Goal: Task Accomplishment & Management: Use online tool/utility

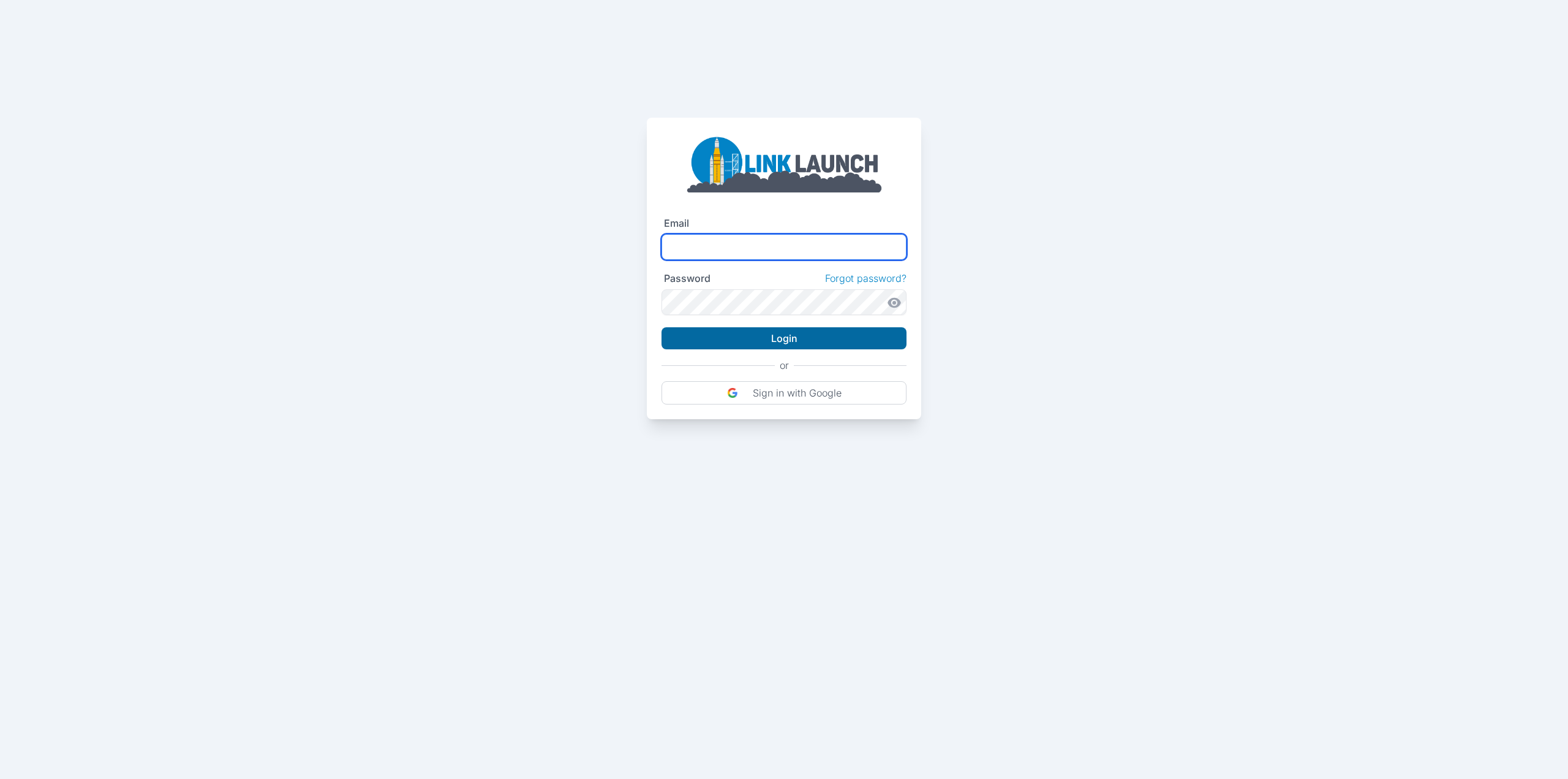
type input "**********"
click at [790, 335] on button "Login" at bounding box center [784, 338] width 245 height 22
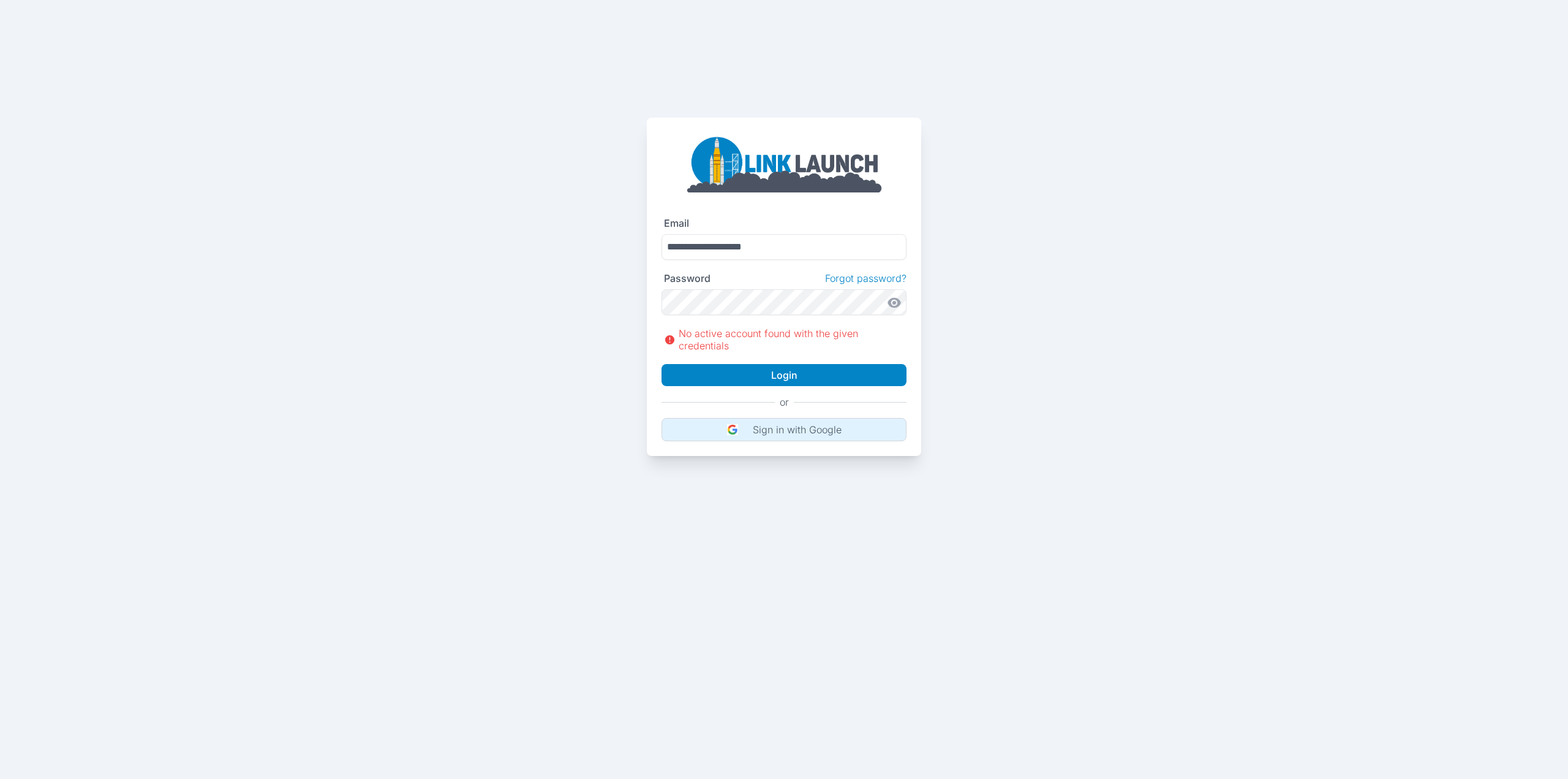
click at [792, 434] on p "Sign in with Google" at bounding box center [797, 430] width 89 height 12
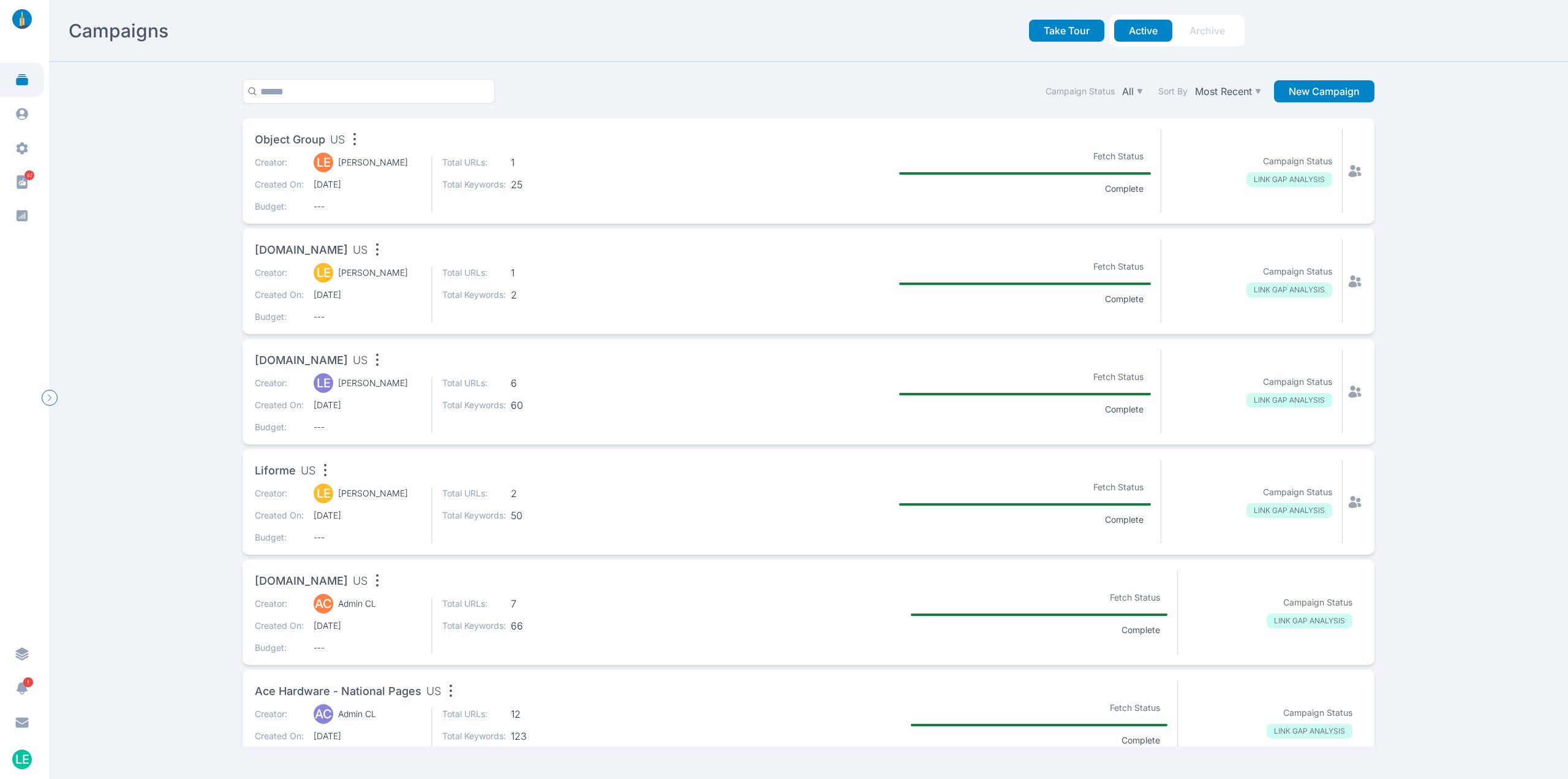
click at [416, 186] on span "[DATE]" at bounding box center [367, 184] width 108 height 12
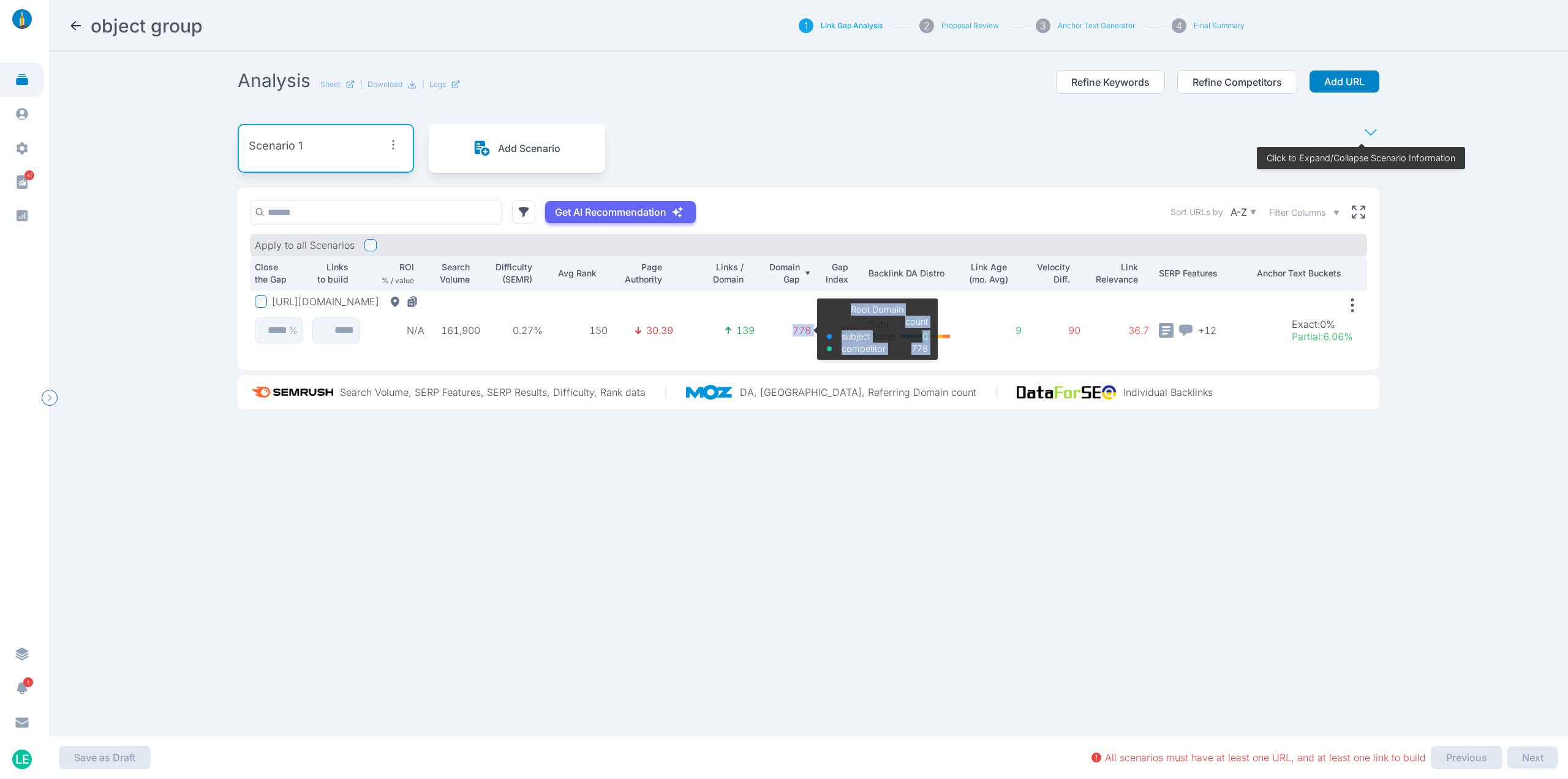
drag, startPoint x: 811, startPoint y: 328, endPoint x: 771, endPoint y: 332, distance: 40.2
click at [771, 332] on tr "[URL][DOMAIN_NAME] % N/A 161,900 0.27% 150 30.39 139 778 Root Domain subject co…" at bounding box center [808, 320] width 1117 height 60
click at [771, 332] on p "778" at bounding box center [787, 330] width 47 height 12
click at [400, 301] on button "[URL][DOMAIN_NAME]" at bounding box center [348, 301] width 151 height 12
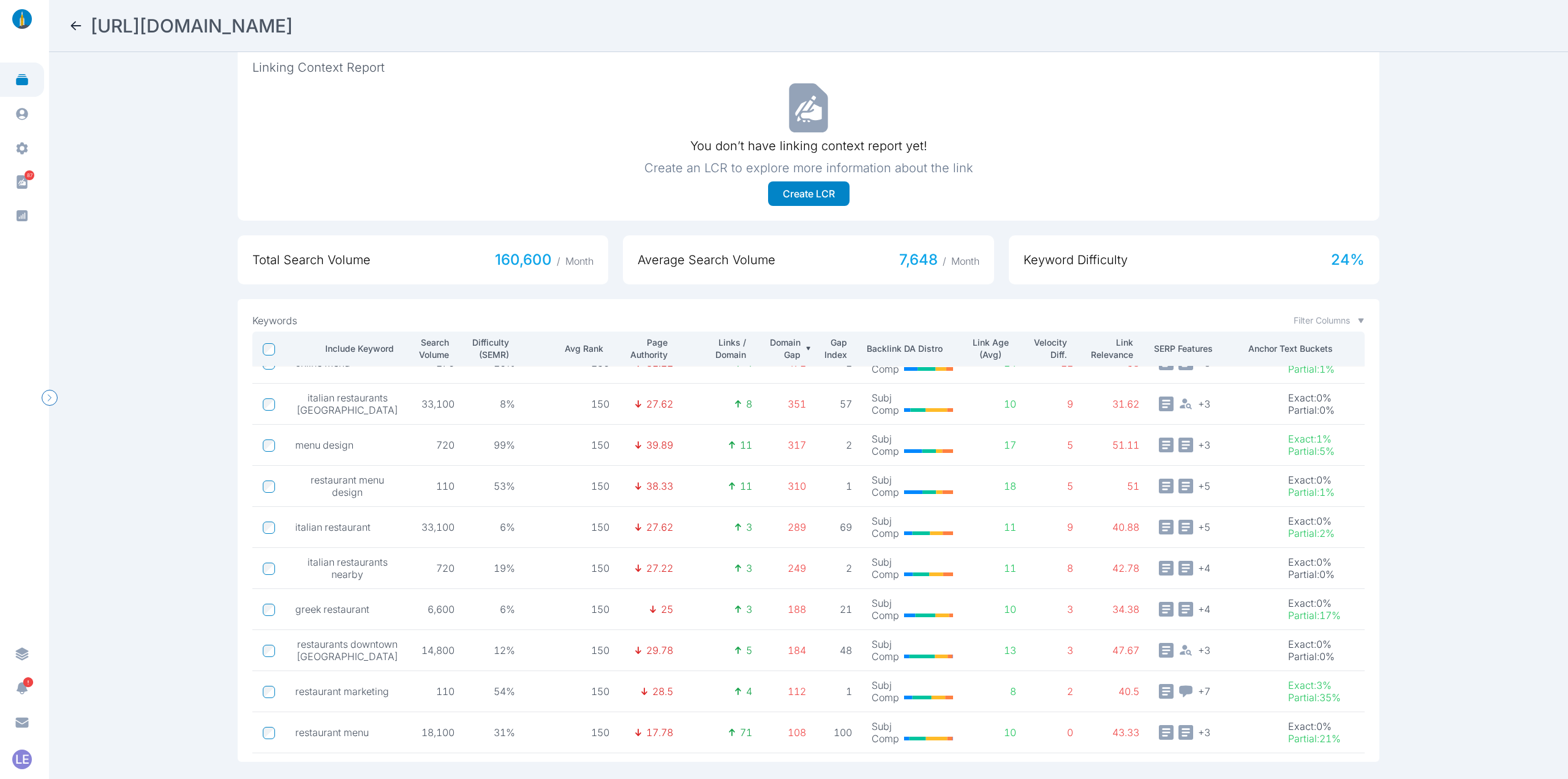
scroll to position [429, 0]
click at [277, 407] on td at bounding box center [268, 409] width 33 height 41
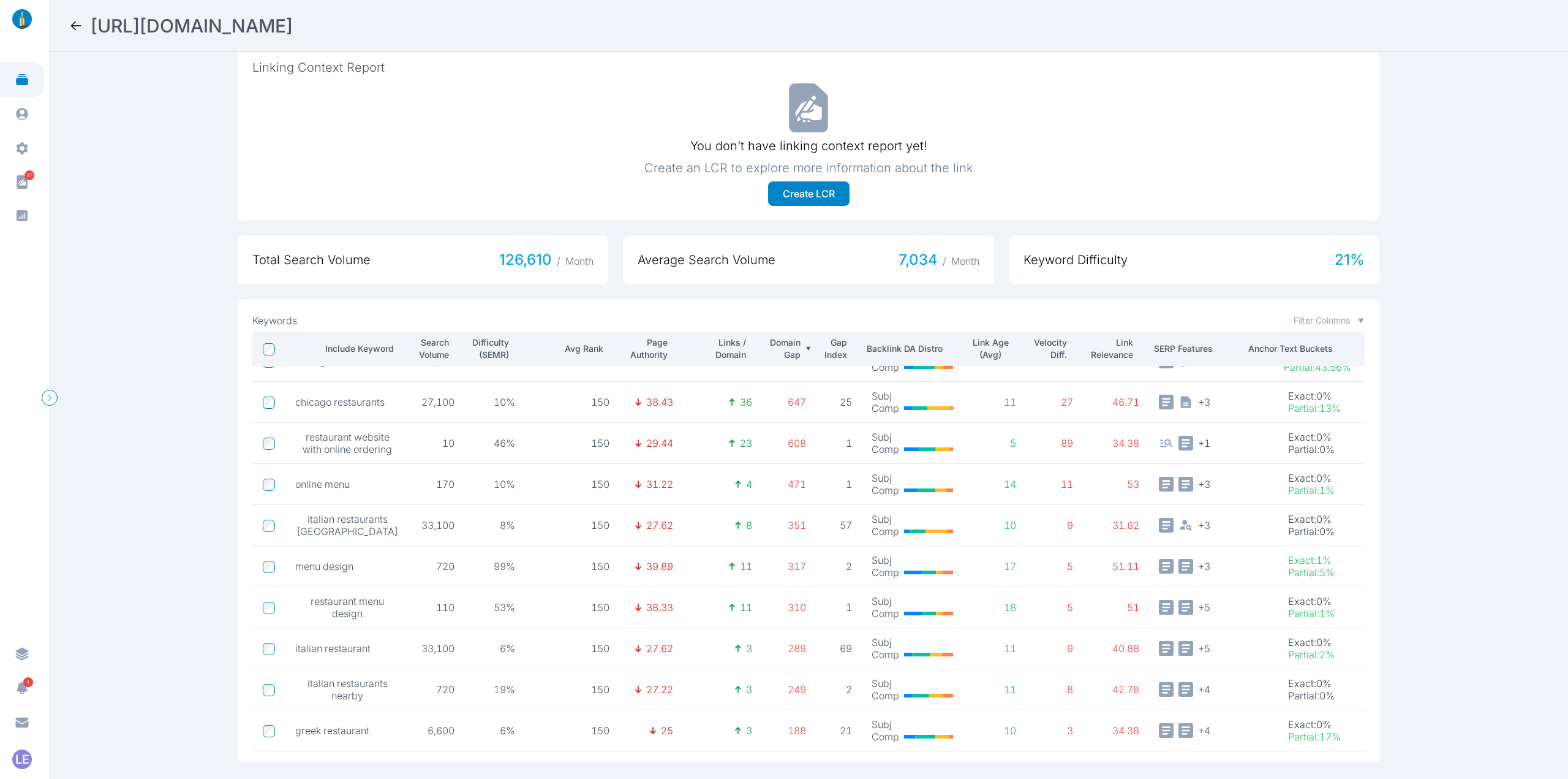
scroll to position [307, 0]
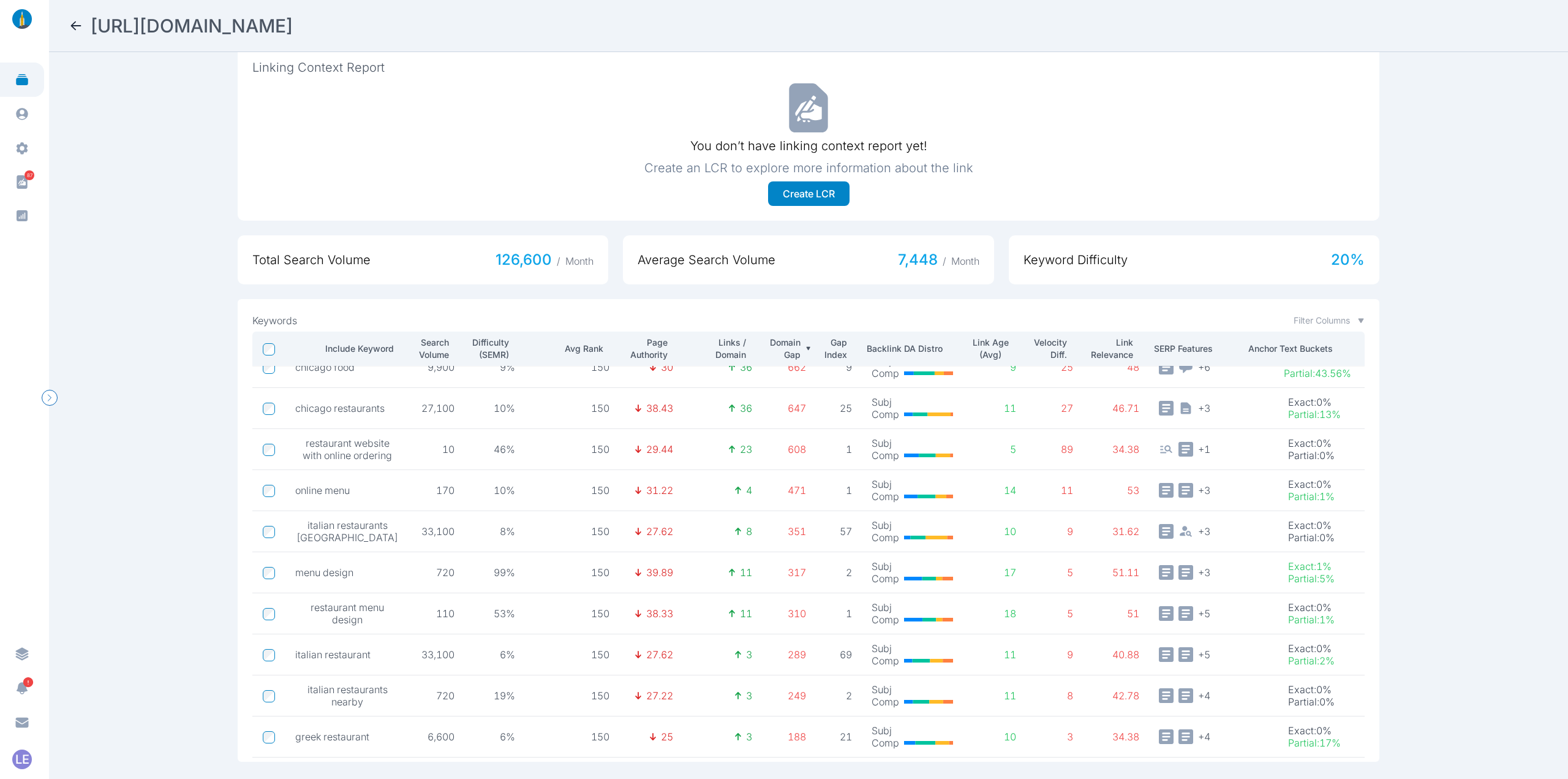
click at [271, 407] on td at bounding box center [268, 408] width 33 height 41
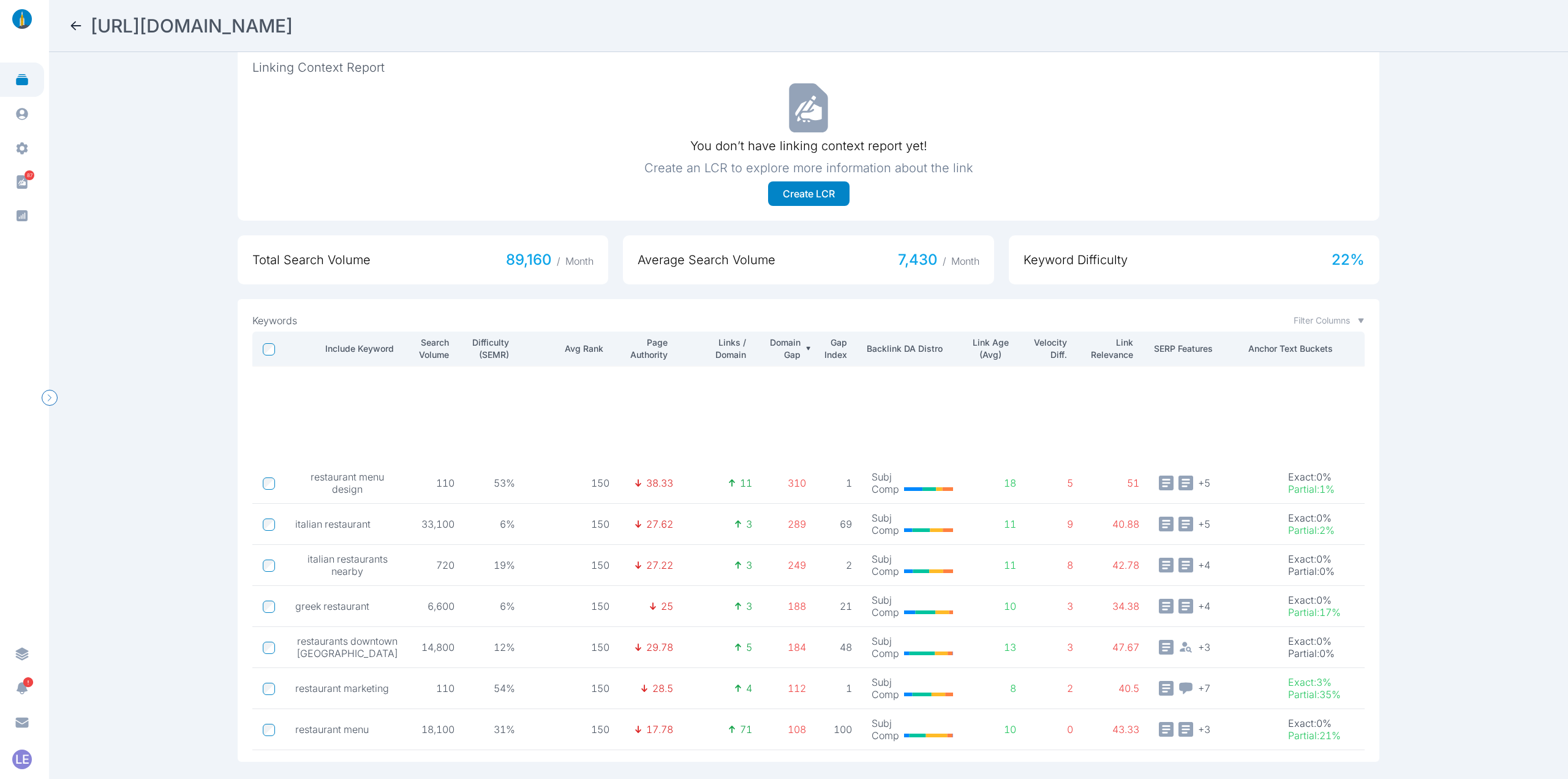
scroll to position [675, 0]
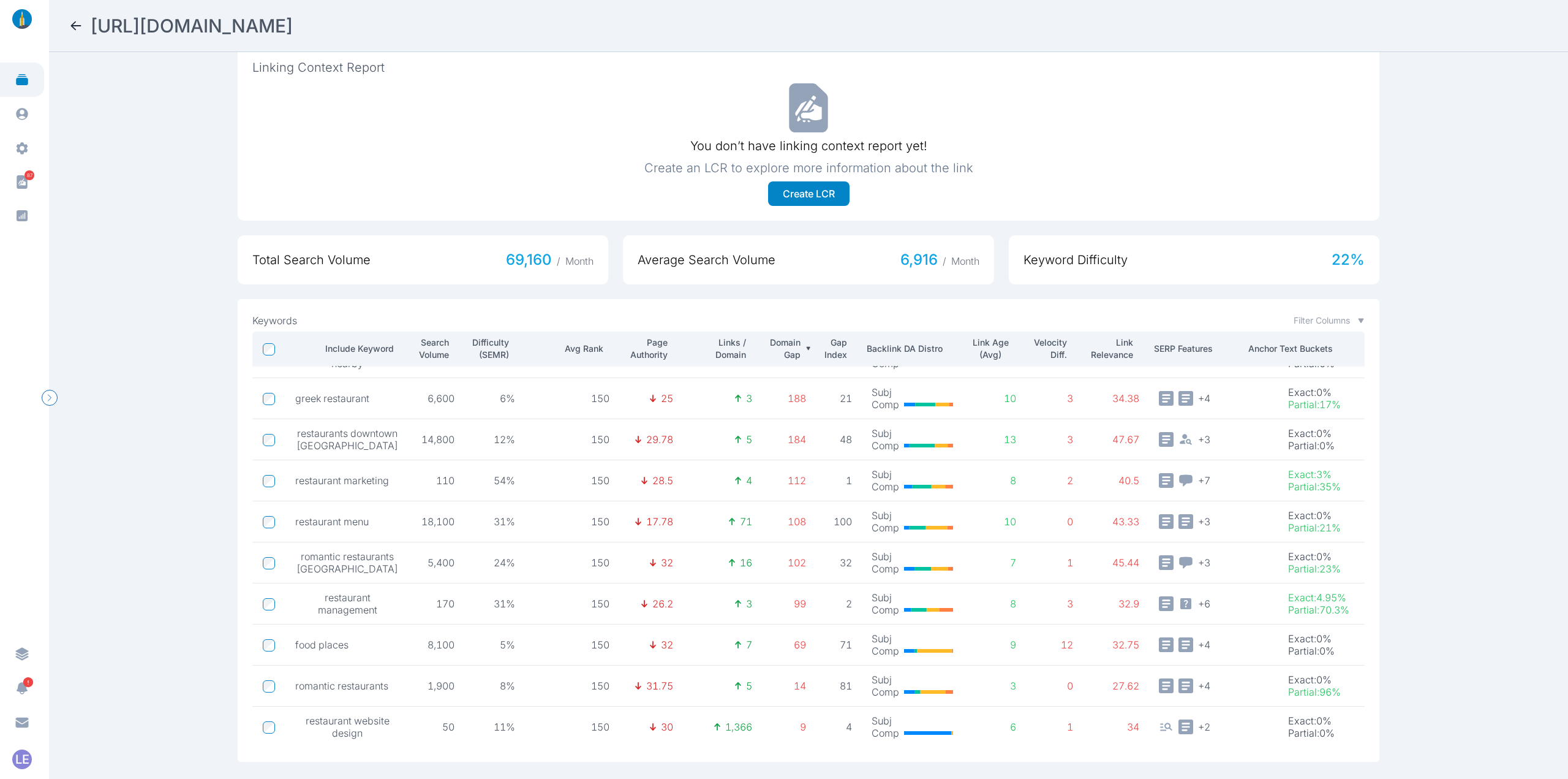
click at [267, 542] on td at bounding box center [268, 563] width 33 height 41
click at [274, 558] on td at bounding box center [268, 563] width 33 height 41
click at [268, 586] on td at bounding box center [268, 604] width 33 height 41
click at [267, 628] on td at bounding box center [268, 645] width 33 height 41
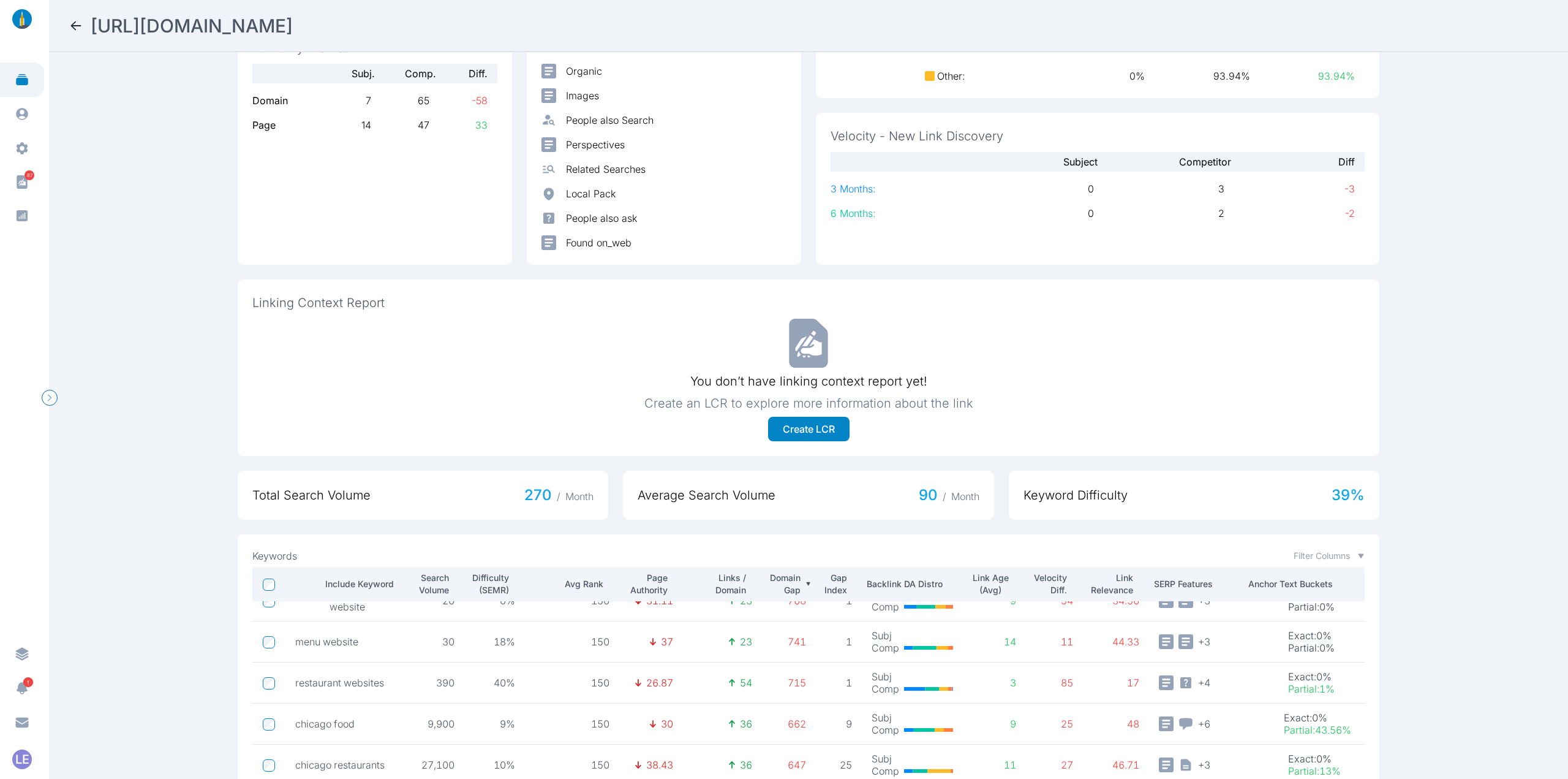
scroll to position [167, 0]
click at [78, 26] on icon at bounding box center [76, 25] width 15 height 15
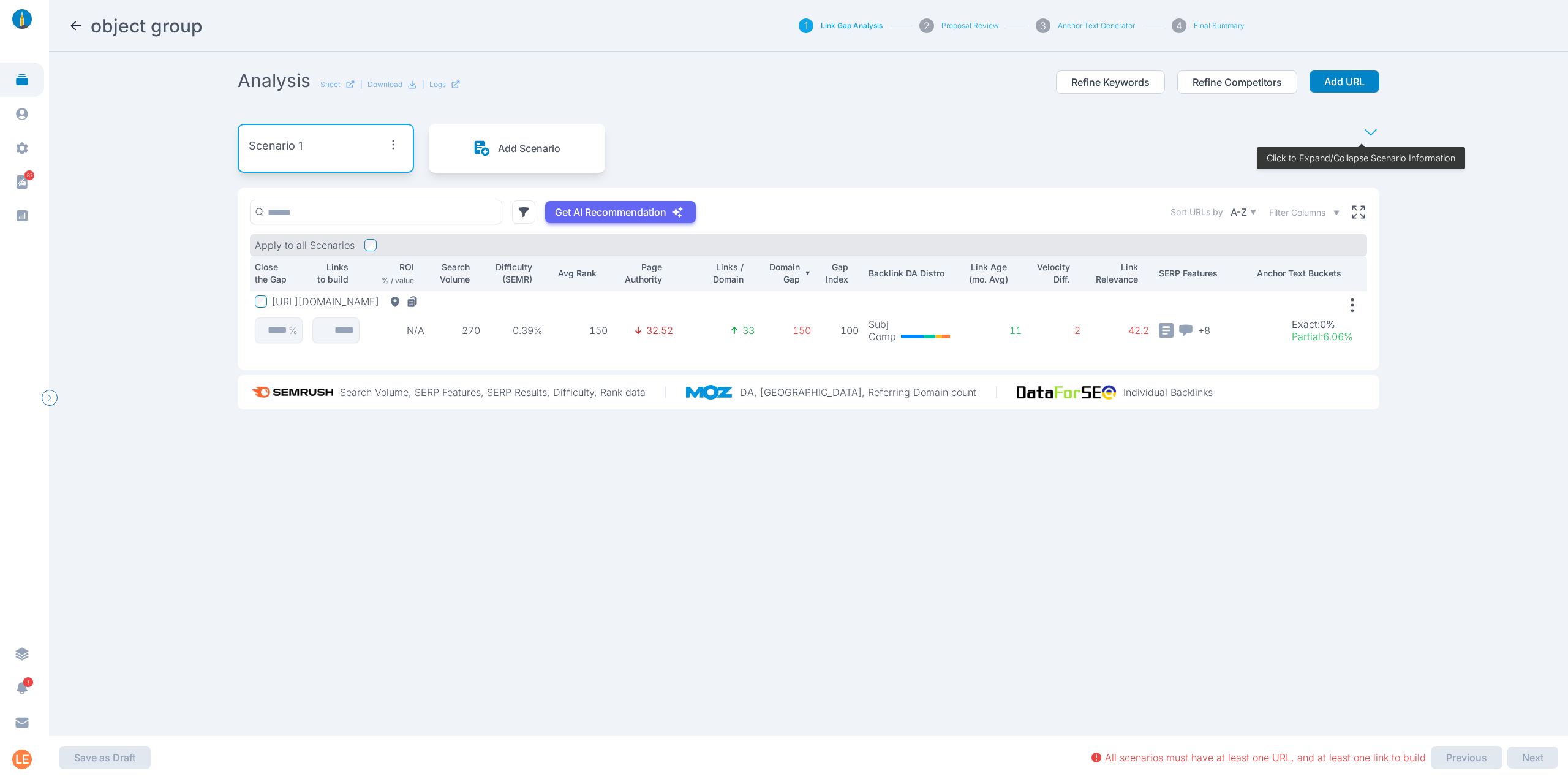
click at [83, 32] on div "object group" at bounding box center [362, 25] width 588 height 22
click at [80, 26] on icon at bounding box center [76, 25] width 11 height 8
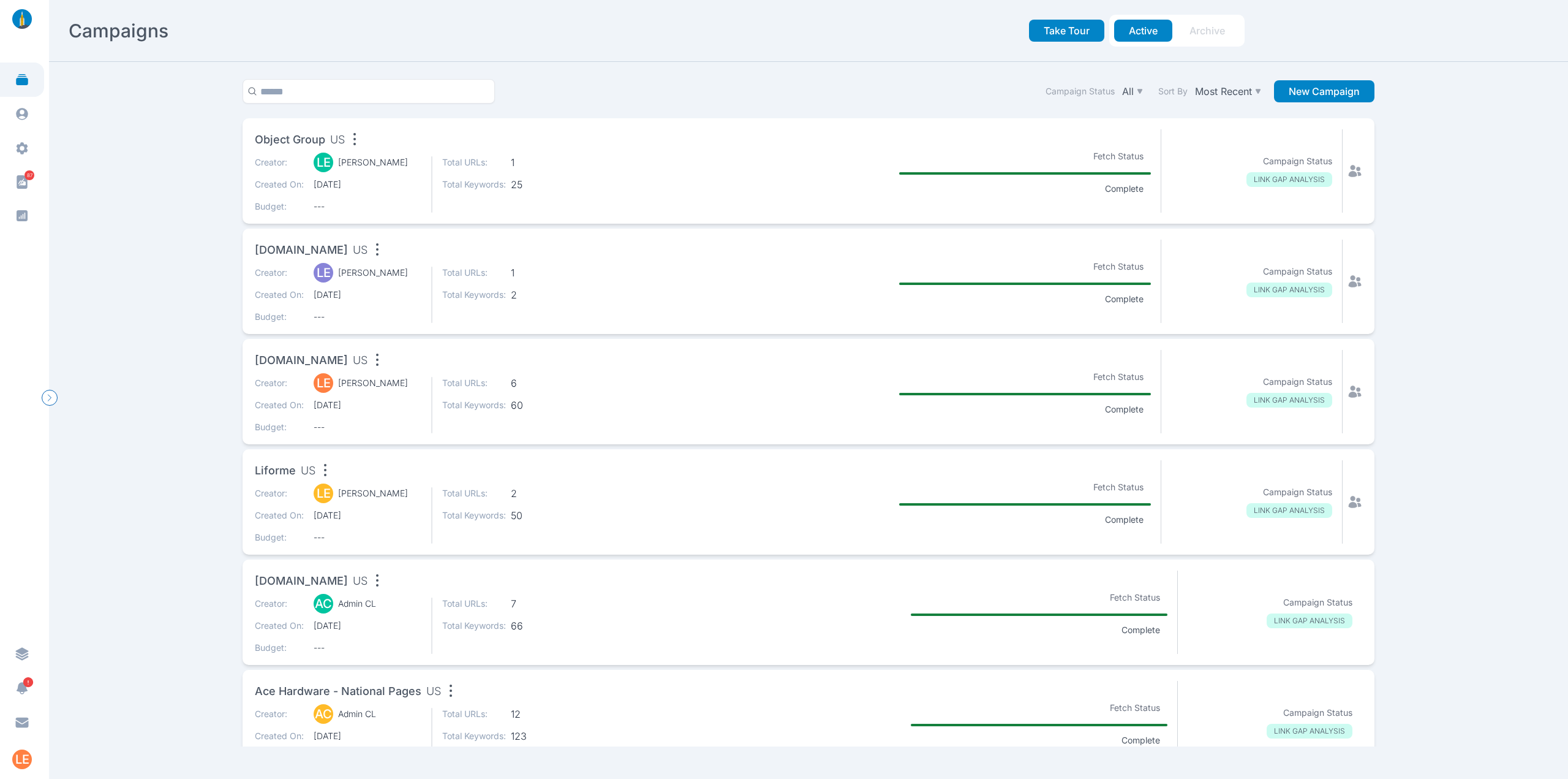
click at [121, 185] on div "Campaigns Take Tour Active Archive Campaign Status All Sort By Most Recent New …" at bounding box center [808, 389] width 1519 height 779
click at [424, 286] on div "Creator: LE [PERSON_NAME] Created On: [DATE] Budget: --- Total URLs: 1 Total Ke…" at bounding box center [481, 295] width 453 height 57
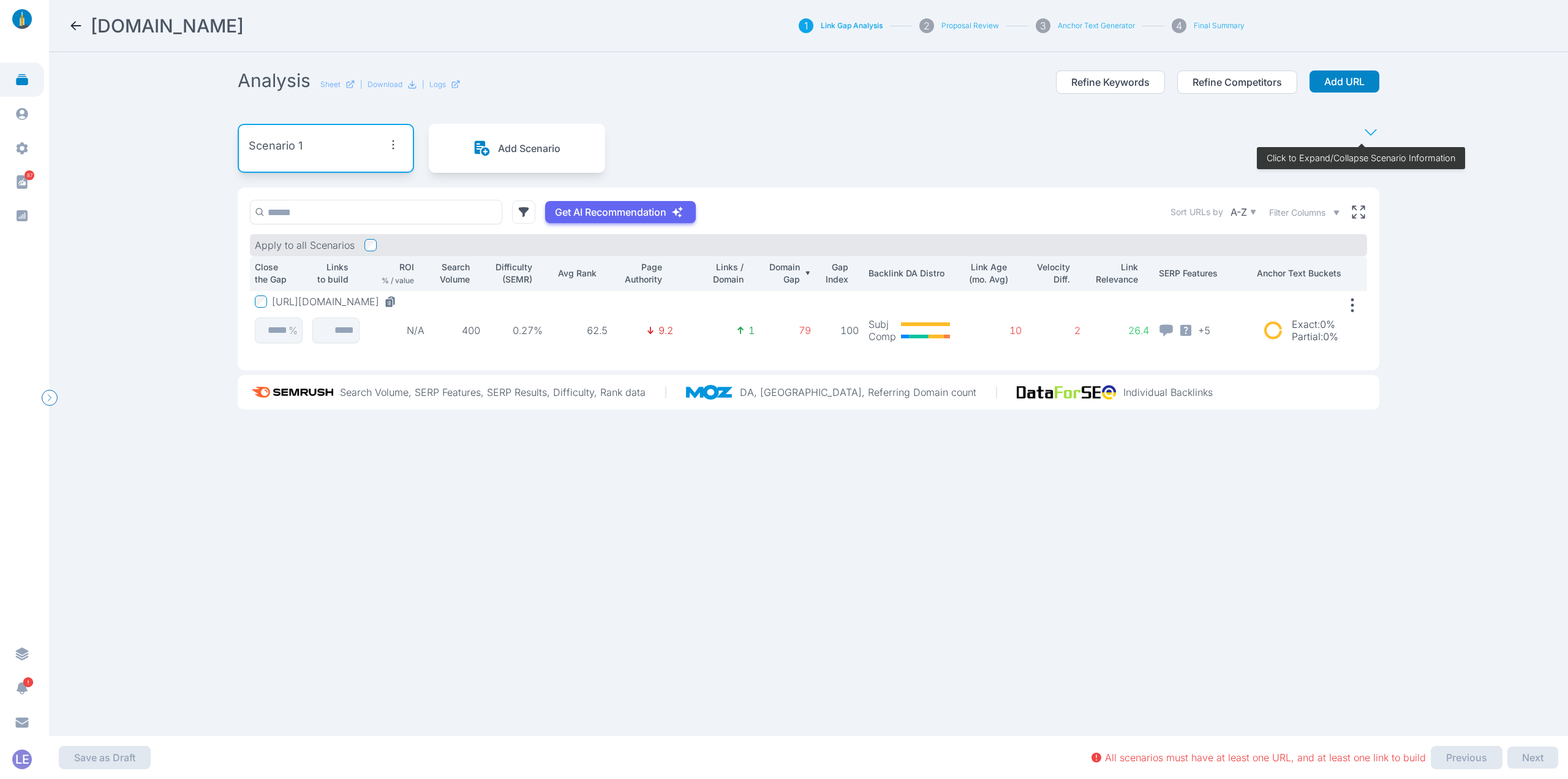
click at [397, 297] on button "[URL][DOMAIN_NAME]" at bounding box center [336, 301] width 129 height 12
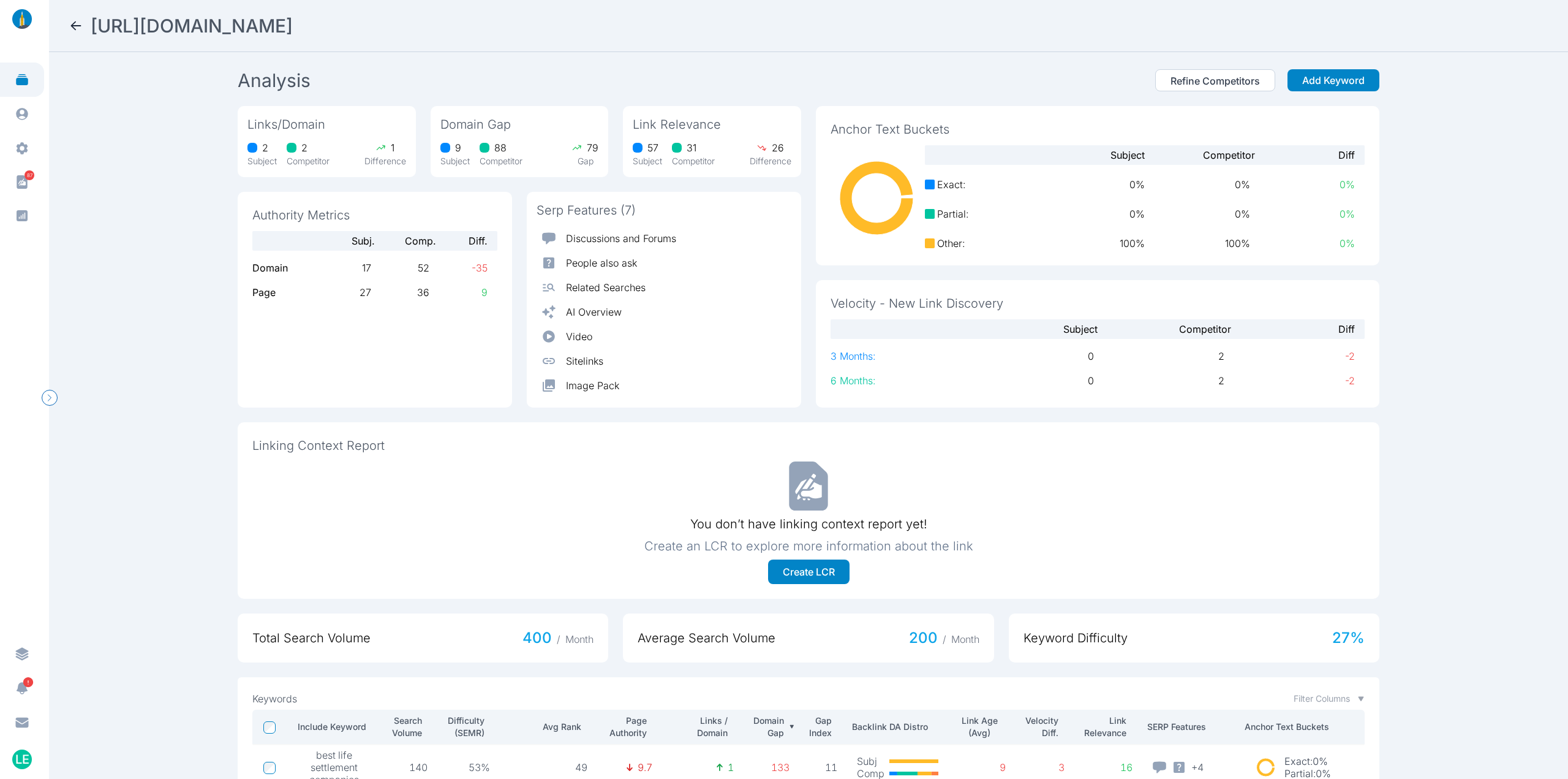
click at [65, 28] on nav "[URL][DOMAIN_NAME]" at bounding box center [808, 26] width 1519 height 52
click at [72, 24] on icon at bounding box center [76, 25] width 15 height 15
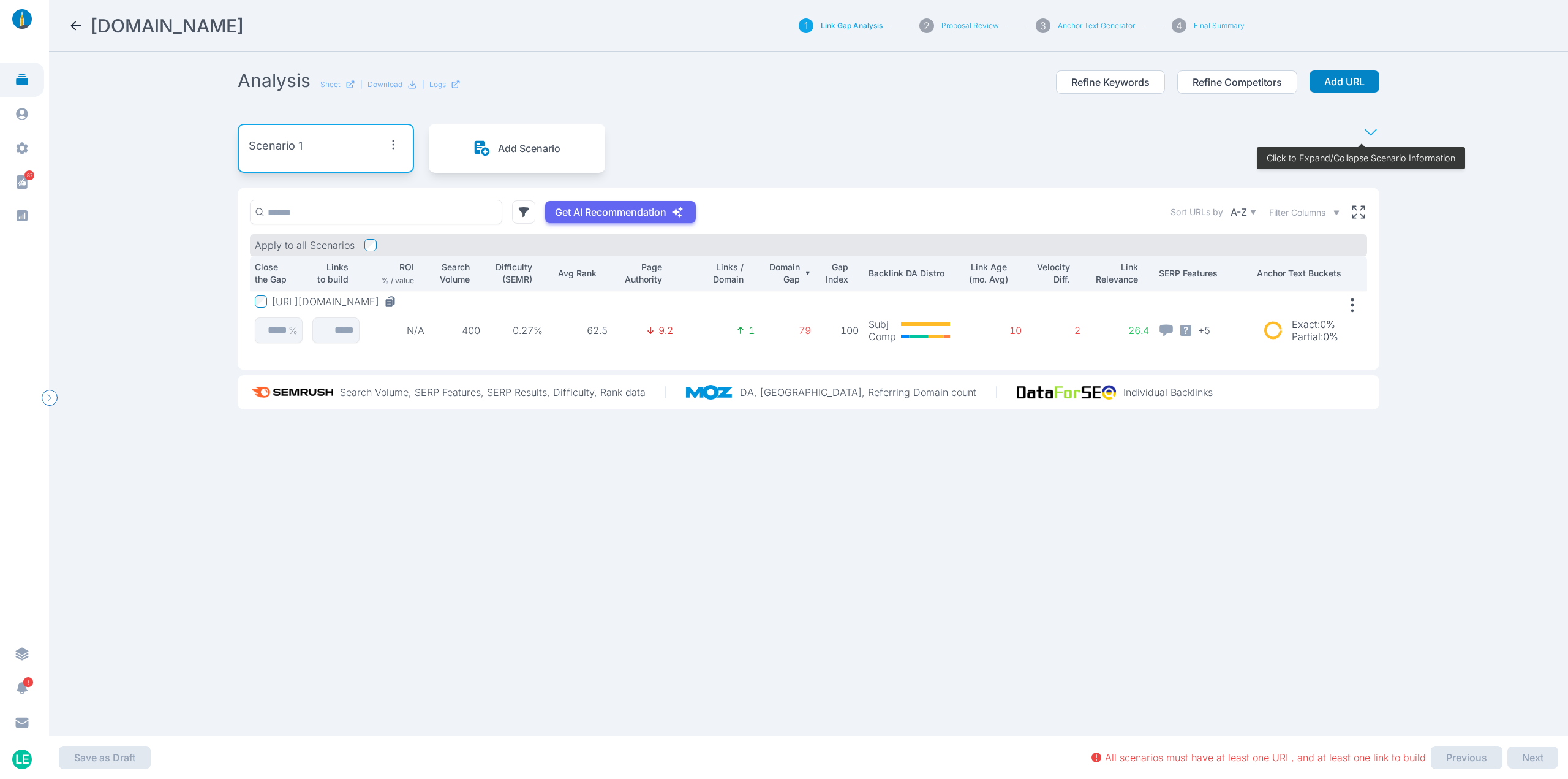
click at [79, 24] on icon at bounding box center [76, 25] width 15 height 15
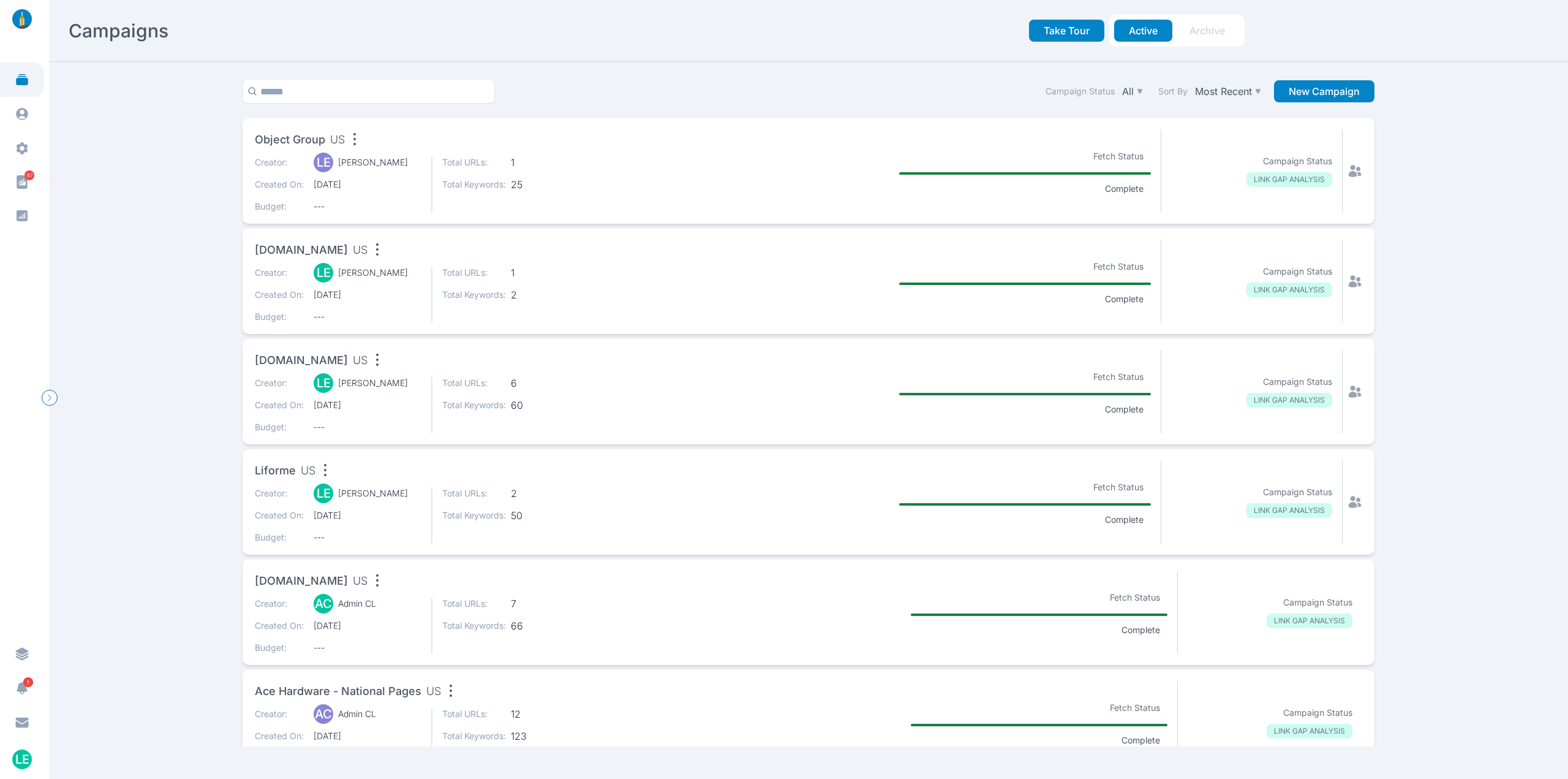
click at [427, 369] on div "[DOMAIN_NAME] US" at bounding box center [481, 362] width 453 height 24
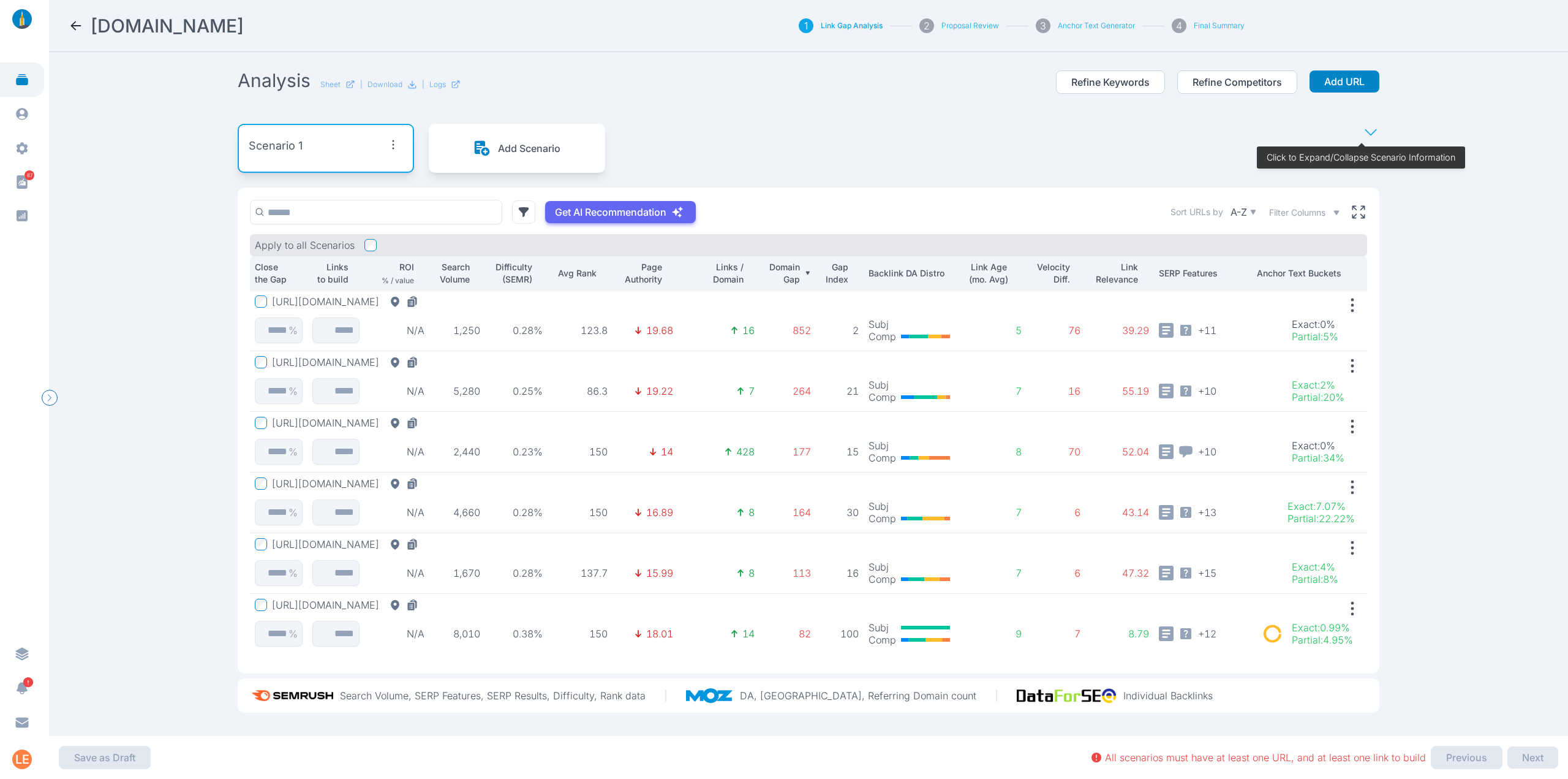
scroll to position [3, 0]
click at [423, 298] on button "[URL][DOMAIN_NAME]" at bounding box center [348, 301] width 151 height 12
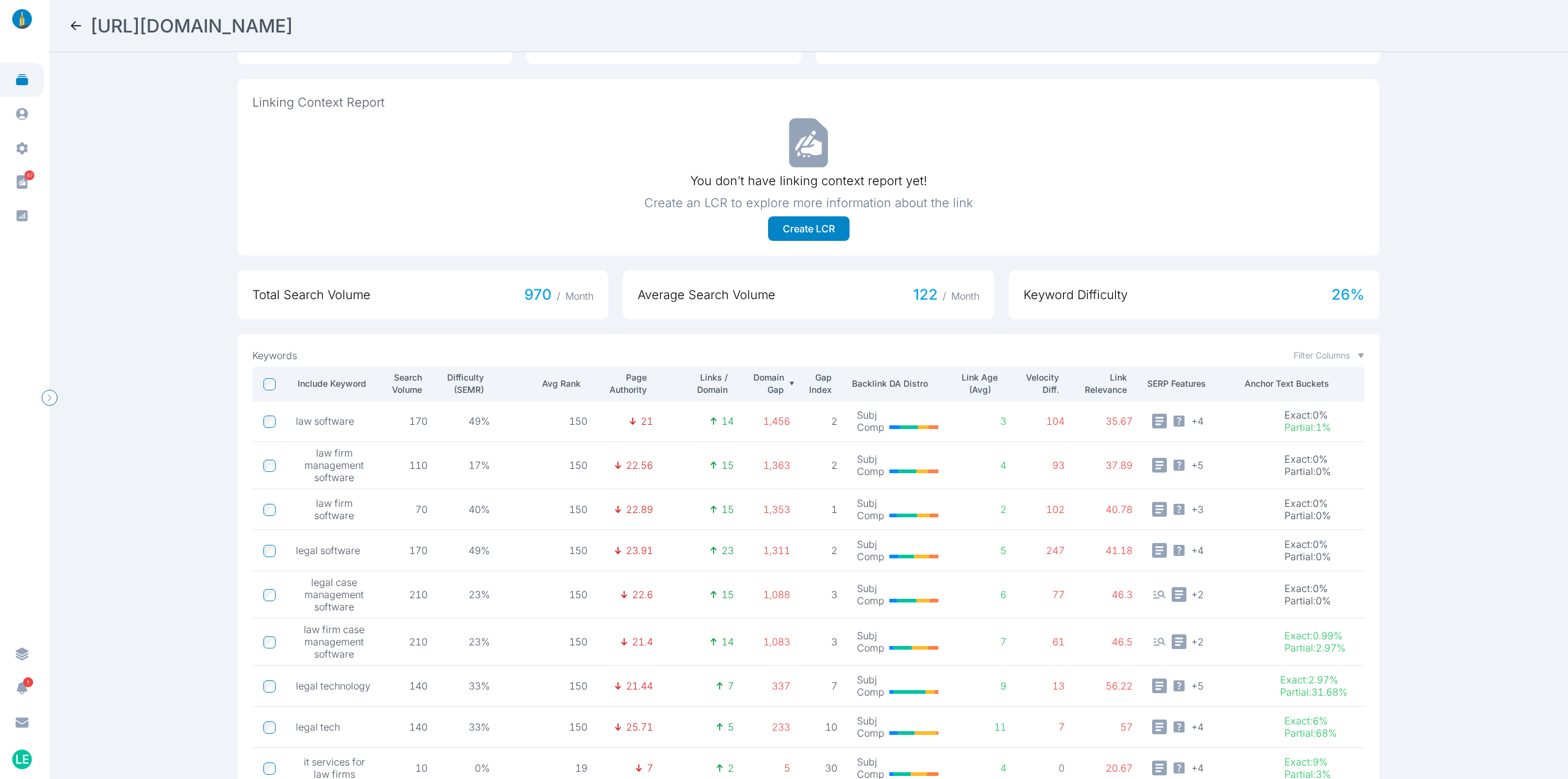
click at [265, 498] on td at bounding box center [269, 510] width 34 height 41
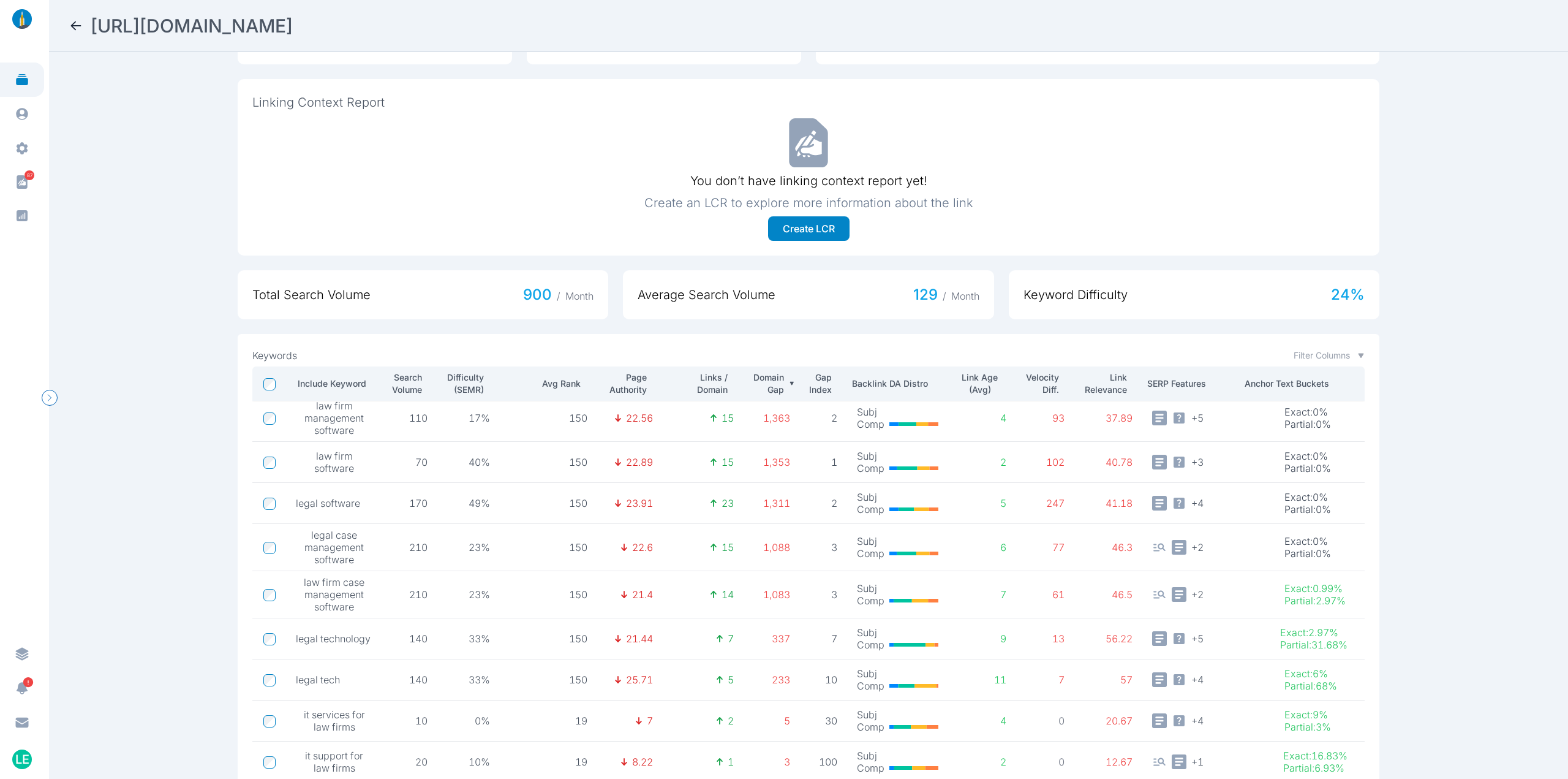
scroll to position [412, 0]
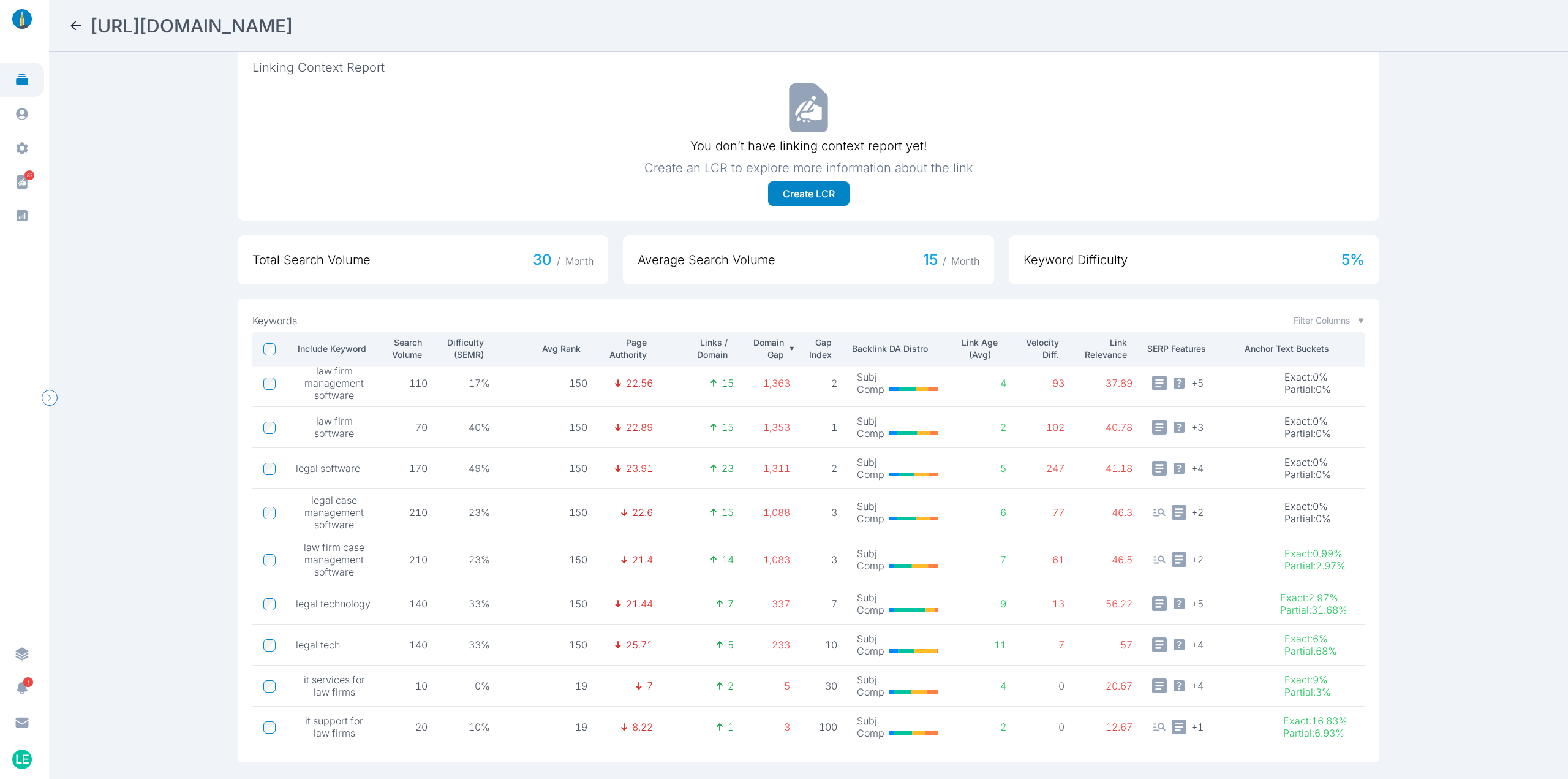
click at [72, 27] on icon at bounding box center [76, 25] width 15 height 15
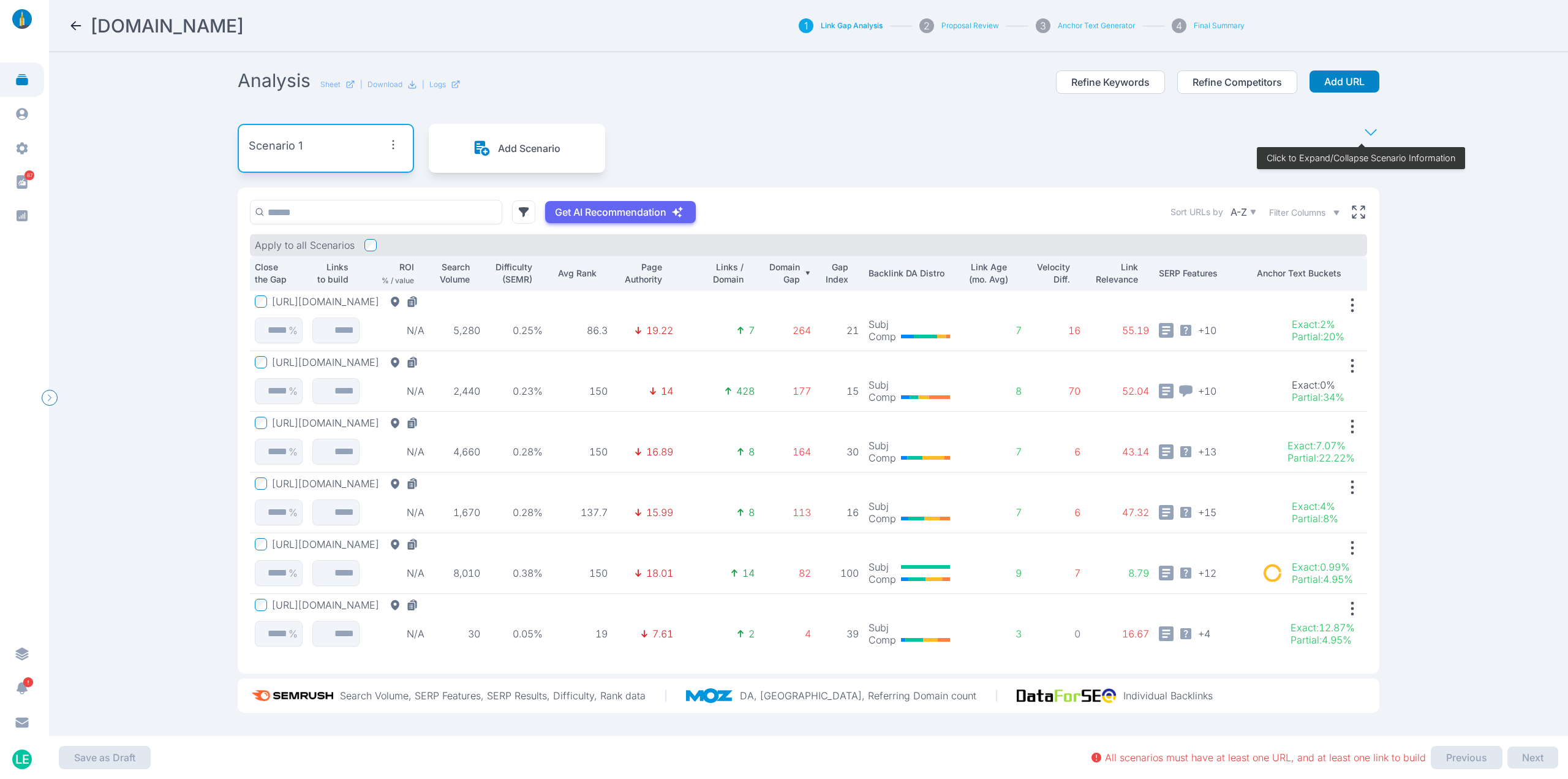
click at [423, 301] on button "[URL][DOMAIN_NAME]" at bounding box center [348, 301] width 151 height 12
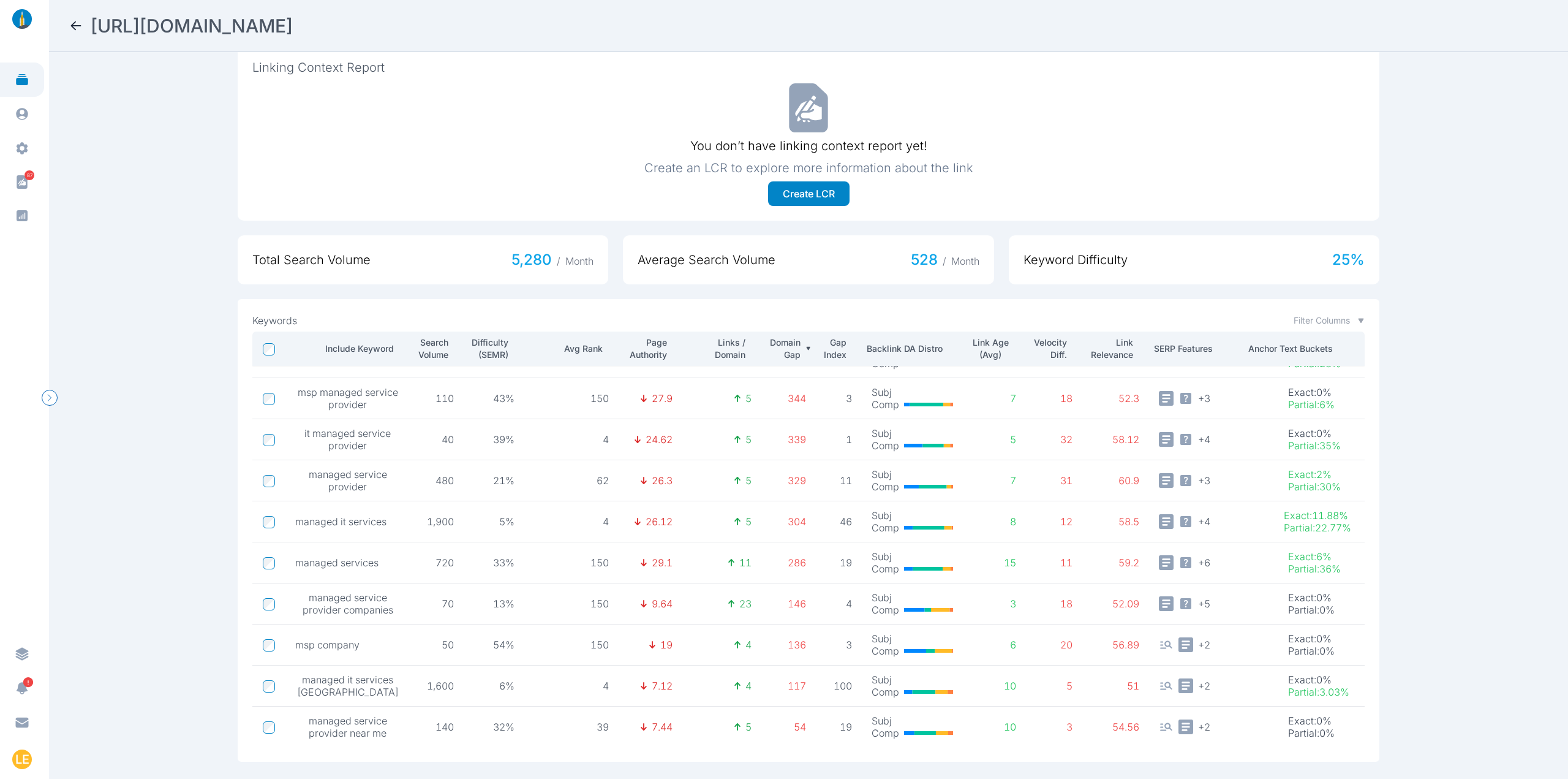
scroll to position [412, 0]
click at [75, 31] on icon at bounding box center [76, 25] width 15 height 15
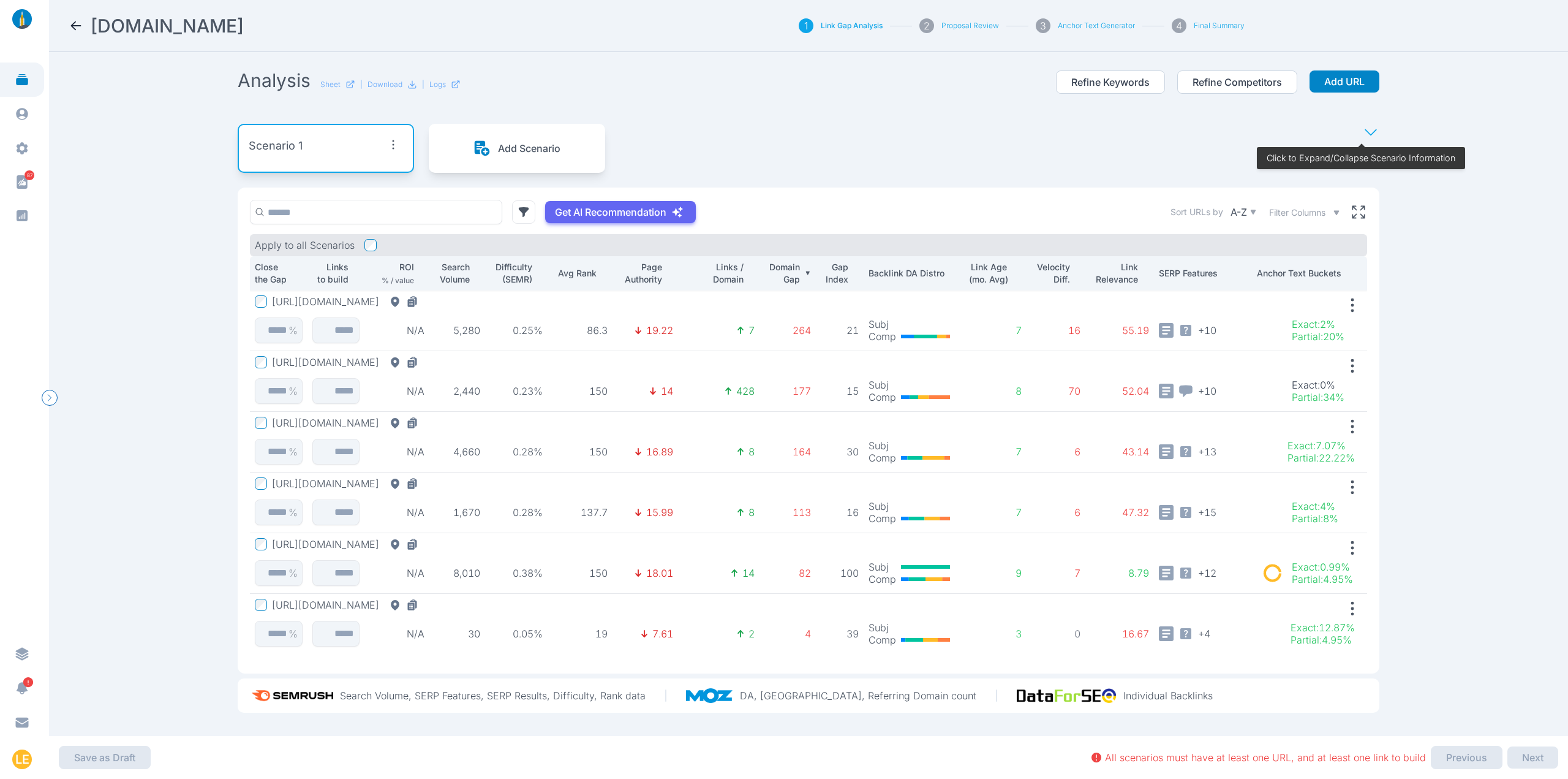
click at [423, 360] on button "[URL][DOMAIN_NAME]" at bounding box center [348, 362] width 151 height 12
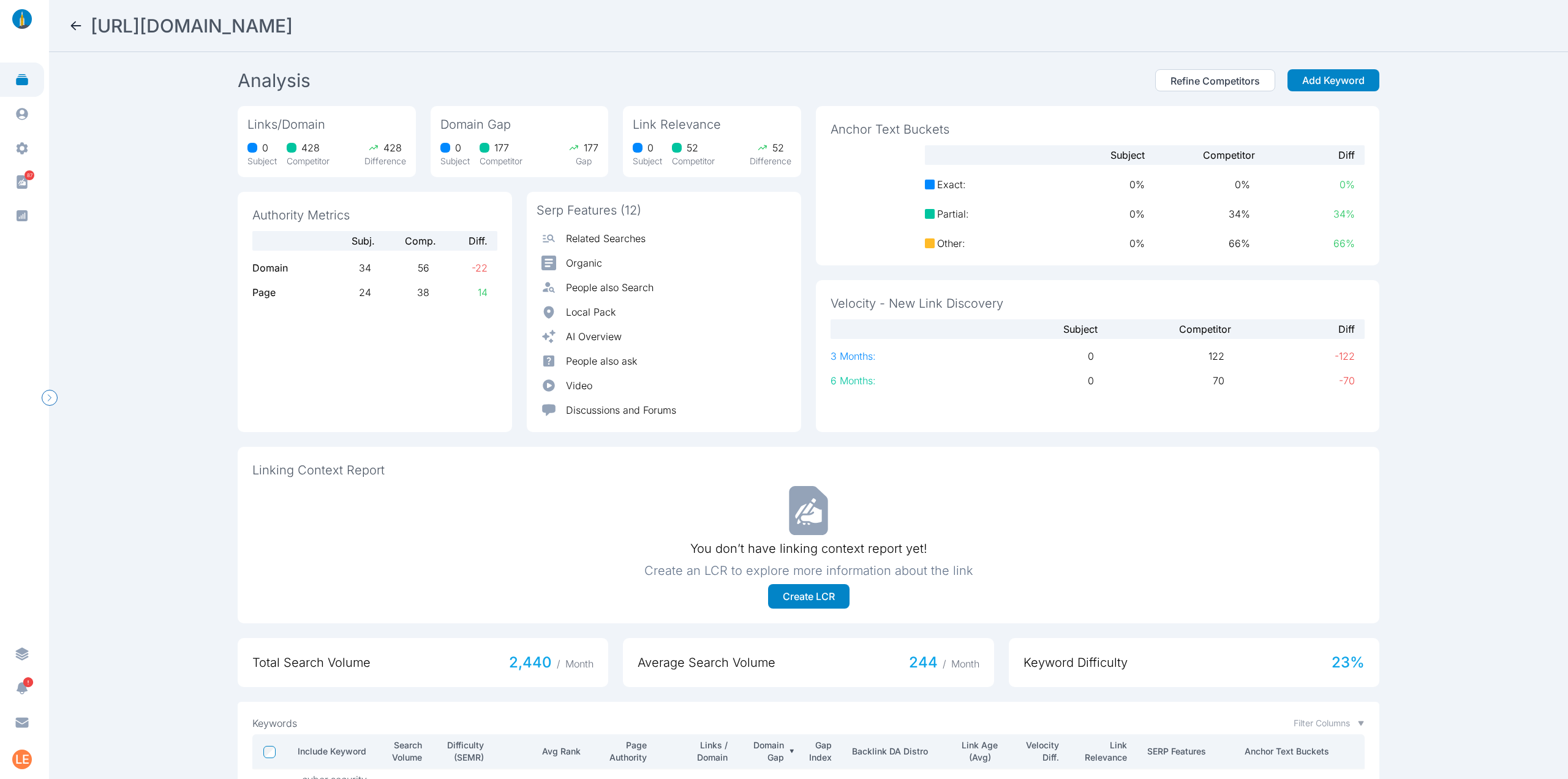
click at [73, 25] on icon at bounding box center [76, 25] width 11 height 8
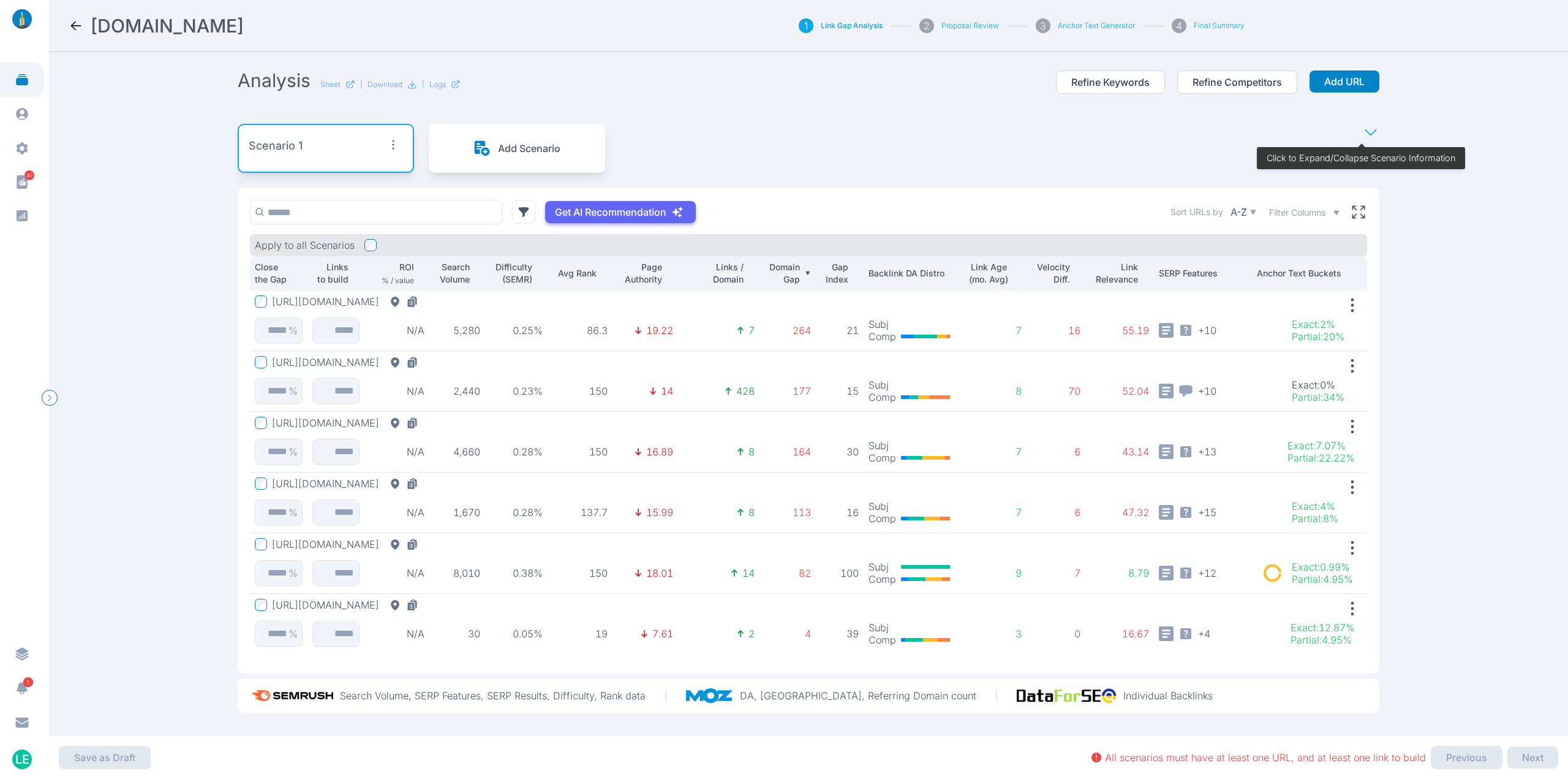
click at [1343, 366] on icon "button" at bounding box center [1353, 366] width 20 height 20
click at [1347, 362] on icon "button" at bounding box center [1353, 366] width 20 height 20
click at [423, 425] on button "[URL][DOMAIN_NAME]" at bounding box center [348, 423] width 151 height 12
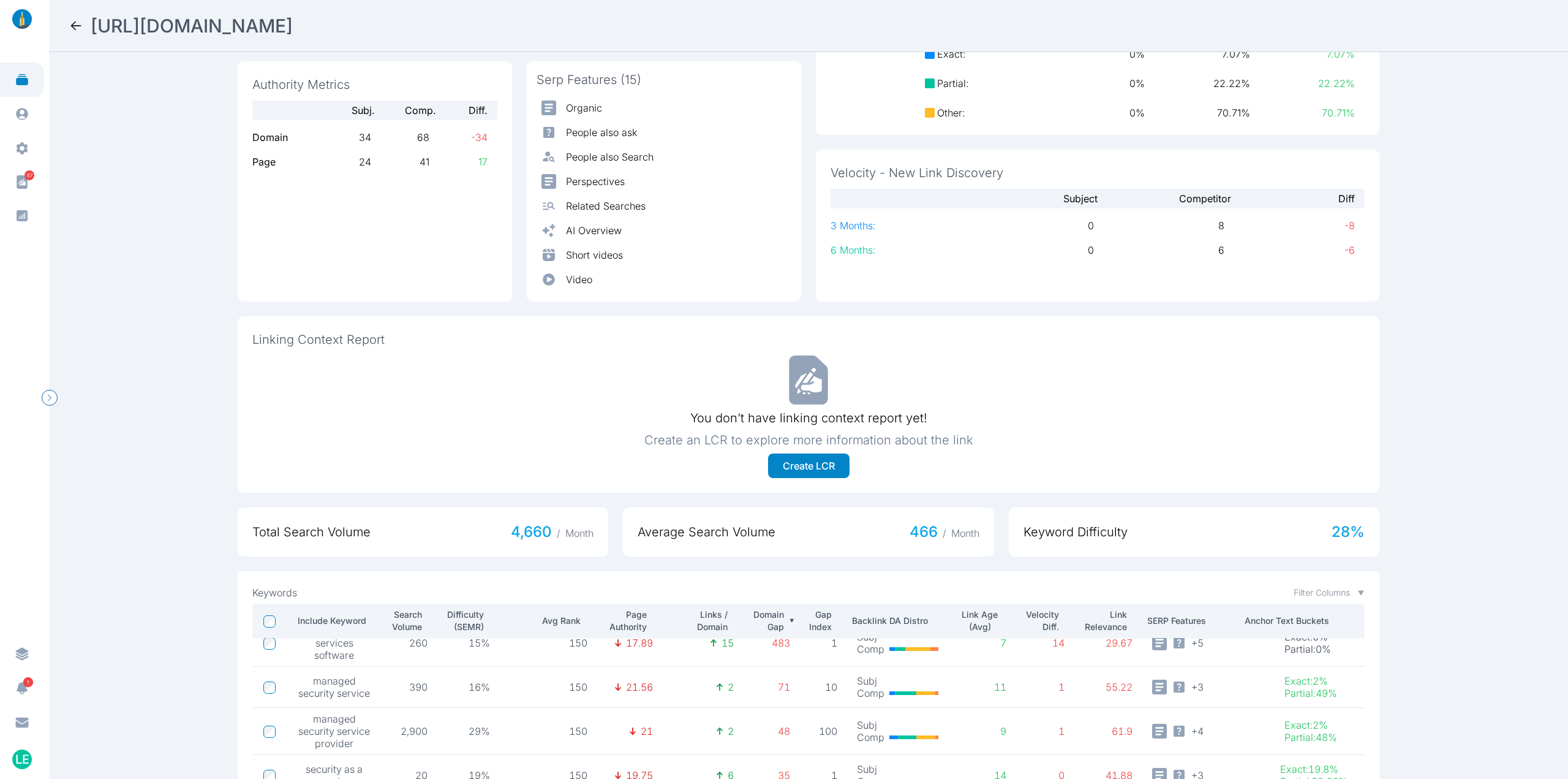
scroll to position [61, 0]
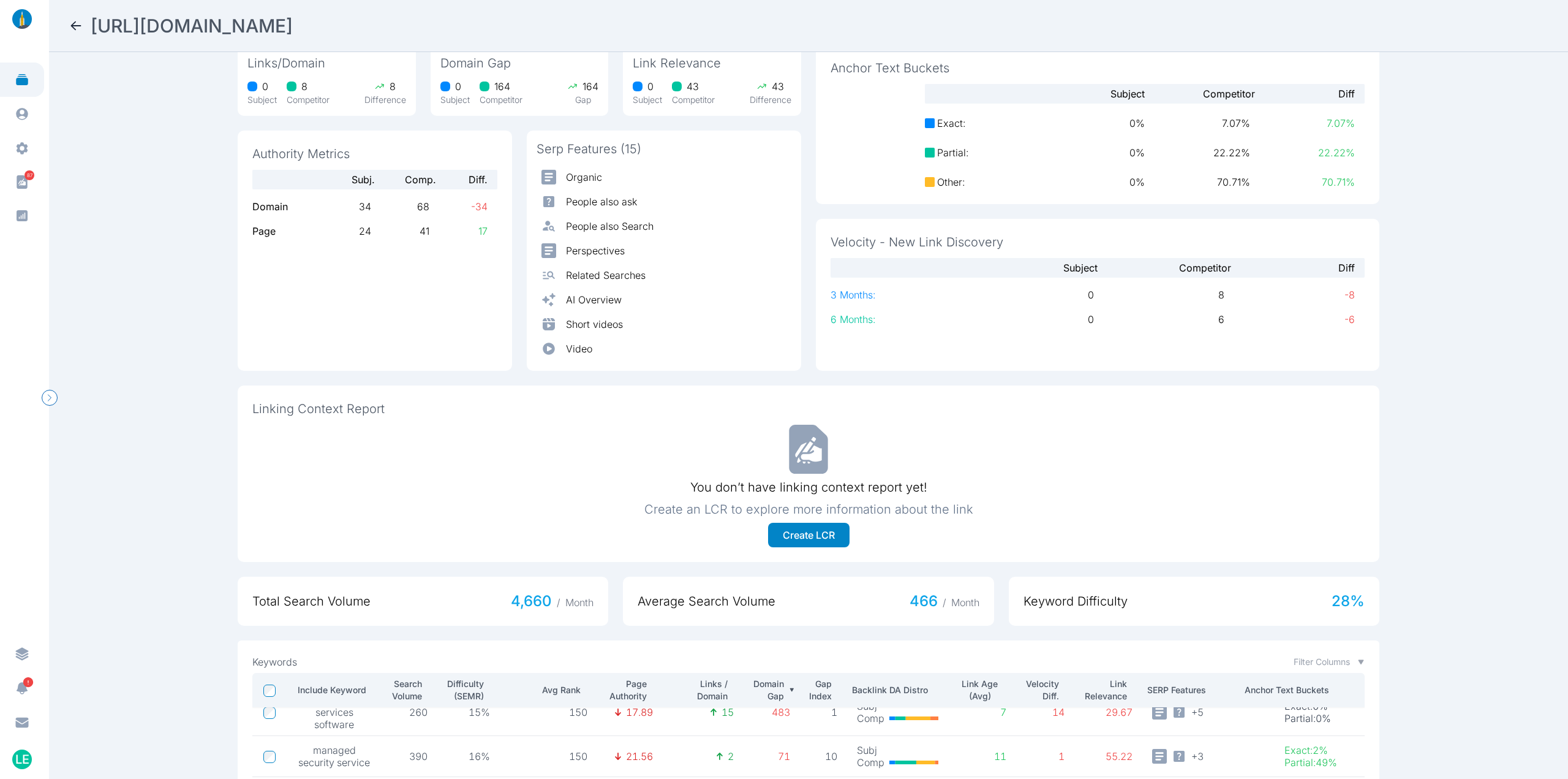
click at [68, 31] on nav "[URL][DOMAIN_NAME]" at bounding box center [808, 26] width 1519 height 52
click at [73, 28] on icon at bounding box center [76, 25] width 15 height 15
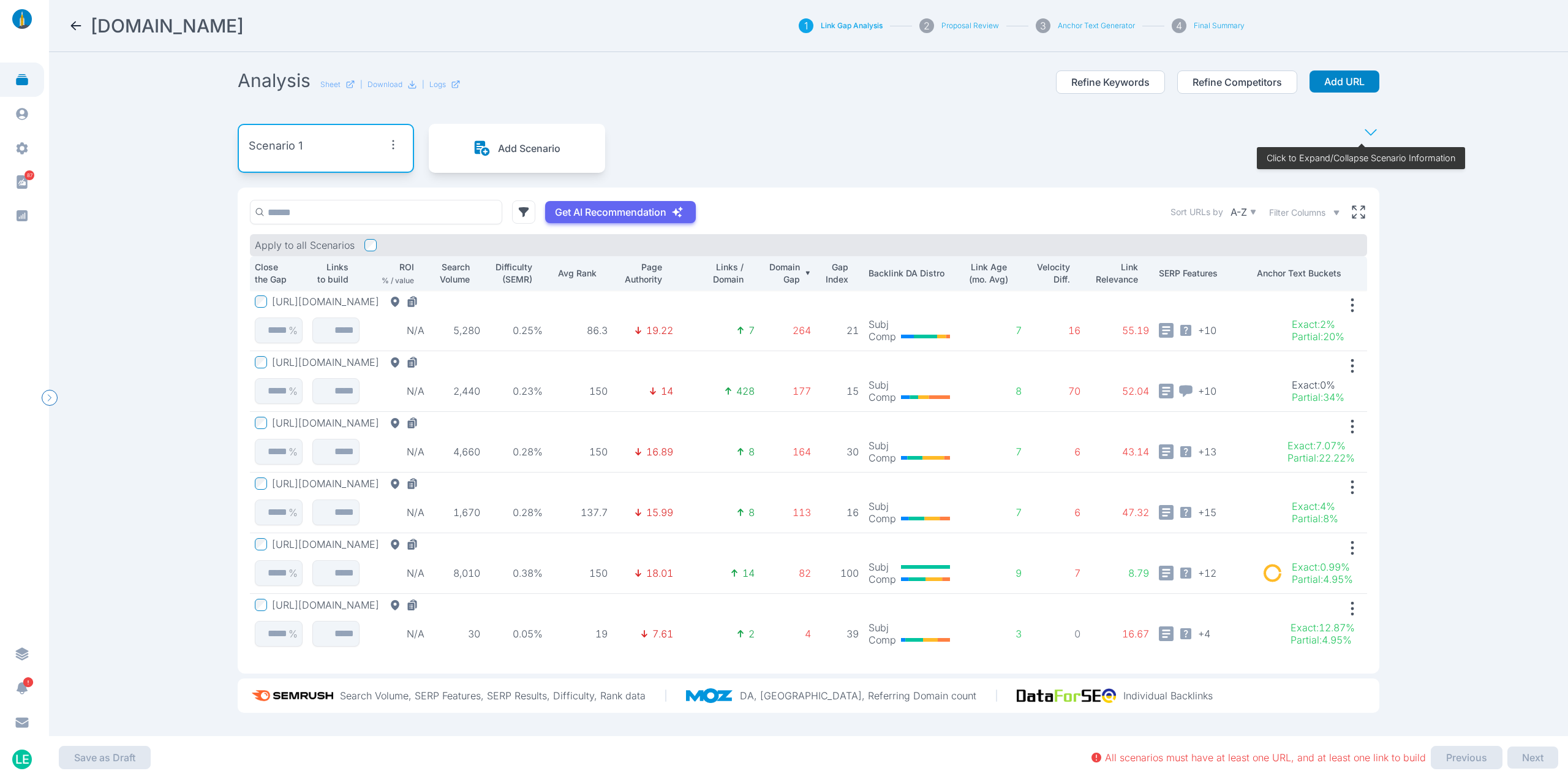
scroll to position [3, 0]
click at [410, 480] on button "[URL][DOMAIN_NAME]" at bounding box center [348, 483] width 151 height 12
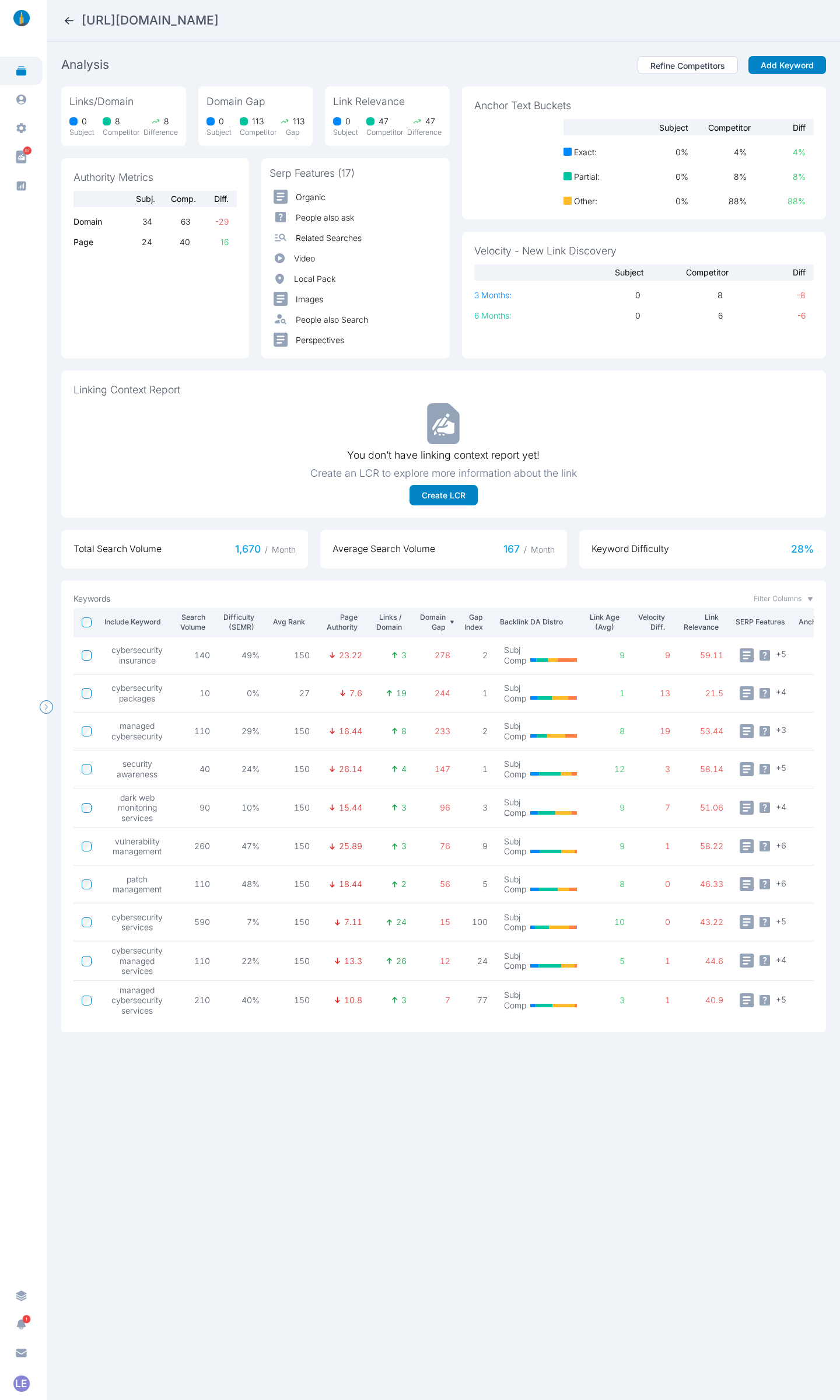
click at [79, 20] on div "[URL][DOMAIN_NAME]" at bounding box center [443, 20] width 761 height 16
click at [69, 16] on icon at bounding box center [69, 20] width 12 height 12
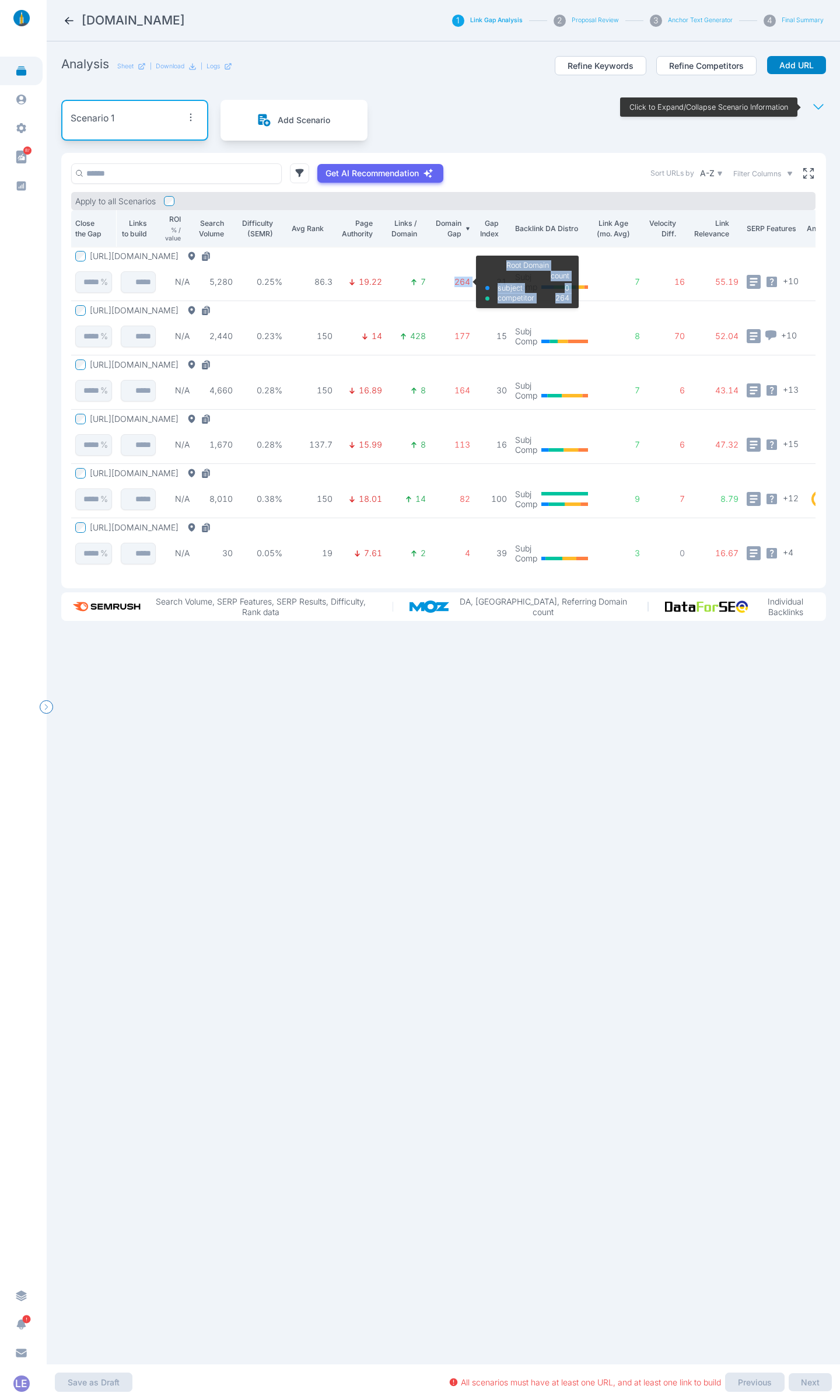
drag, startPoint x: 480, startPoint y: 278, endPoint x: 454, endPoint y: 284, distance: 26.7
click at [454, 284] on tr "[URL][DOMAIN_NAME] % N/A 5,280 0.25% 86.3 19.22 7 264 Root Domain subject compe…" at bounding box center [482, 274] width 822 height 55
click at [453, 293] on td "264" at bounding box center [452, 274] width 44 height 55
click at [478, 280] on td "21" at bounding box center [493, 274] width 37 height 55
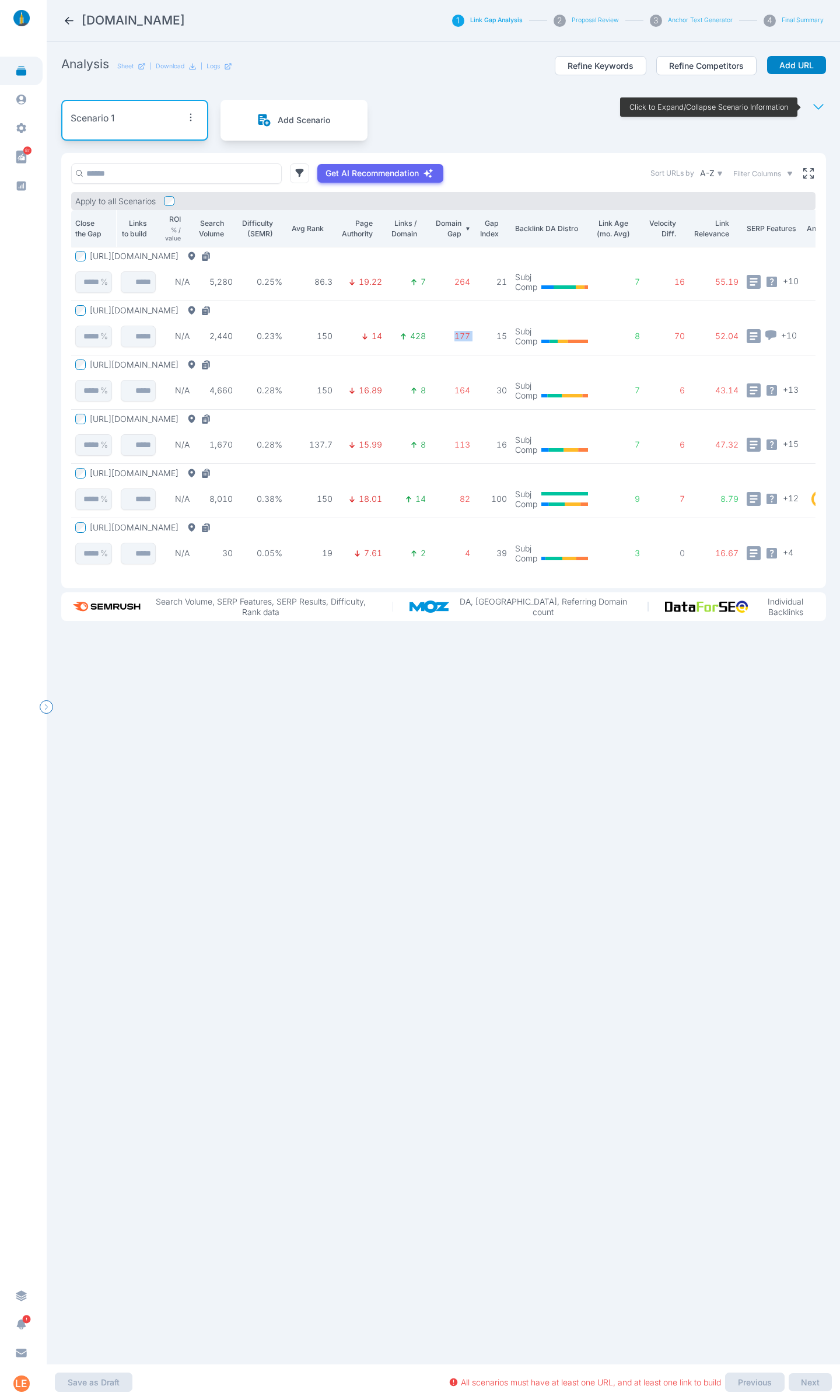
drag, startPoint x: 462, startPoint y: 336, endPoint x: 476, endPoint y: 339, distance: 14.3
click at [476, 339] on tr "[URL][DOMAIN_NAME] % N/A 2,440 0.23% 150 14 428 177 15 Subj Comp 8 70 52.04 + 1…" at bounding box center [482, 328] width 822 height 55
click at [454, 398] on td "164" at bounding box center [452, 382] width 44 height 55
drag, startPoint x: 454, startPoint y: 446, endPoint x: 473, endPoint y: 448, distance: 19.1
click at [473, 448] on td "113" at bounding box center [452, 437] width 44 height 55
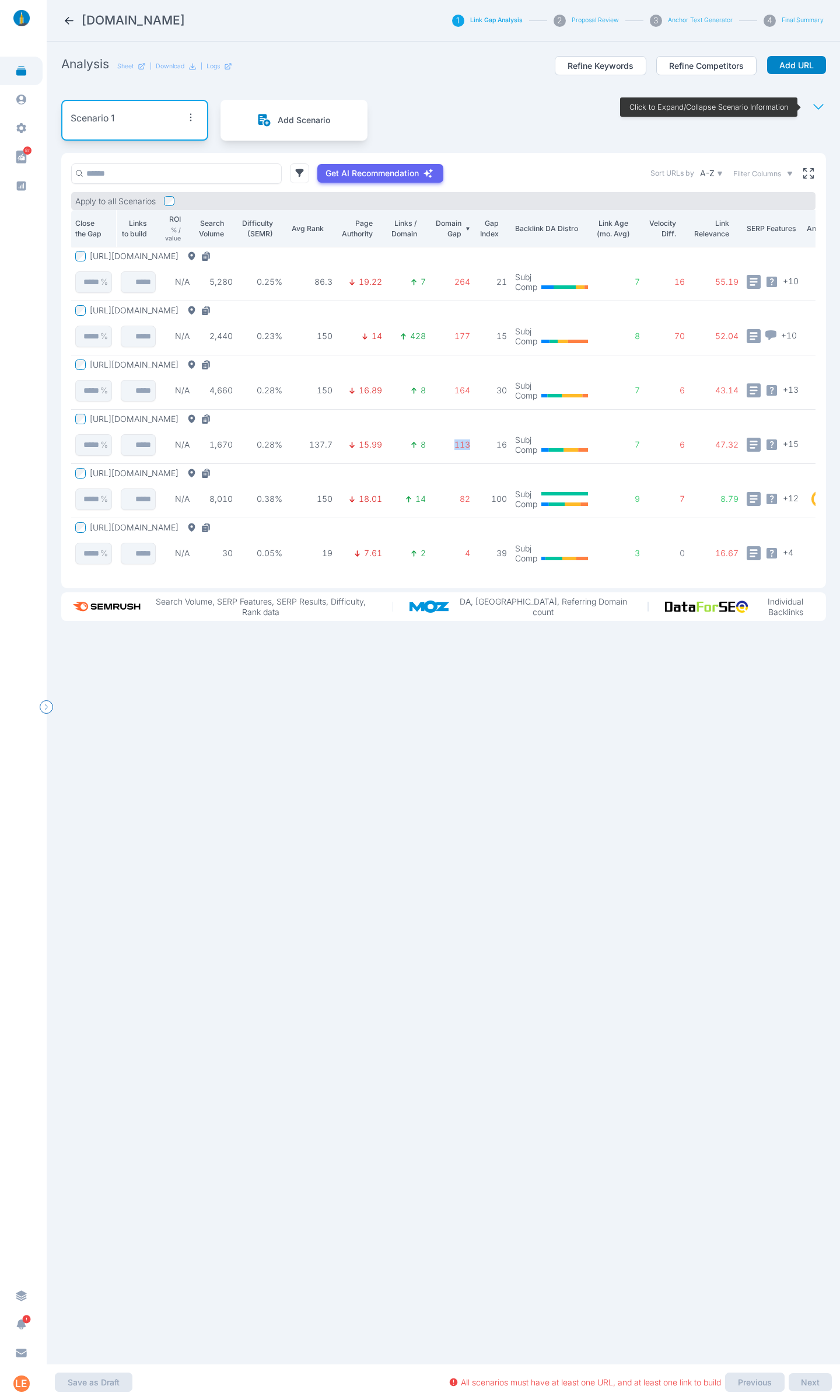
click at [215, 531] on button "[URL][DOMAIN_NAME]" at bounding box center [152, 527] width 125 height 10
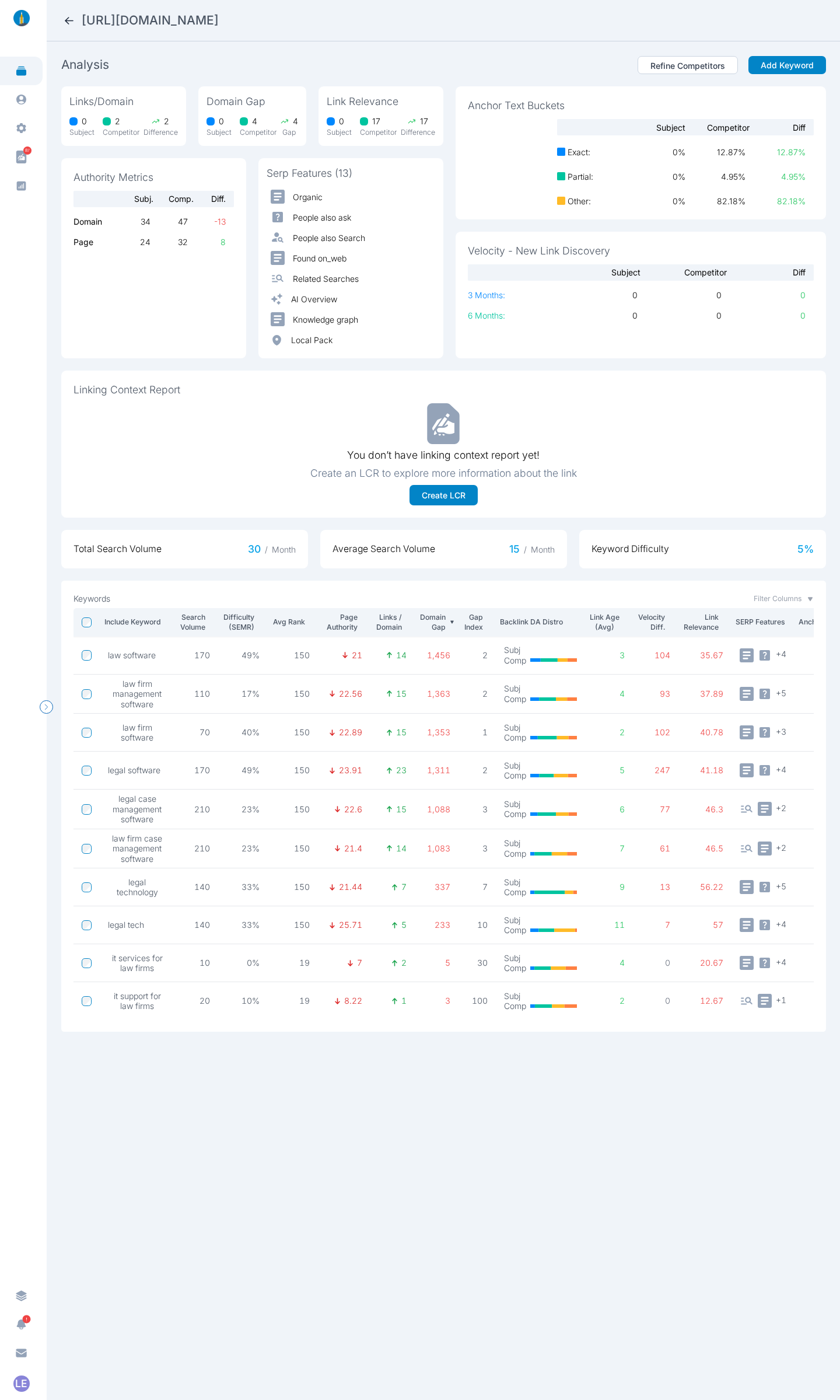
drag, startPoint x: 52, startPoint y: 607, endPoint x: 45, endPoint y: 646, distance: 39.6
drag, startPoint x: 178, startPoint y: 594, endPoint x: 186, endPoint y: 523, distance: 71.4
click at [206, 451] on div "You don’t have linking context report yet! Create an LCR to explore more inform…" at bounding box center [443, 454] width 740 height 102
click at [66, 17] on icon at bounding box center [69, 20] width 12 height 12
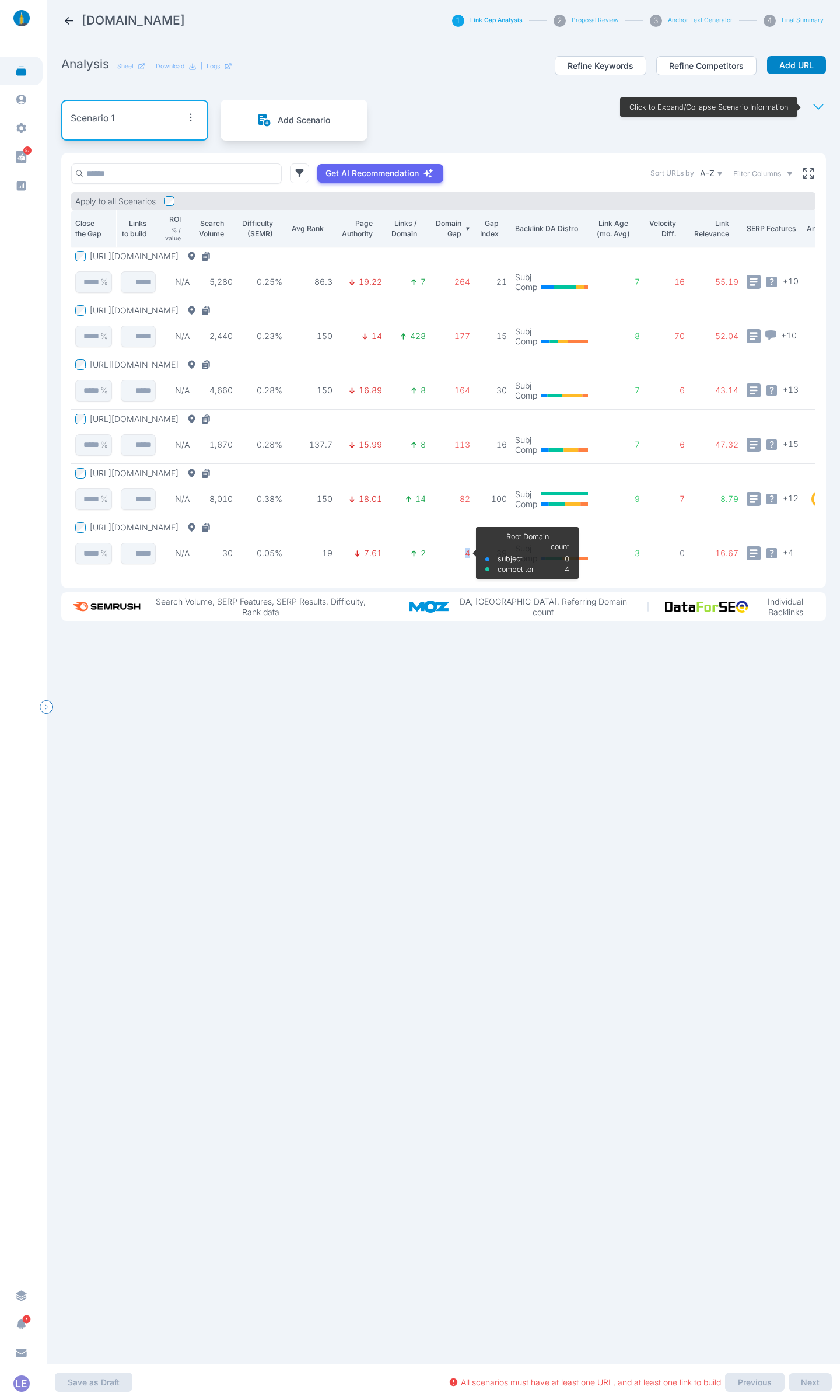
drag, startPoint x: 474, startPoint y: 552, endPoint x: 461, endPoint y: 552, distance: 13.0
click at [461, 552] on td "4 Root Domain subject competitor count 0 4" at bounding box center [452, 545] width 44 height 55
click at [443, 566] on td "4 Root Domain subject competitor count 0 4" at bounding box center [452, 545] width 44 height 55
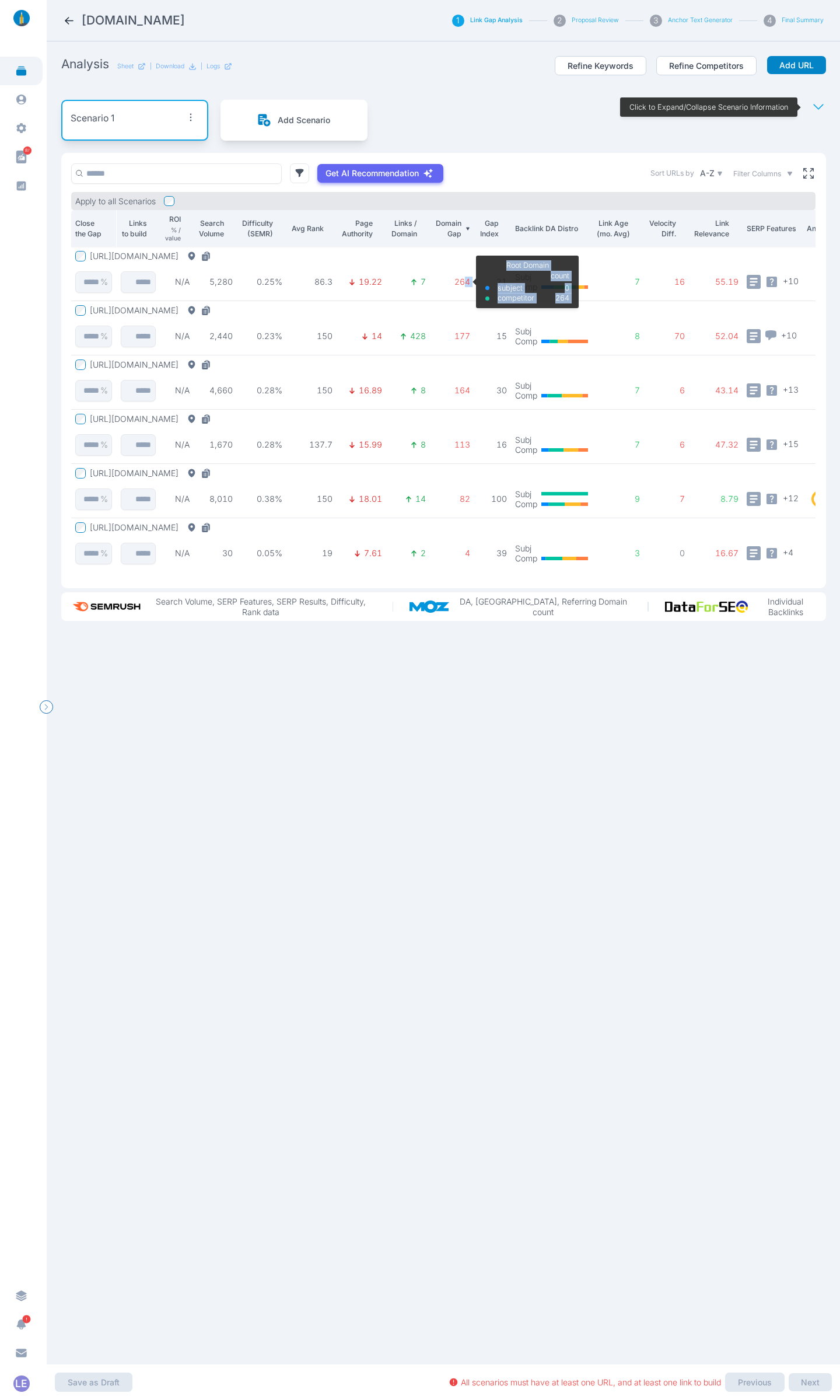
drag, startPoint x: 478, startPoint y: 278, endPoint x: 468, endPoint y: 280, distance: 10.2
click at [468, 280] on tr "[URL][DOMAIN_NAME] % N/A 5,280 0.25% 86.3 19.22 7 264 Root Domain subject compe…" at bounding box center [482, 274] width 822 height 55
click at [466, 287] on p "264" at bounding box center [452, 282] width 36 height 10
click at [69, 18] on icon at bounding box center [69, 20] width 12 height 12
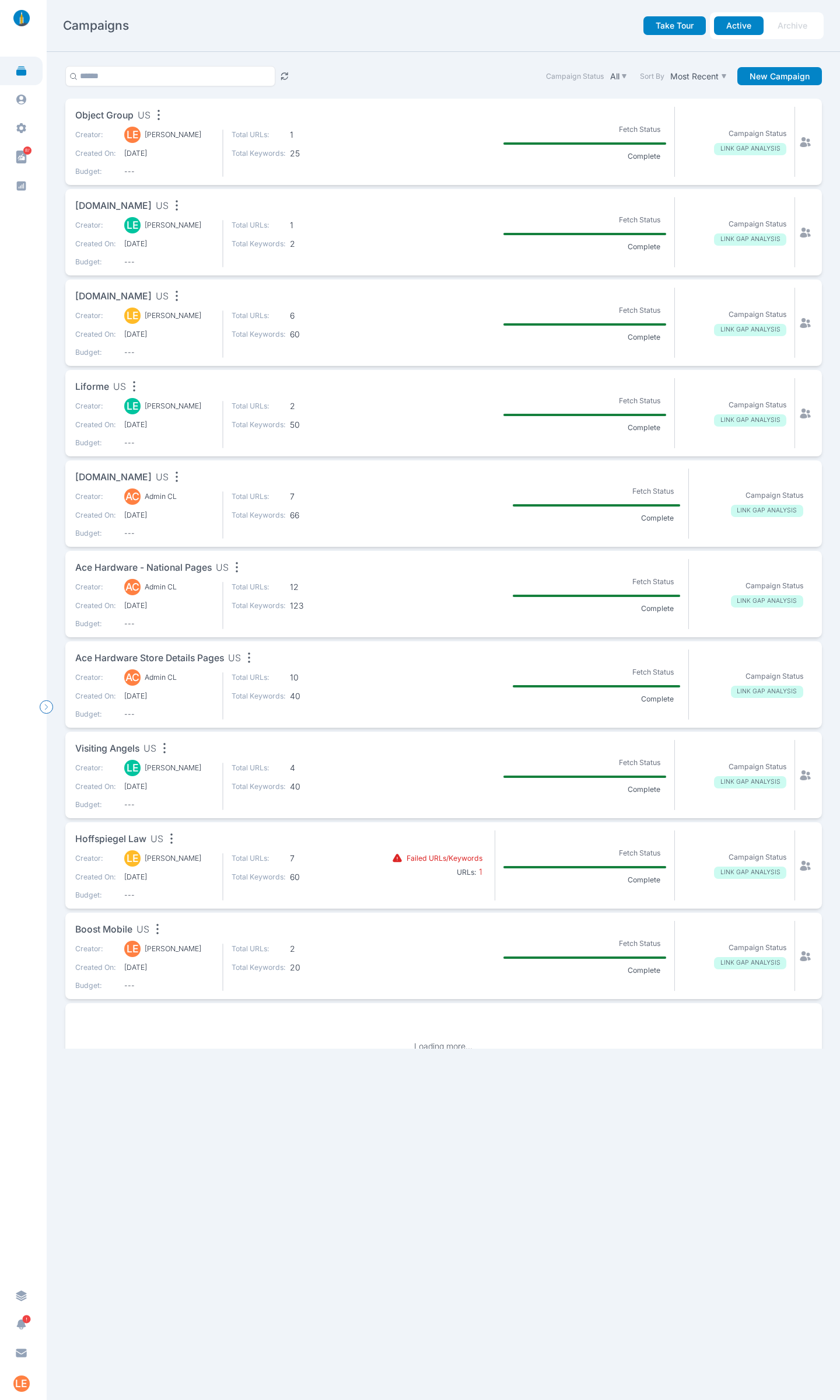
click at [379, 224] on section at bounding box center [435, 232] width 120 height 70
click at [269, 228] on p "Total URLs:" at bounding box center [258, 225] width 55 height 10
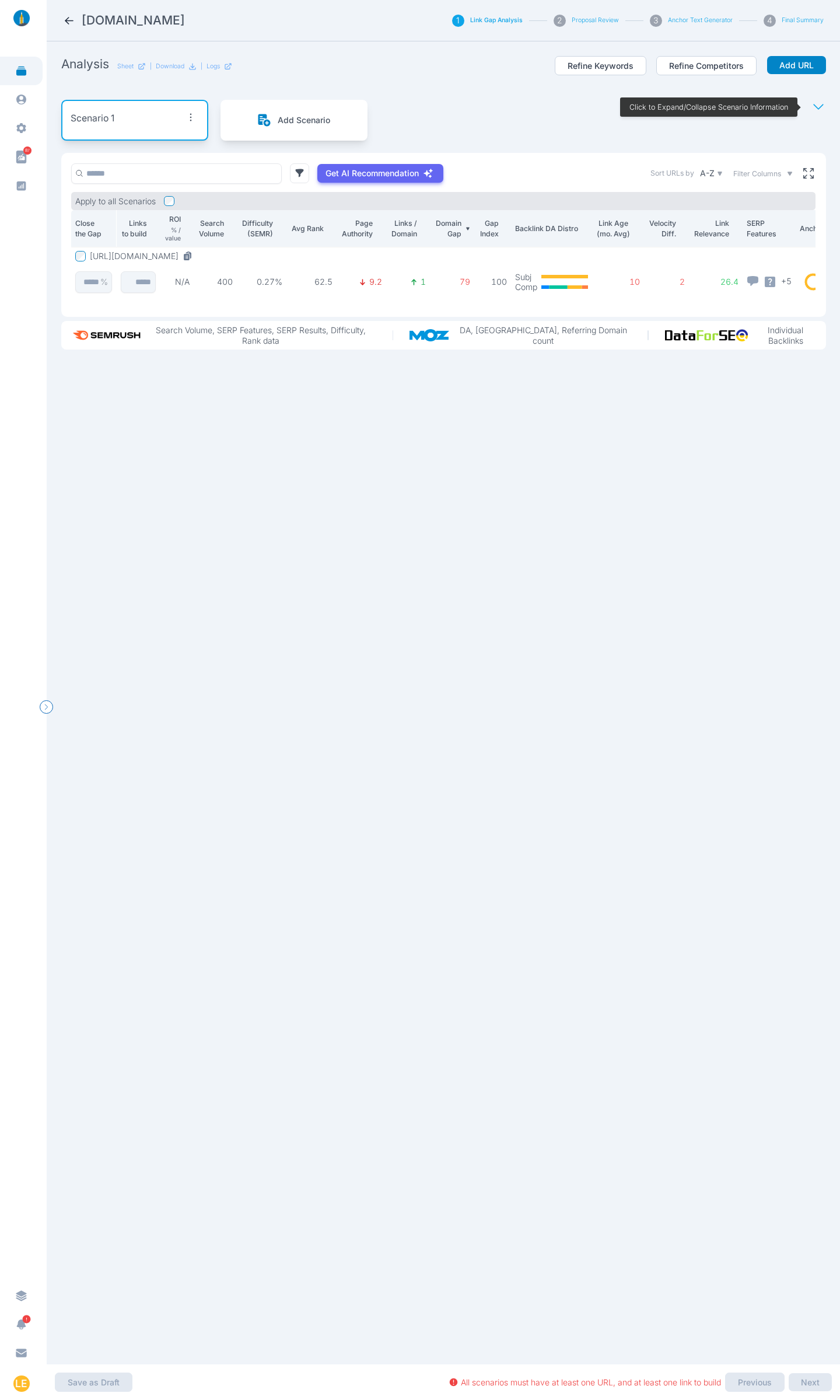
click at [197, 253] on button "[URL][DOMAIN_NAME]" at bounding box center [143, 256] width 107 height 10
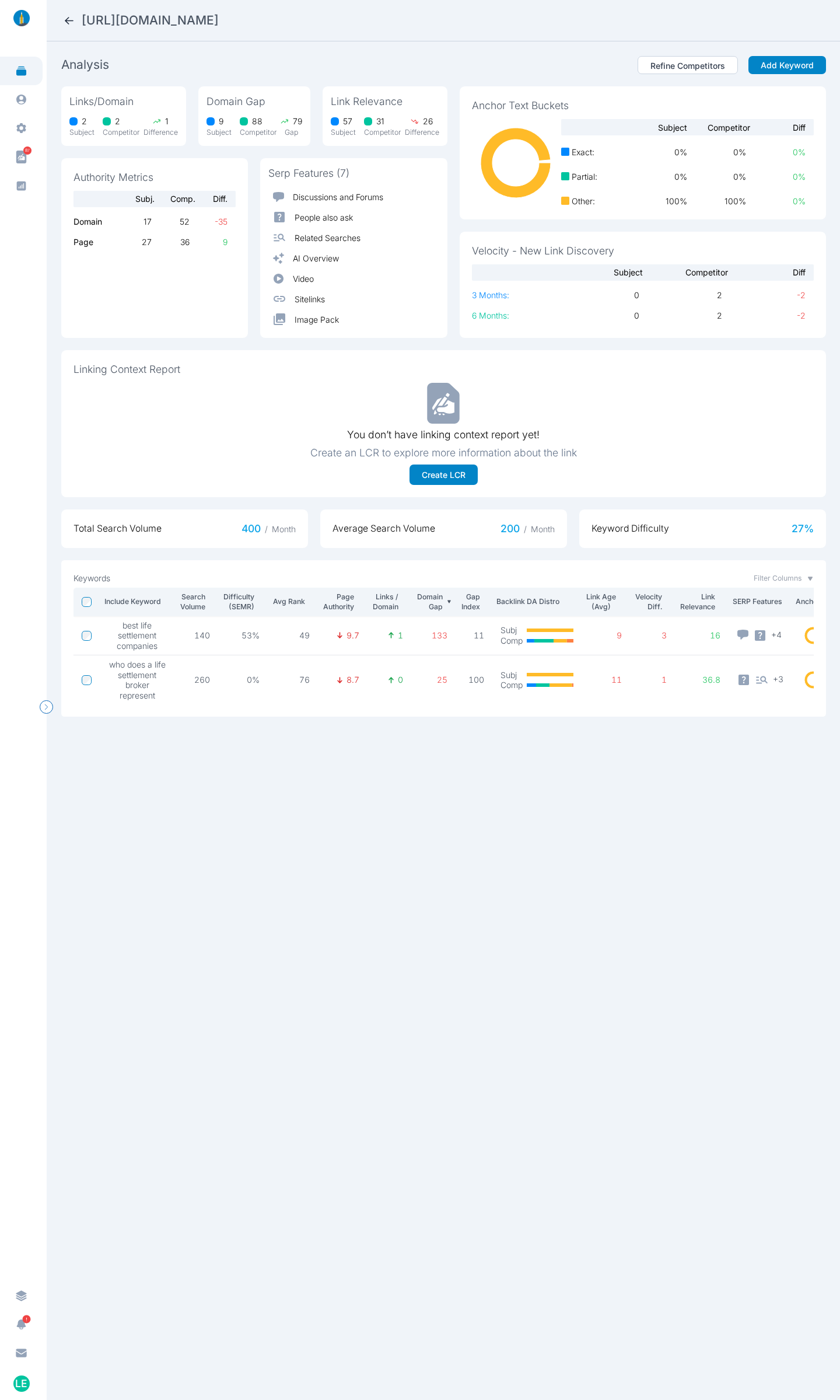
click at [72, 28] on div "[URL][DOMAIN_NAME]" at bounding box center [443, 20] width 761 height 16
click at [71, 18] on icon at bounding box center [69, 20] width 12 height 12
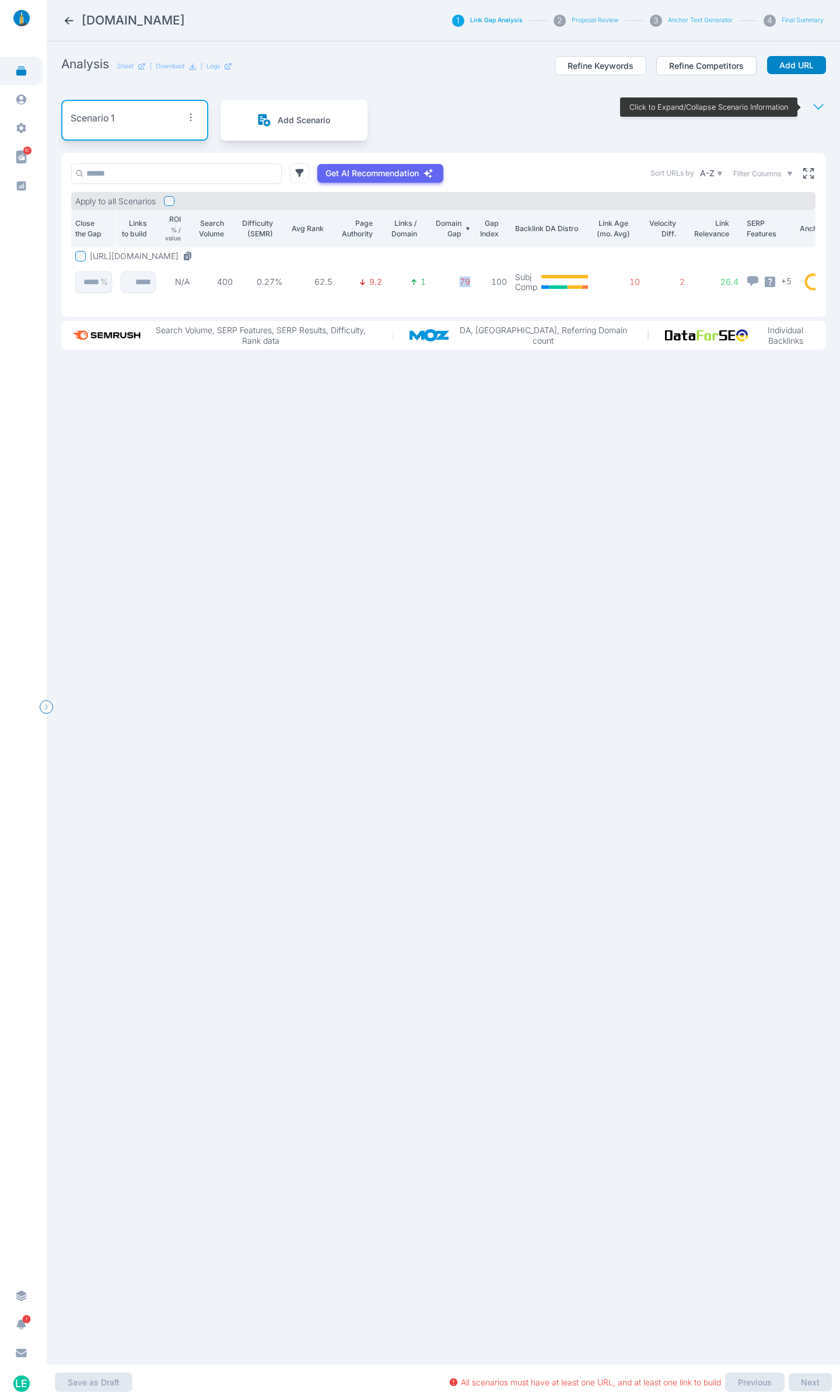
drag, startPoint x: 462, startPoint y: 281, endPoint x: 472, endPoint y: 281, distance: 10.0
click at [472, 281] on td "79" at bounding box center [452, 274] width 44 height 54
click at [475, 282] on td "79" at bounding box center [452, 274] width 44 height 54
click at [63, 16] on icon at bounding box center [69, 20] width 12 height 12
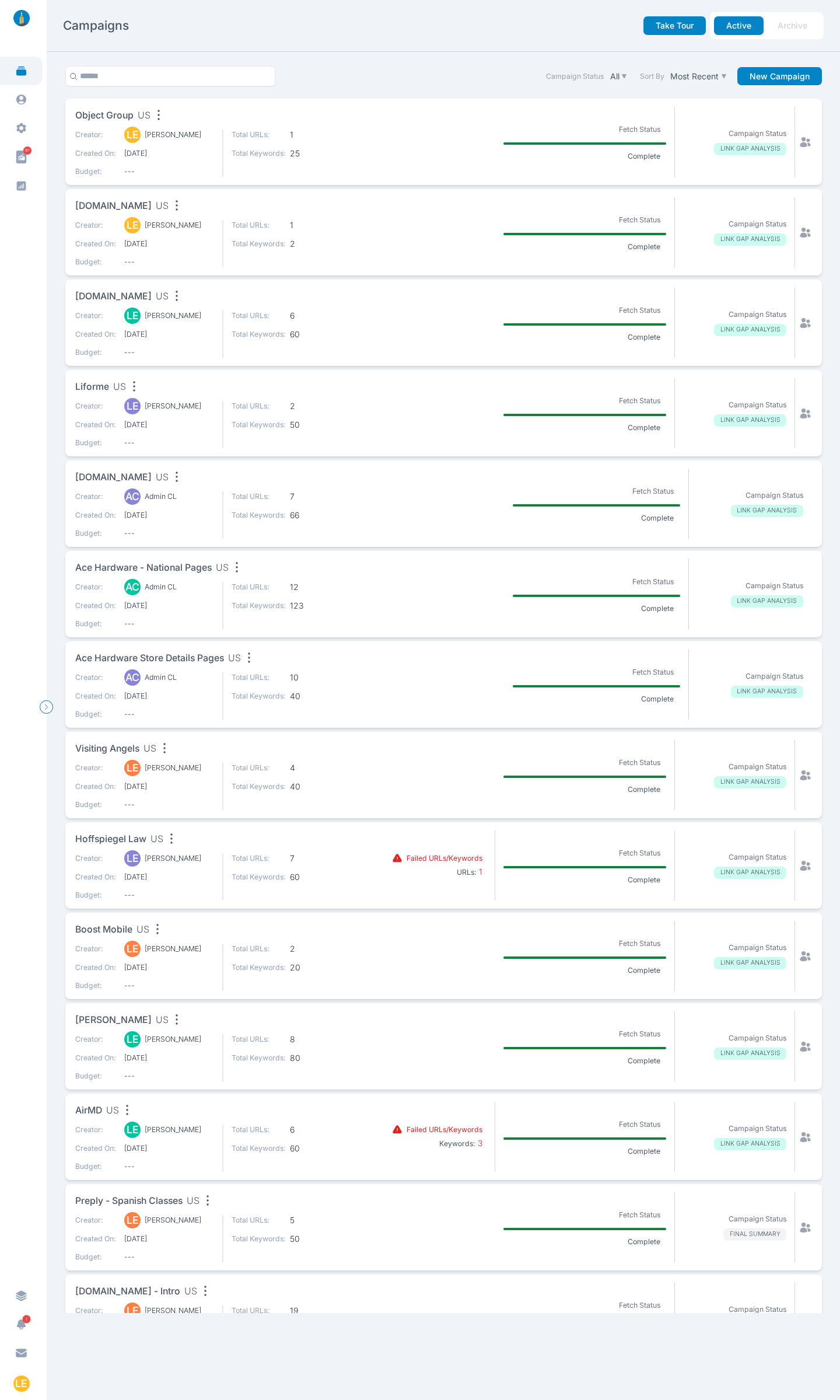
click at [352, 143] on div "Creator: LE [PERSON_NAME] Created On: [DATE] Budget: --- Total URLs: 1 Total Ke…" at bounding box center [225, 153] width 300 height 47
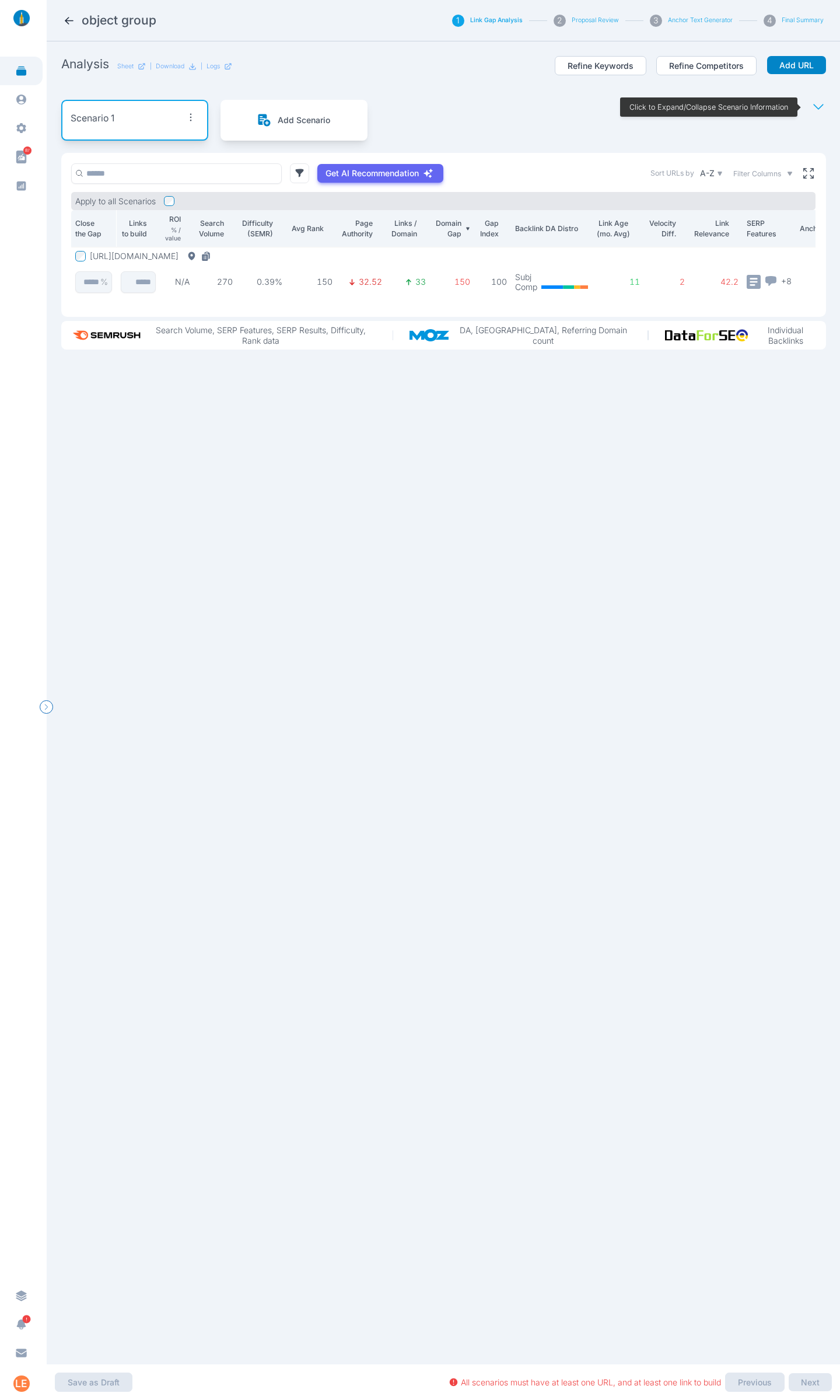
click at [215, 254] on button "[URL][DOMAIN_NAME]" at bounding box center [152, 256] width 125 height 10
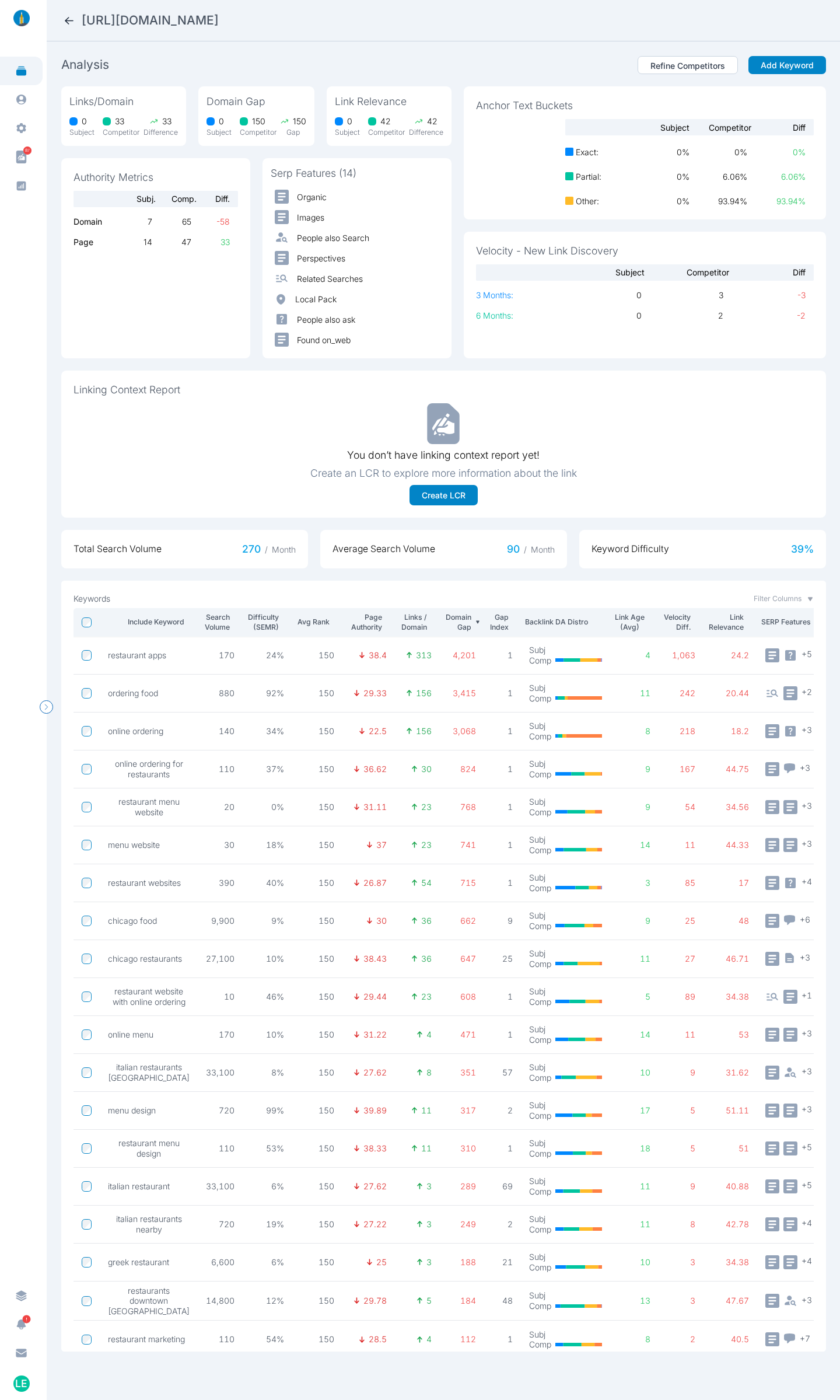
click at [72, 22] on icon at bounding box center [69, 20] width 12 height 12
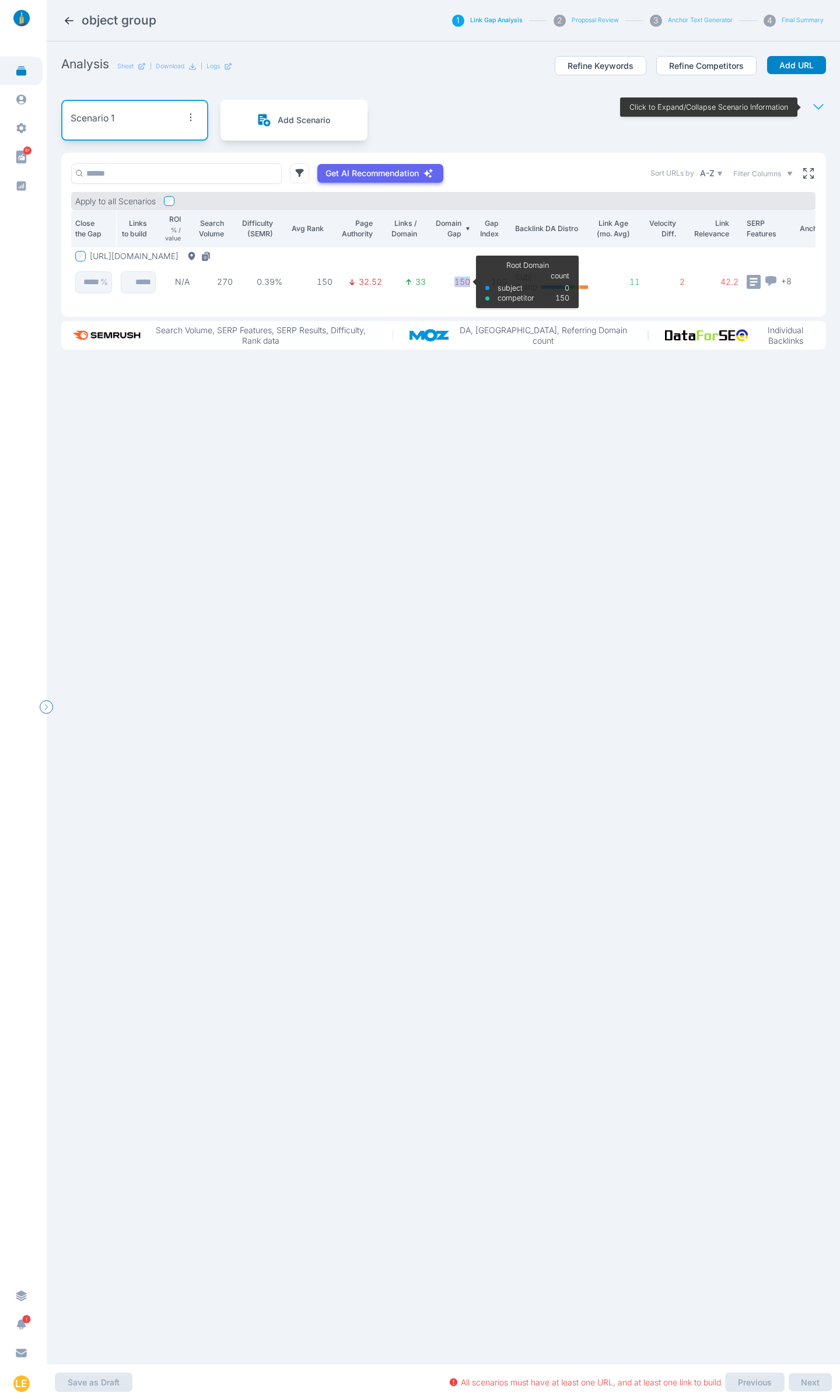
drag, startPoint x: 475, startPoint y: 282, endPoint x: 451, endPoint y: 281, distance: 24.0
click at [451, 281] on td "150 Root Domain subject competitor count 0 150" at bounding box center [452, 274] width 44 height 54
click at [451, 281] on p "150" at bounding box center [452, 282] width 36 height 10
drag, startPoint x: 472, startPoint y: 281, endPoint x: 456, endPoint y: 282, distance: 16.0
click at [456, 282] on p "150" at bounding box center [452, 282] width 36 height 10
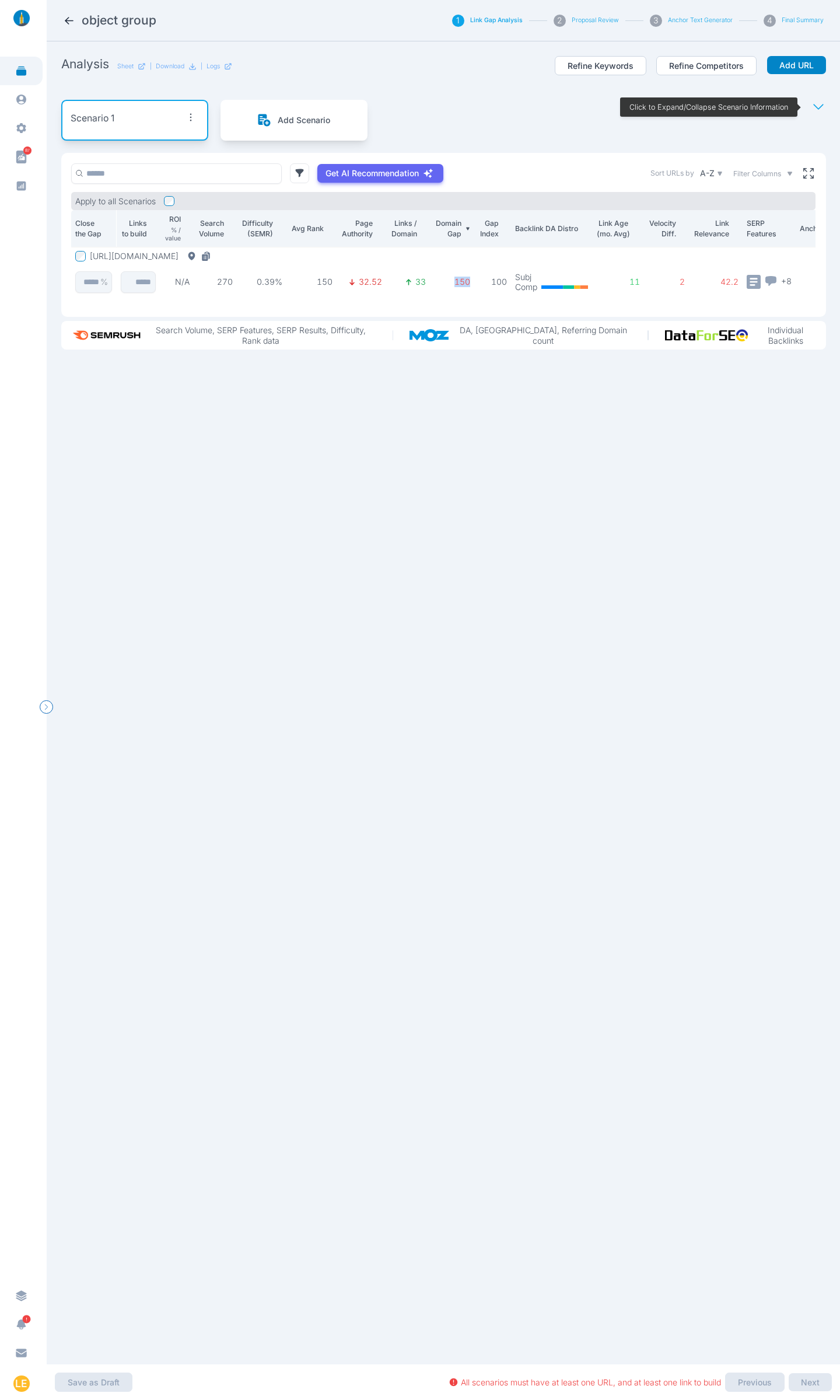
click at [433, 290] on td "150" at bounding box center [452, 274] width 44 height 54
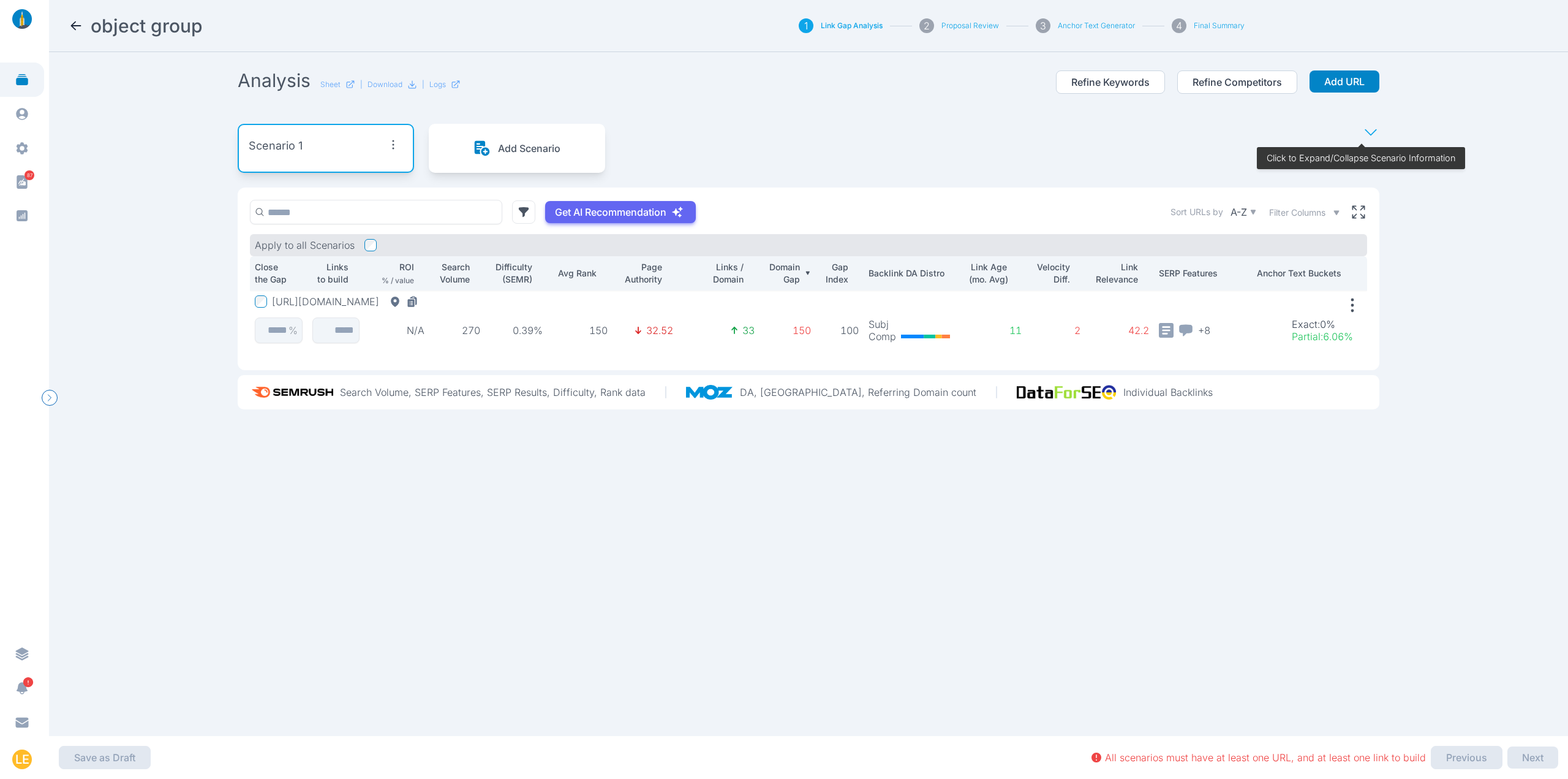
click at [67, 26] on nav "object group 1 Link Gap Analysis 2 Proposal Review 3 Anchor Text Generator 4 Fi…" at bounding box center [808, 26] width 1519 height 52
click at [82, 21] on icon at bounding box center [76, 25] width 15 height 15
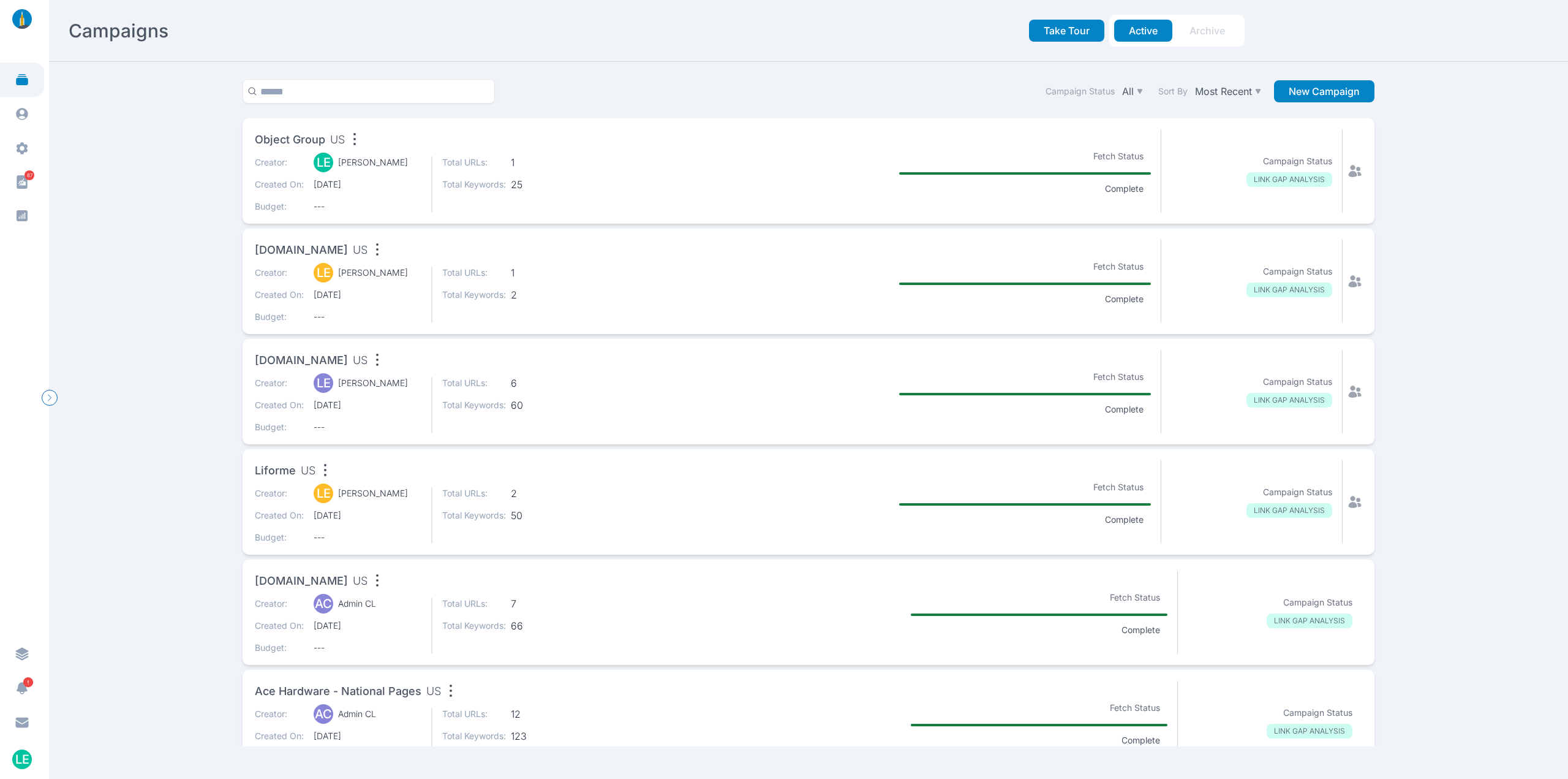
click at [653, 171] on div "Creator: LE [PERSON_NAME] Created On: [DATE] Budget: --- Total URLs: 1 Total Ke…" at bounding box center [481, 184] width 453 height 57
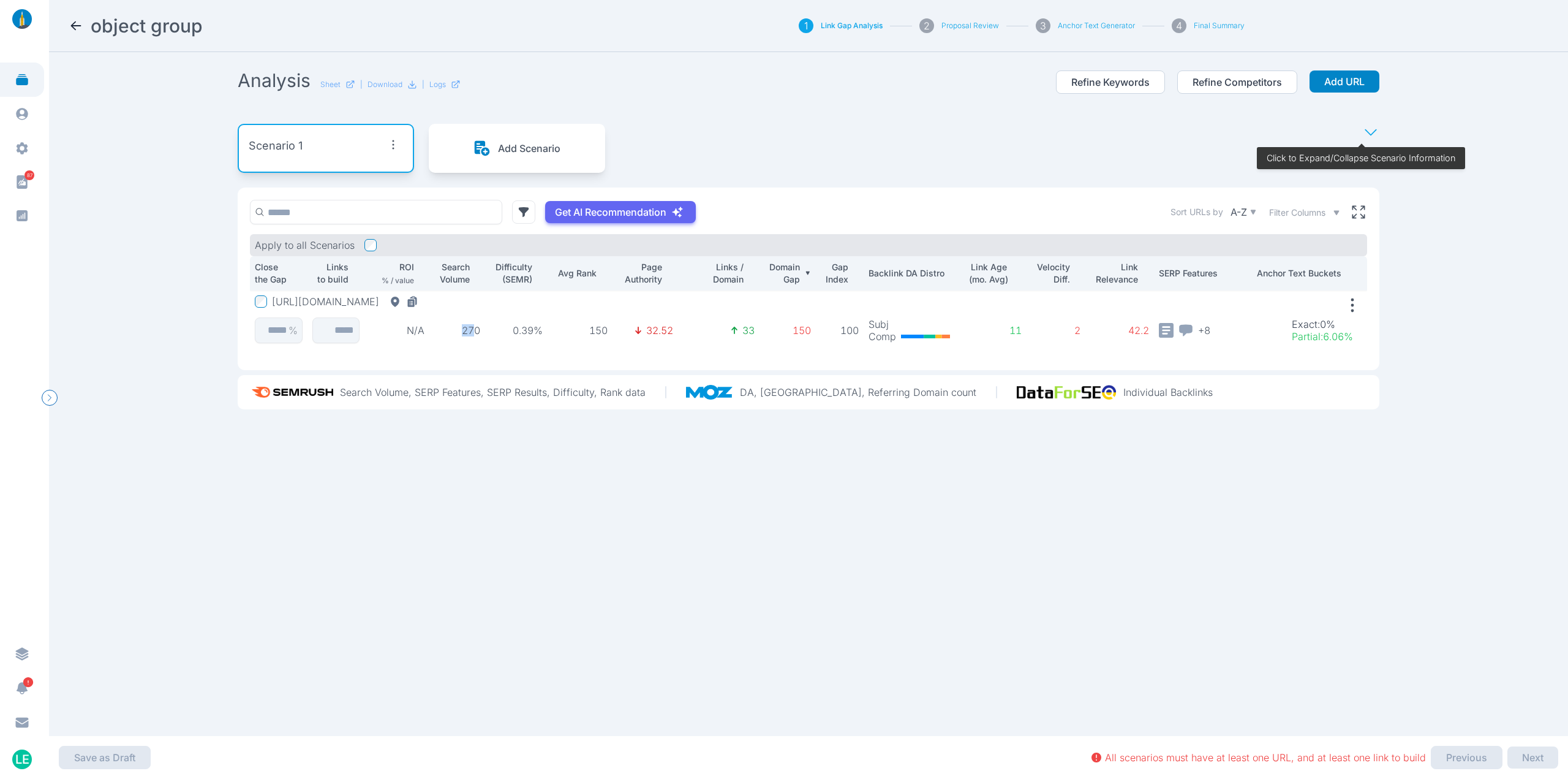
drag, startPoint x: 462, startPoint y: 329, endPoint x: 472, endPoint y: 328, distance: 10.0
click at [472, 328] on p "270" at bounding box center [457, 330] width 46 height 12
drag, startPoint x: 510, startPoint y: 329, endPoint x: 558, endPoint y: 329, distance: 48.0
click at [558, 329] on tr "[URL][DOMAIN_NAME] % N/A 270 0.39% 150 32.52 33 150 100 Subj Comp 11 2 42.2 + 8…" at bounding box center [808, 320] width 1117 height 60
click at [558, 329] on p "150" at bounding box center [580, 330] width 55 height 12
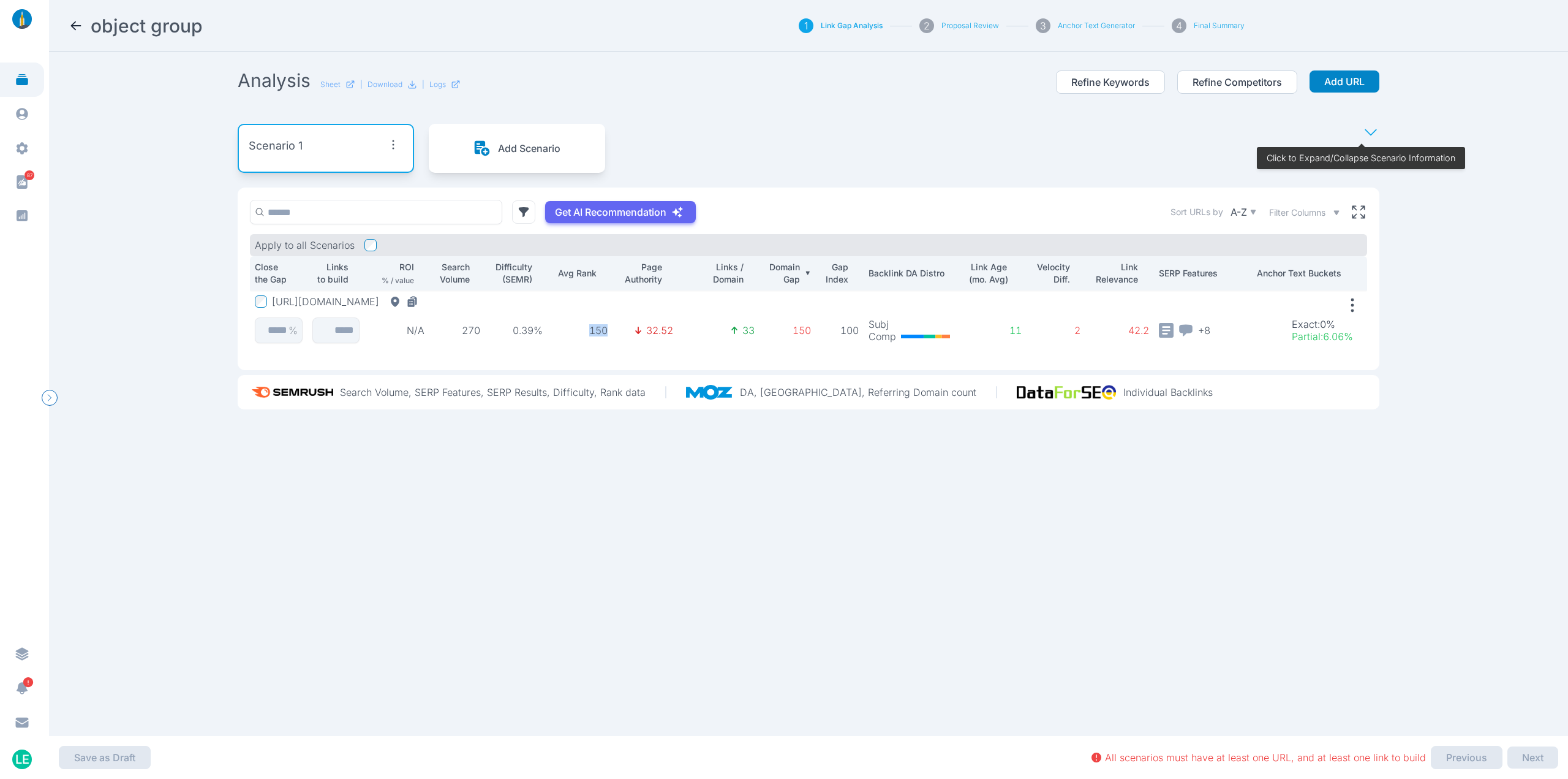
drag, startPoint x: 584, startPoint y: 329, endPoint x: 608, endPoint y: 330, distance: 24.0
click at [608, 330] on td "150" at bounding box center [580, 320] width 65 height 60
drag, startPoint x: 608, startPoint y: 330, endPoint x: 582, endPoint y: 333, distance: 26.2
click at [582, 333] on td "150" at bounding box center [580, 320] width 65 height 60
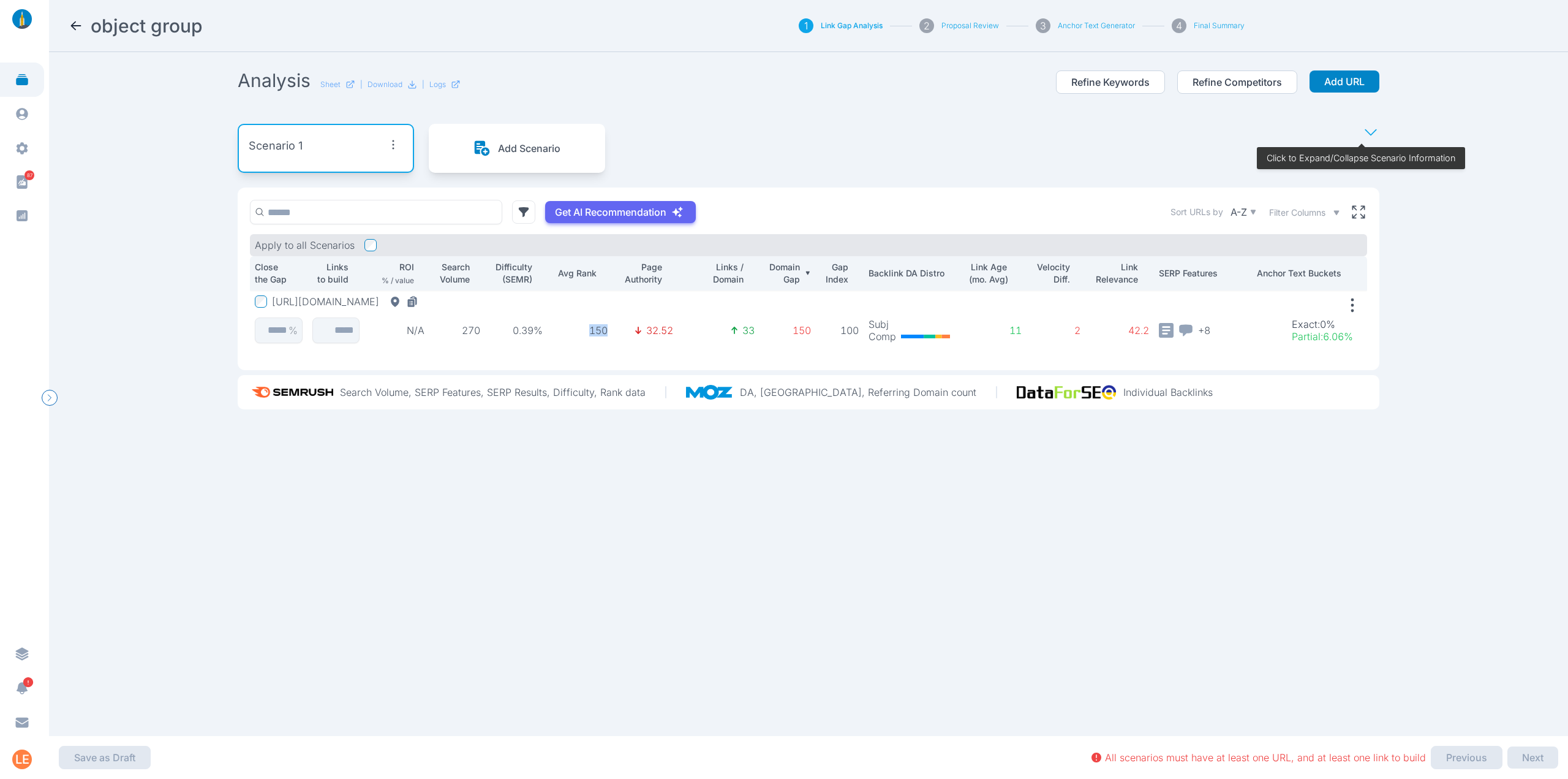
click at [423, 303] on button "[URL][DOMAIN_NAME]" at bounding box center [348, 301] width 151 height 12
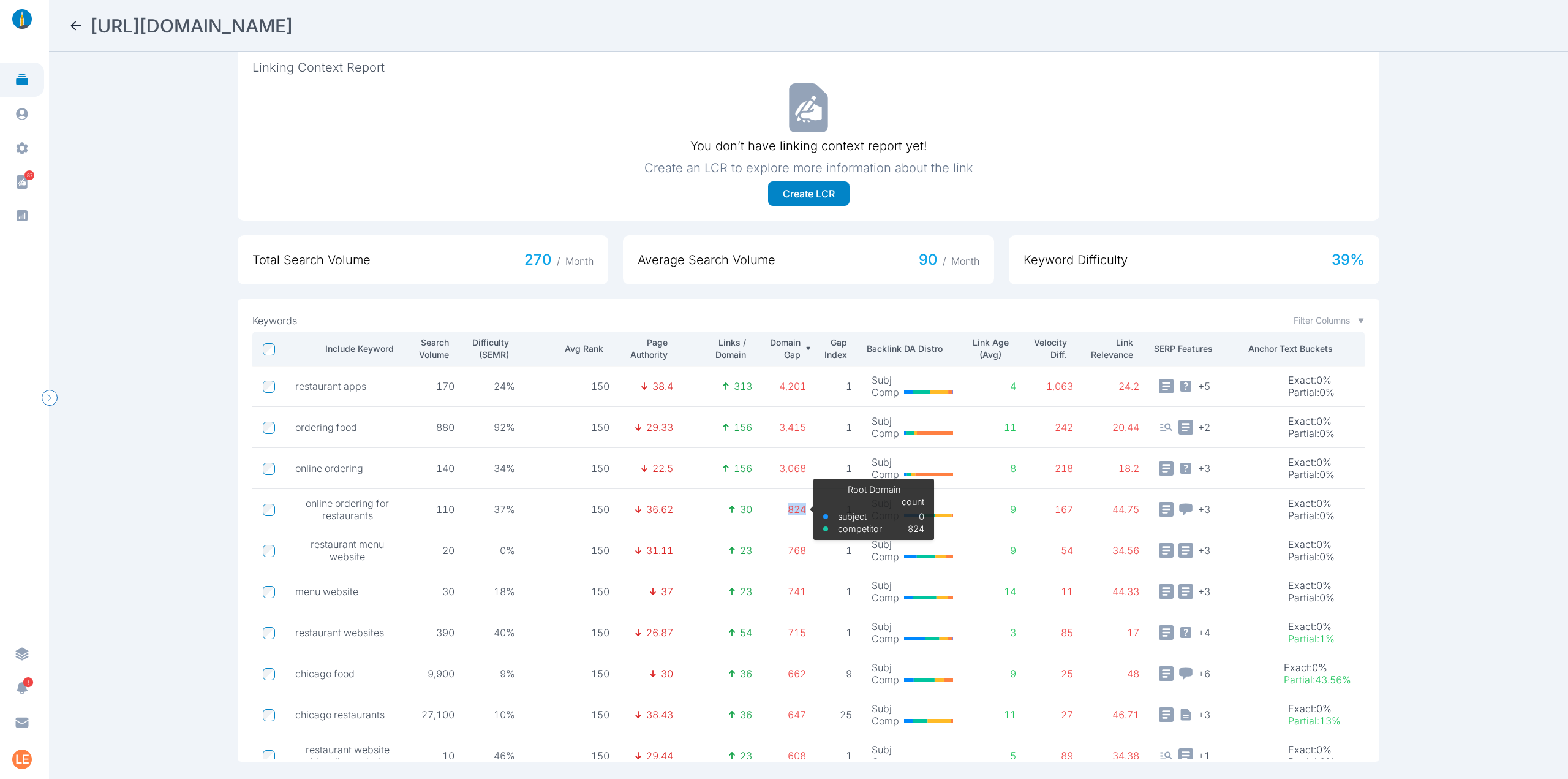
drag, startPoint x: 786, startPoint y: 501, endPoint x: 756, endPoint y: 501, distance: 30.0
click at [762, 501] on td "824 Root Domain subject competitor count 0 824" at bounding box center [789, 510] width 54 height 41
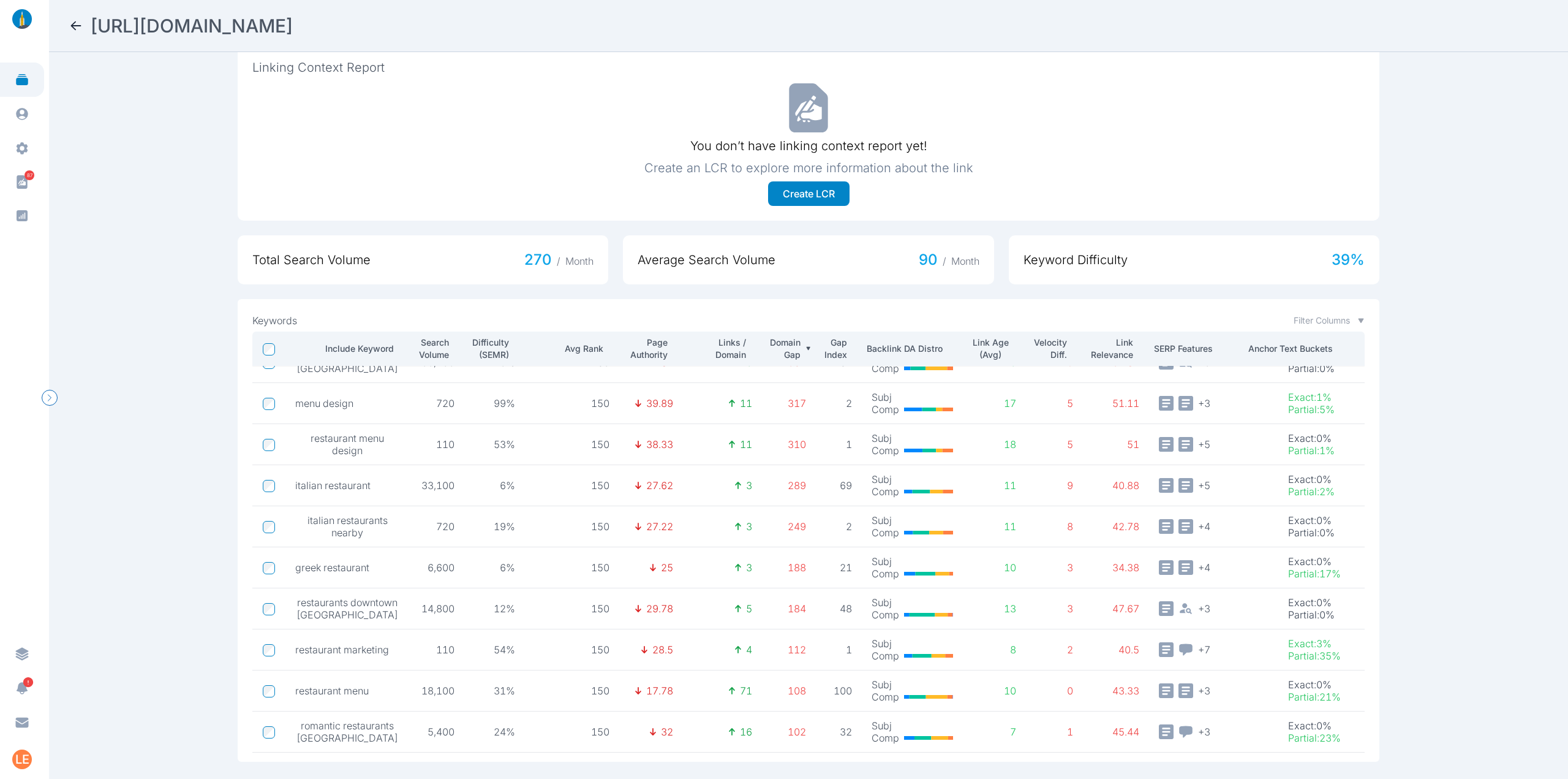
scroll to position [505, 0]
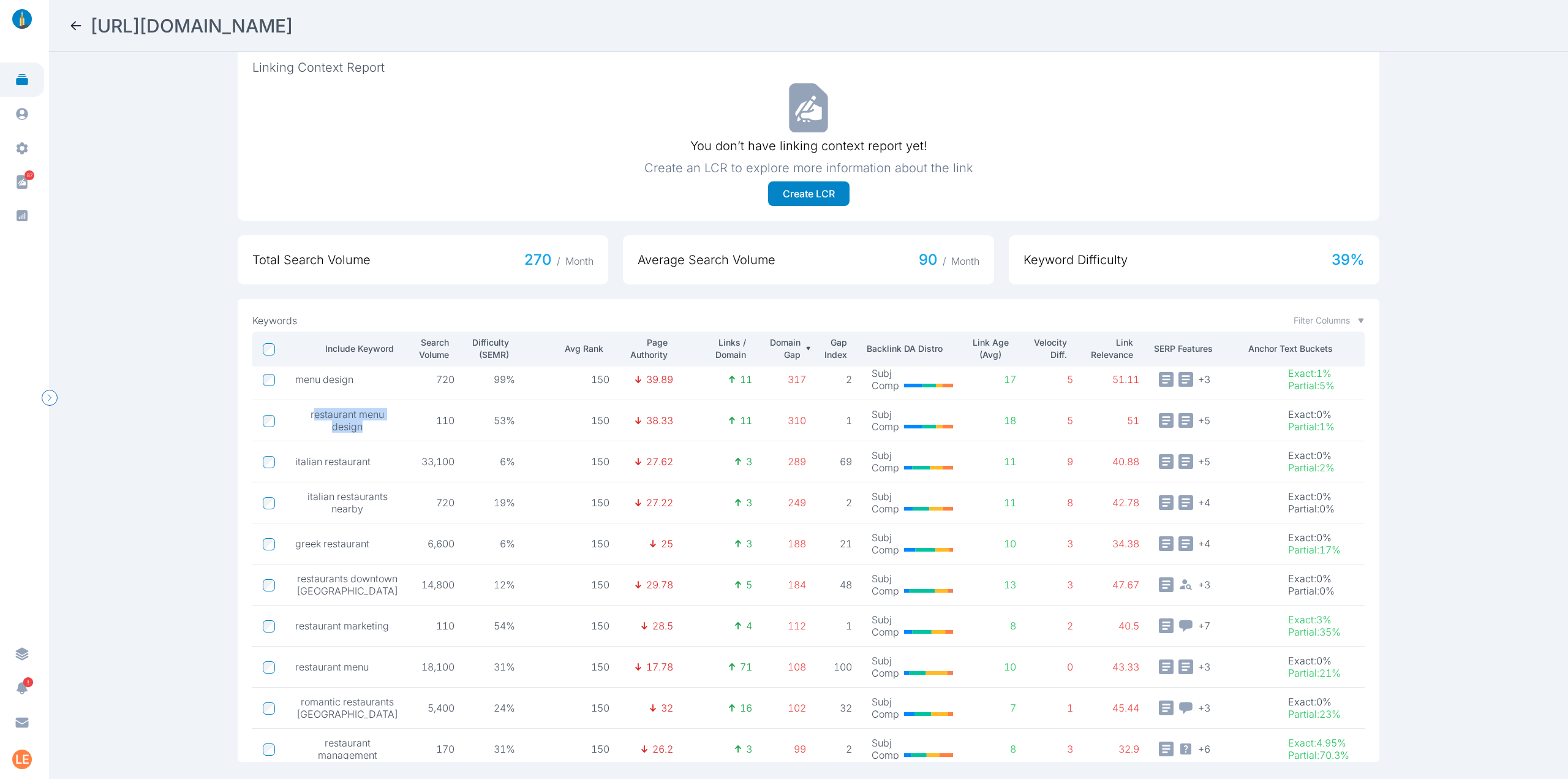
drag, startPoint x: 368, startPoint y: 426, endPoint x: 299, endPoint y: 410, distance: 70.8
click at [299, 410] on span "restaurant menu design" at bounding box center [348, 420] width 105 height 24
drag, startPoint x: 370, startPoint y: 637, endPoint x: 333, endPoint y: 625, distance: 38.9
click at [333, 625] on td "restaurant marketing" at bounding box center [348, 626] width 125 height 41
click at [333, 625] on span "restaurant marketing" at bounding box center [342, 625] width 94 height 12
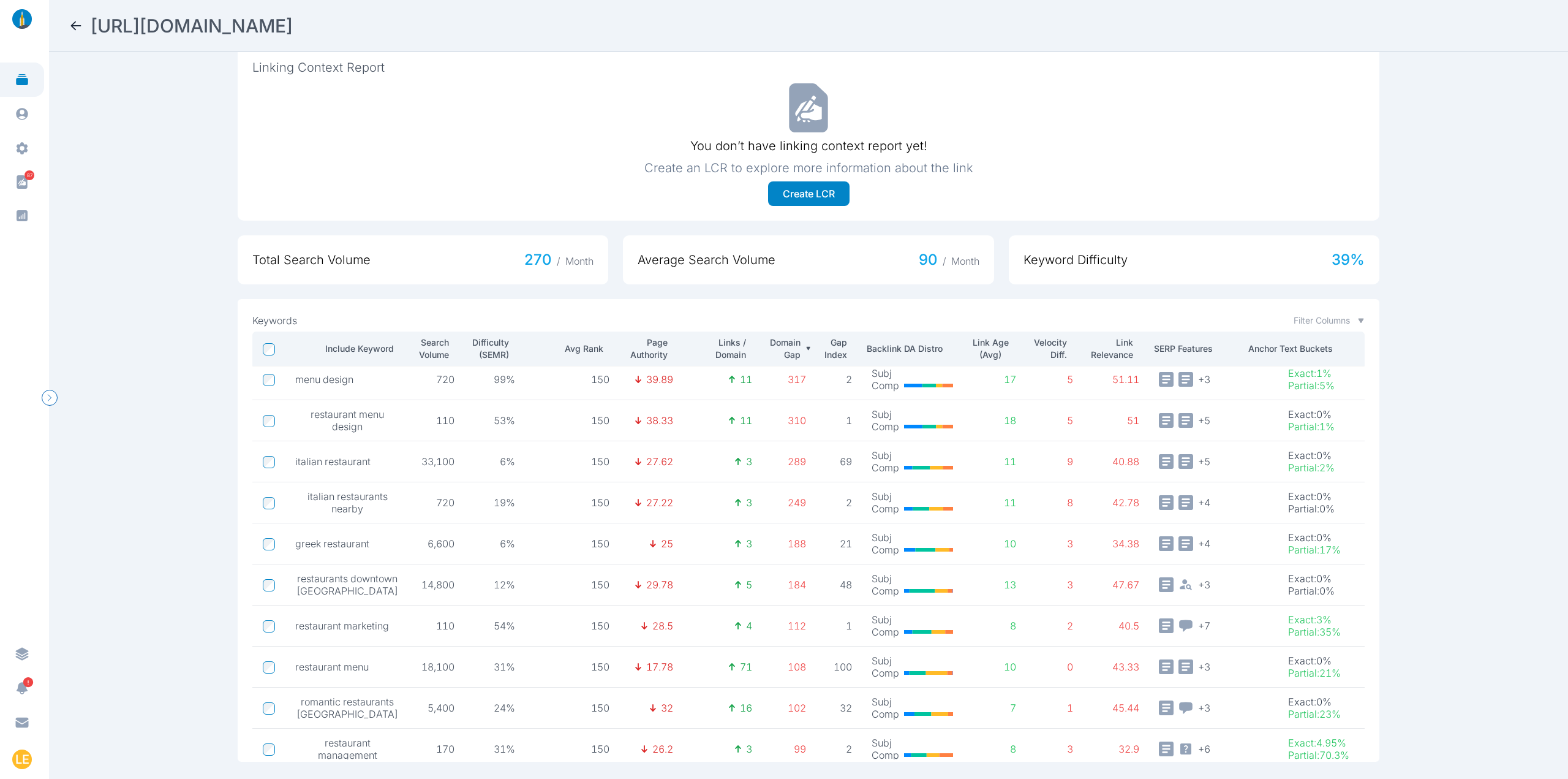
click at [78, 21] on icon at bounding box center [76, 25] width 15 height 15
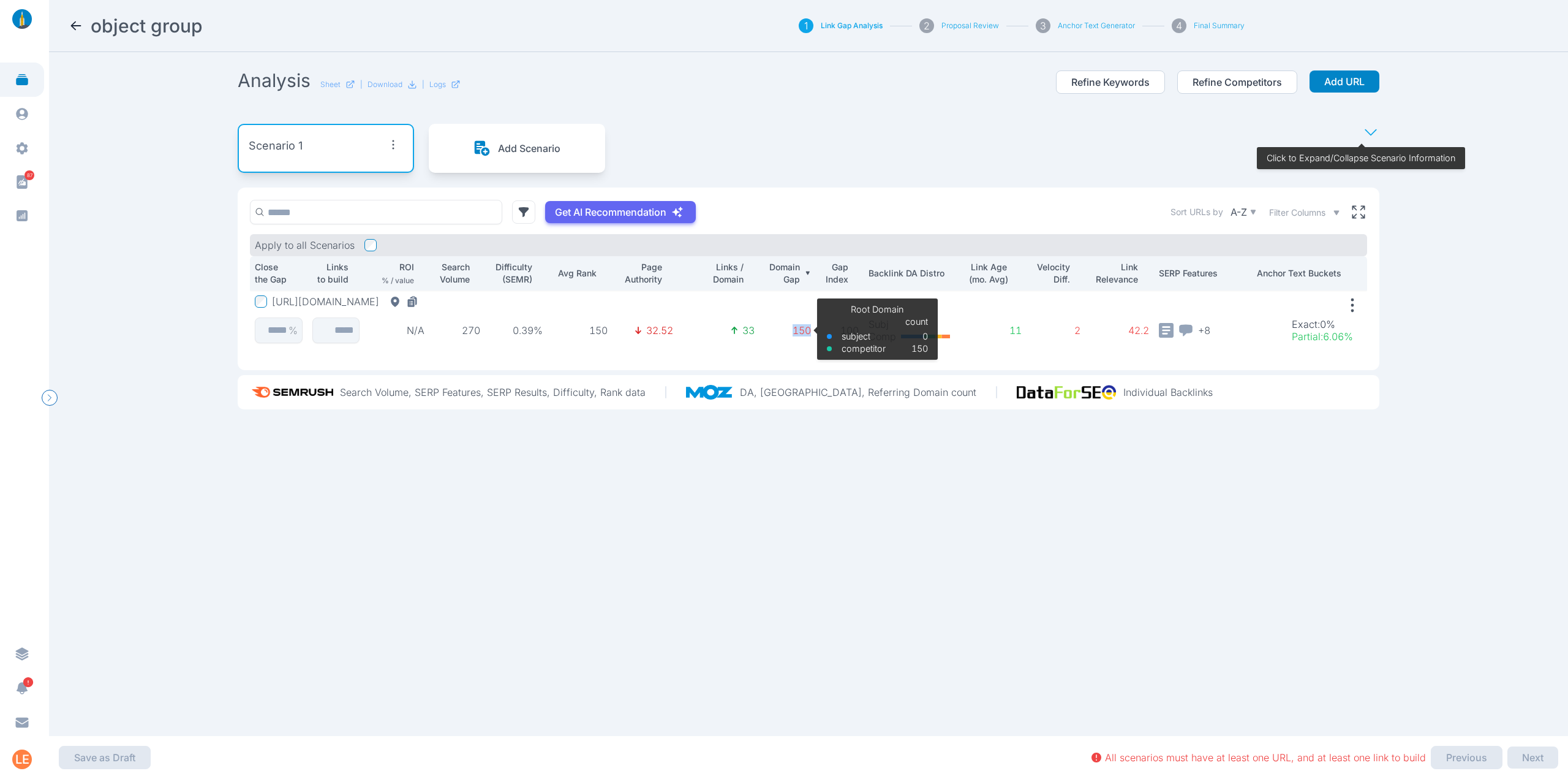
drag, startPoint x: 810, startPoint y: 328, endPoint x: 788, endPoint y: 331, distance: 22.2
click at [788, 331] on td "150 Root Domain subject competitor count 0 150" at bounding box center [788, 320] width 57 height 60
click at [1077, 327] on td "2" at bounding box center [1055, 320] width 59 height 60
click at [77, 26] on icon at bounding box center [76, 25] width 11 height 8
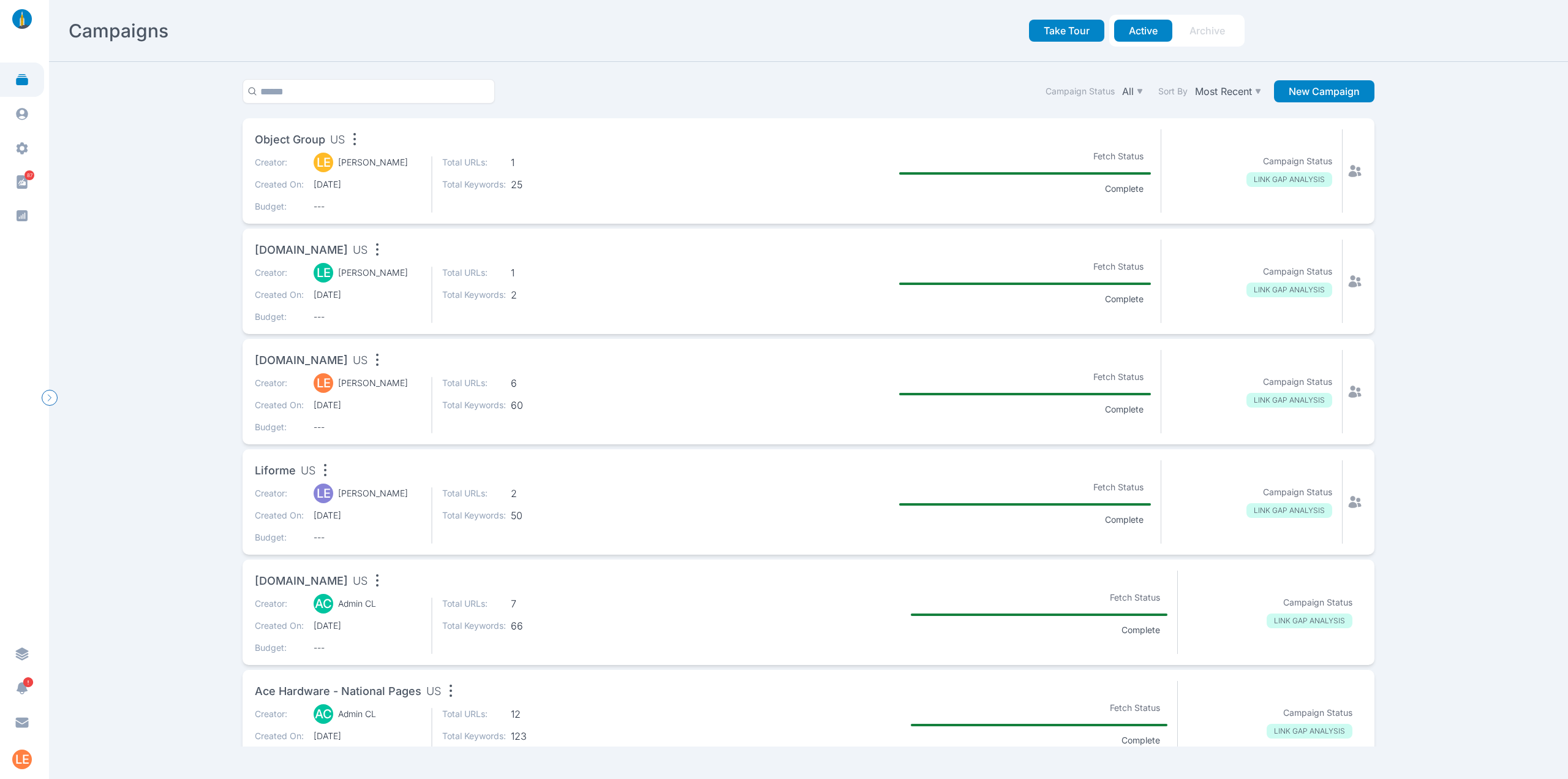
click at [400, 288] on div "Creator: LE [PERSON_NAME] Created On: [DATE] Budget: ---" at bounding box center [338, 295] width 167 height 57
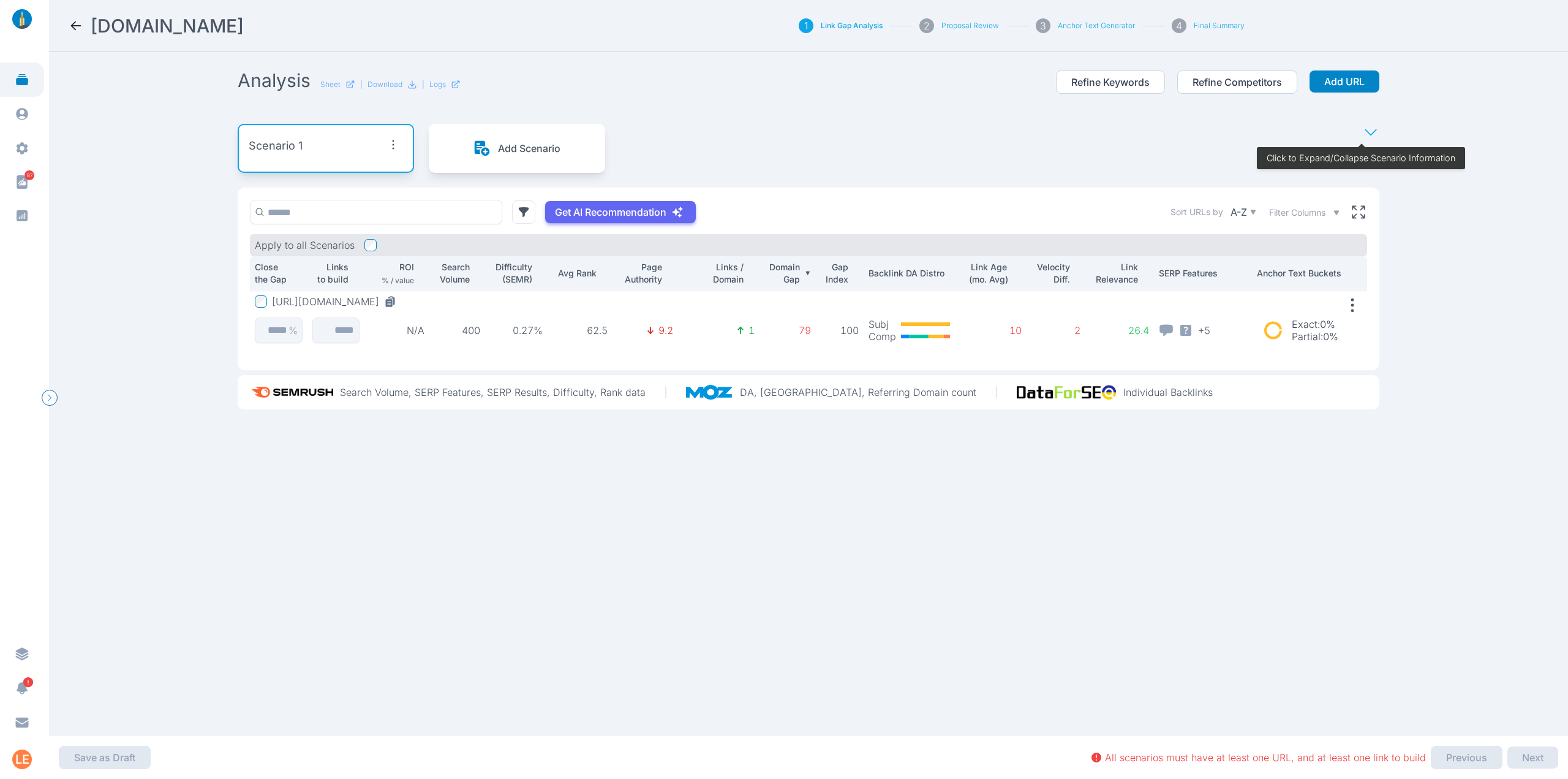
click at [401, 303] on button "[URL][DOMAIN_NAME]" at bounding box center [336, 301] width 129 height 12
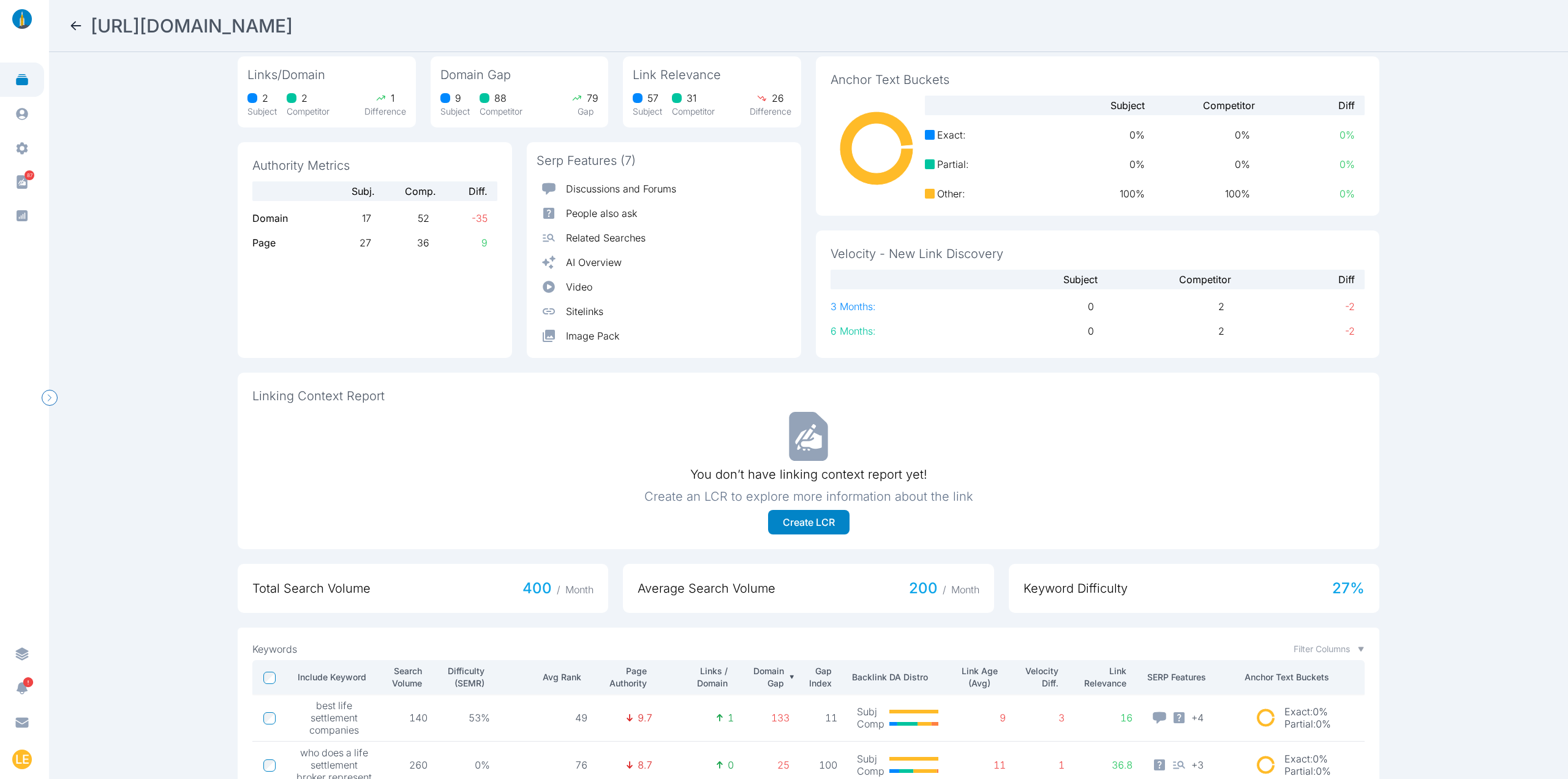
scroll to position [100, 0]
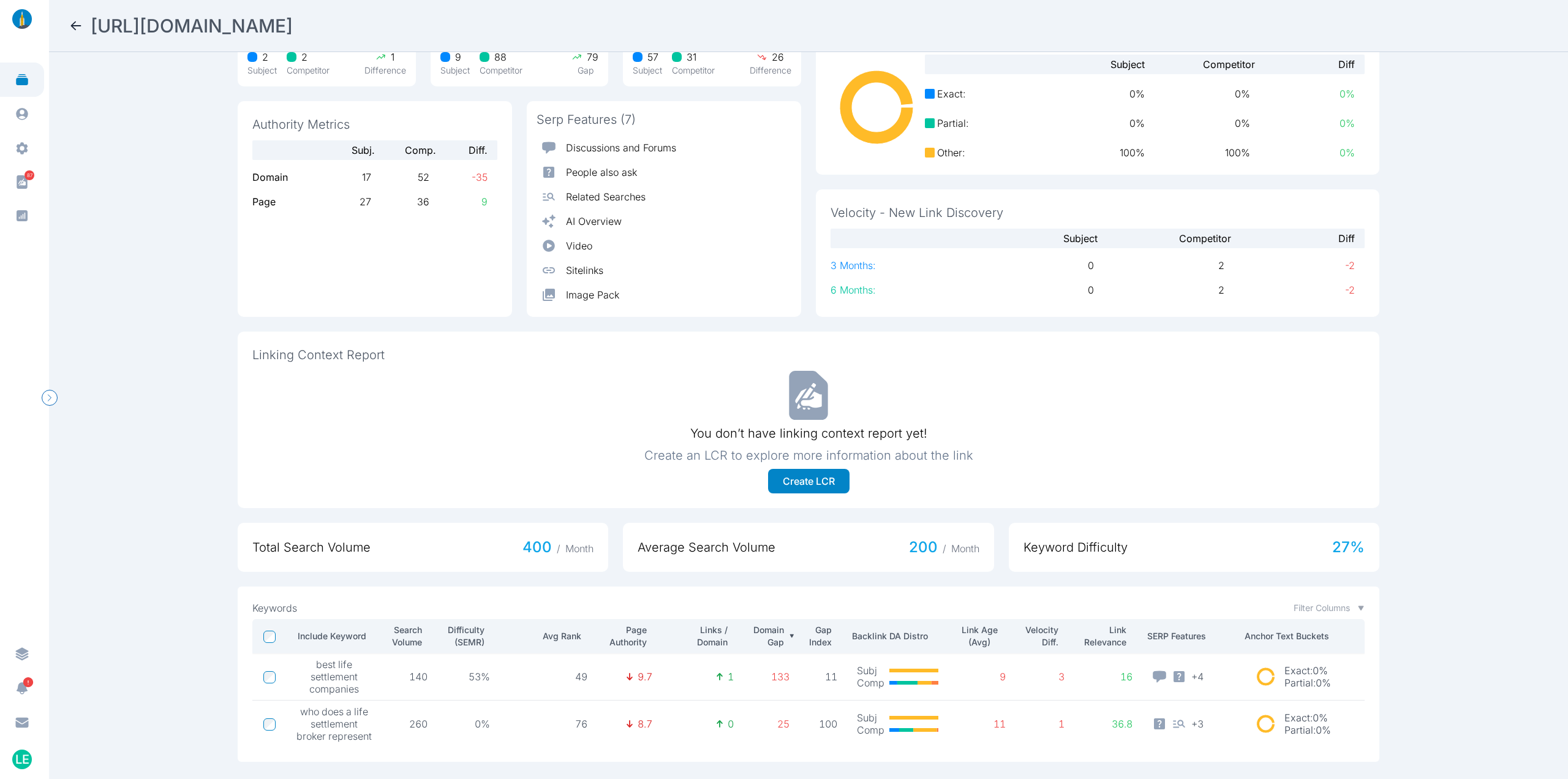
click at [79, 20] on icon at bounding box center [76, 25] width 15 height 15
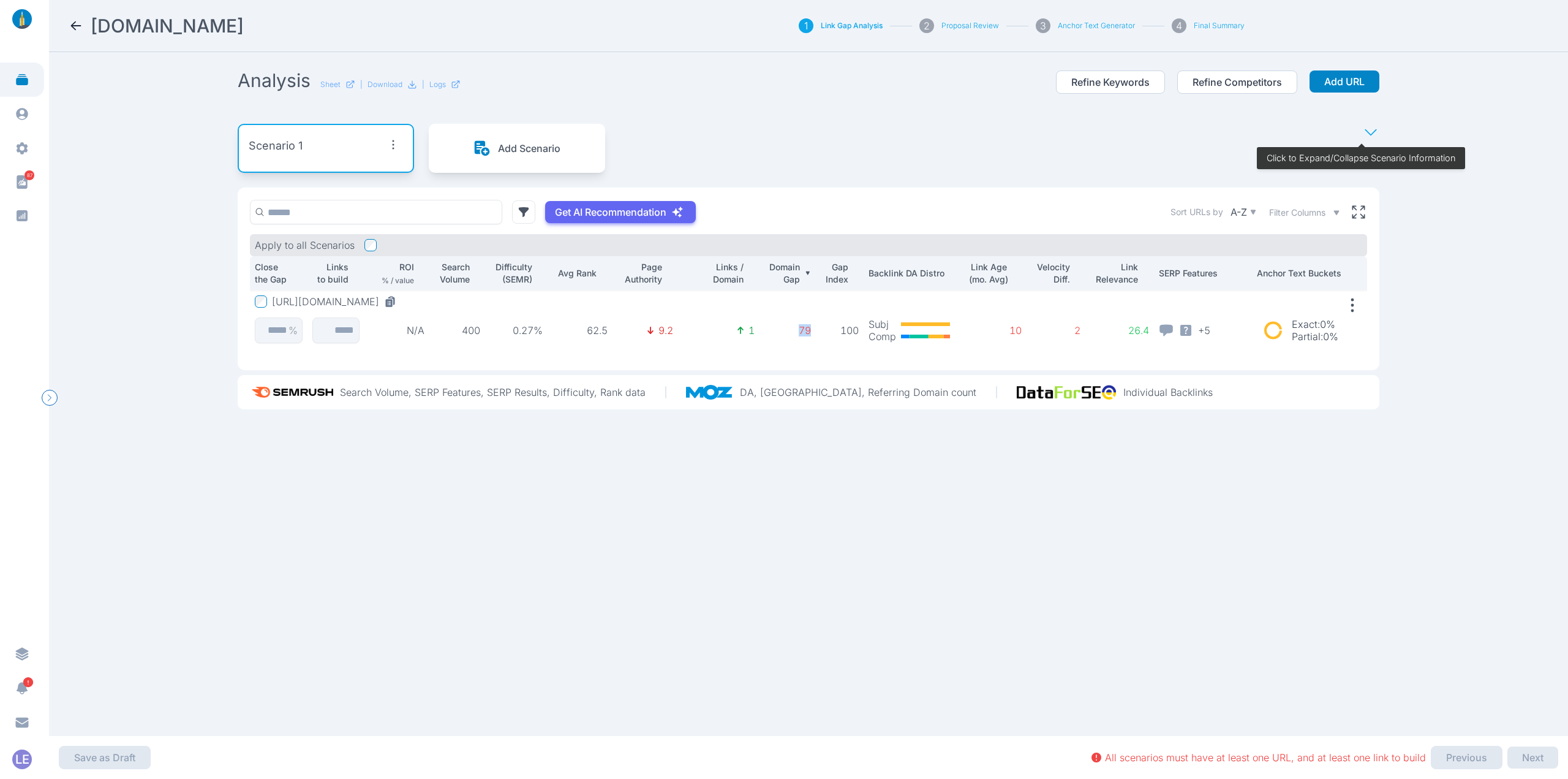
drag, startPoint x: 792, startPoint y: 337, endPoint x: 808, endPoint y: 336, distance: 16.0
click at [808, 336] on td "79" at bounding box center [788, 320] width 57 height 60
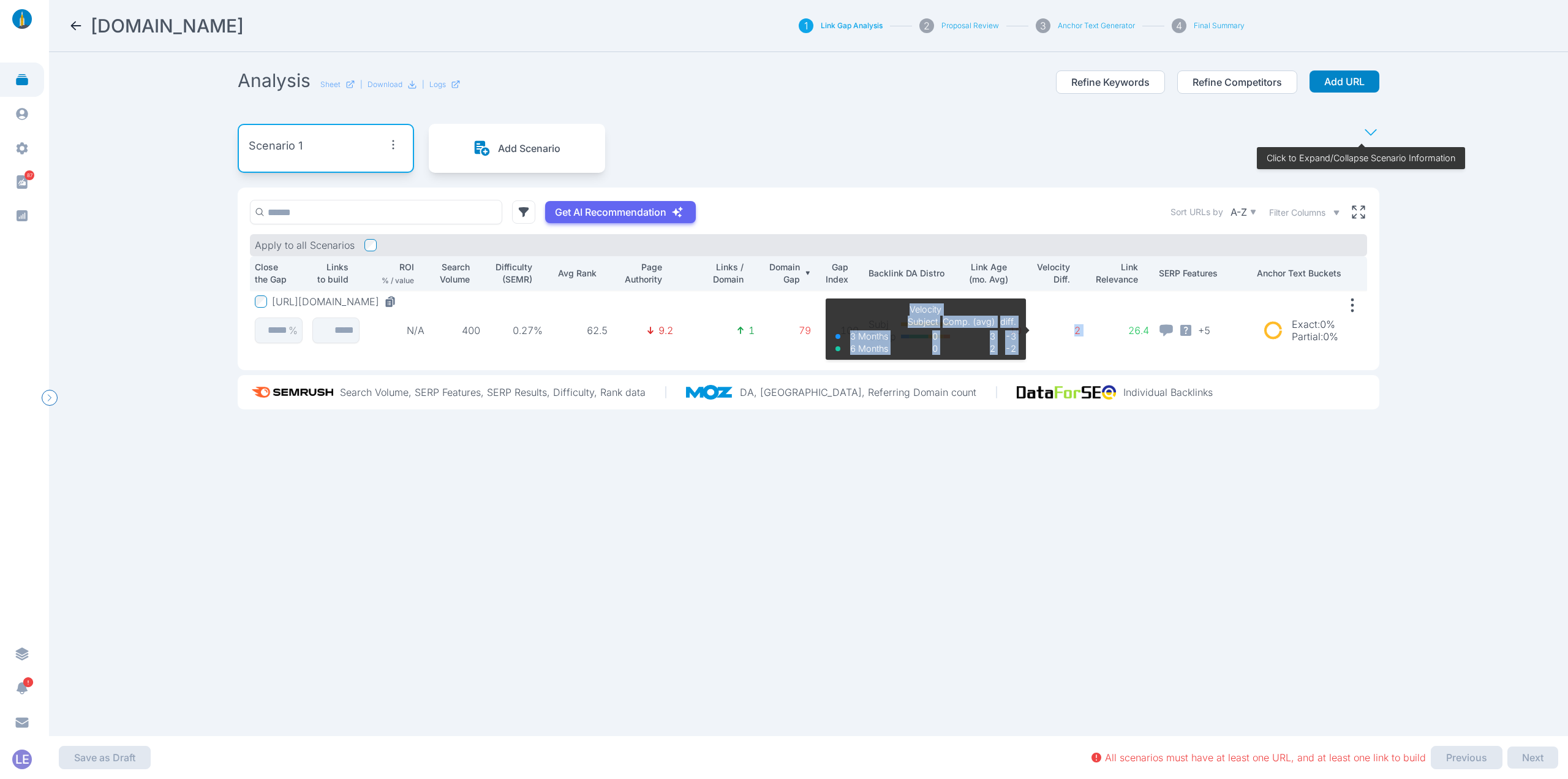
drag, startPoint x: 1080, startPoint y: 328, endPoint x: 1057, endPoint y: 341, distance: 26.4
click at [1063, 331] on tr "[URL][DOMAIN_NAME] % N/A 400 0.27% 62.5 9.2 1 79 100 Subj Comp 10 2 Velocity 3 …" at bounding box center [808, 320] width 1117 height 60
click at [1057, 341] on td "2 Velocity 3 Months 6 Months Subject 0 0 Comp. (avg) 3 2 diff. -3 -2" at bounding box center [1055, 320] width 59 height 60
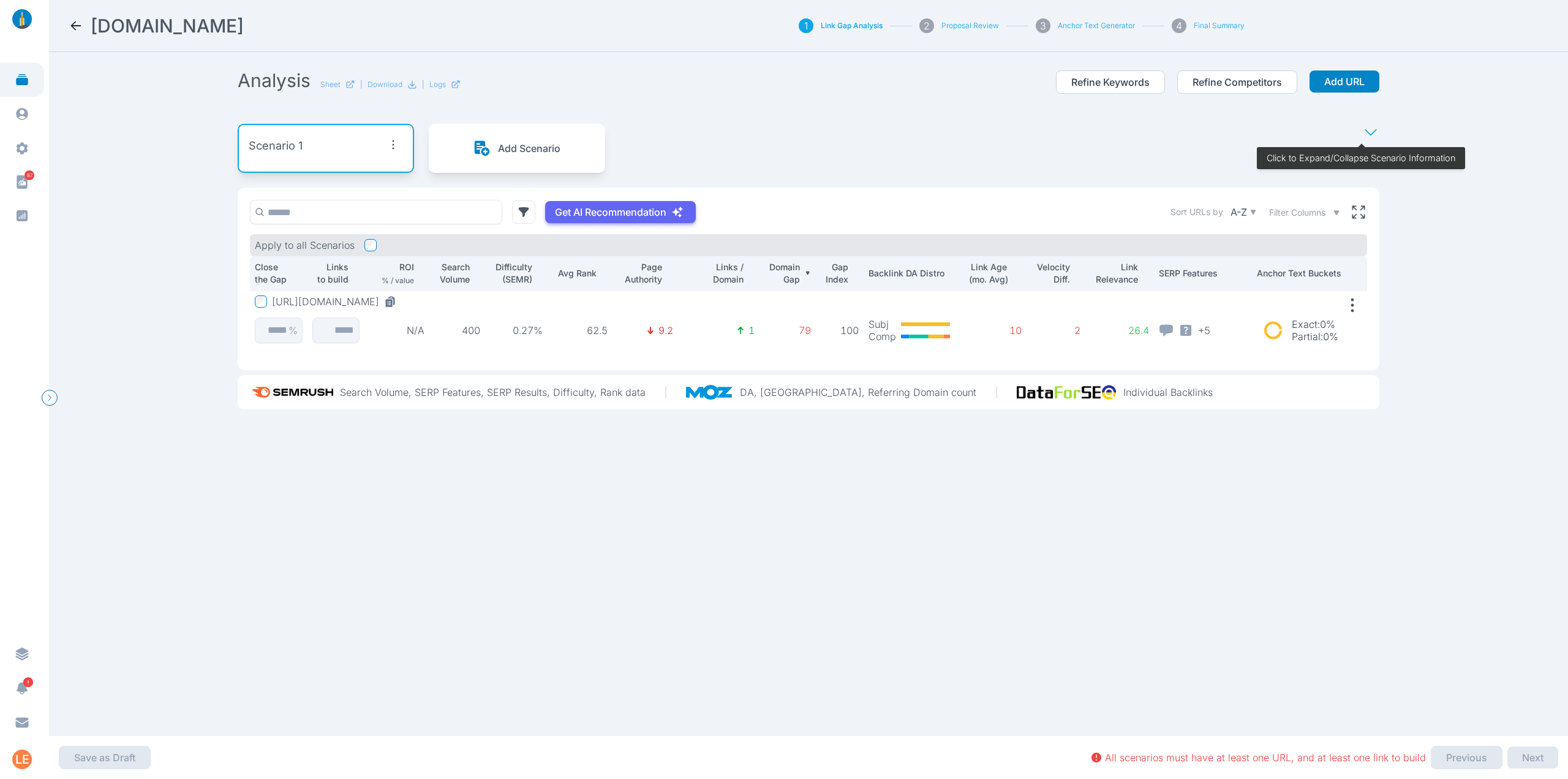
click at [79, 28] on icon at bounding box center [76, 25] width 15 height 15
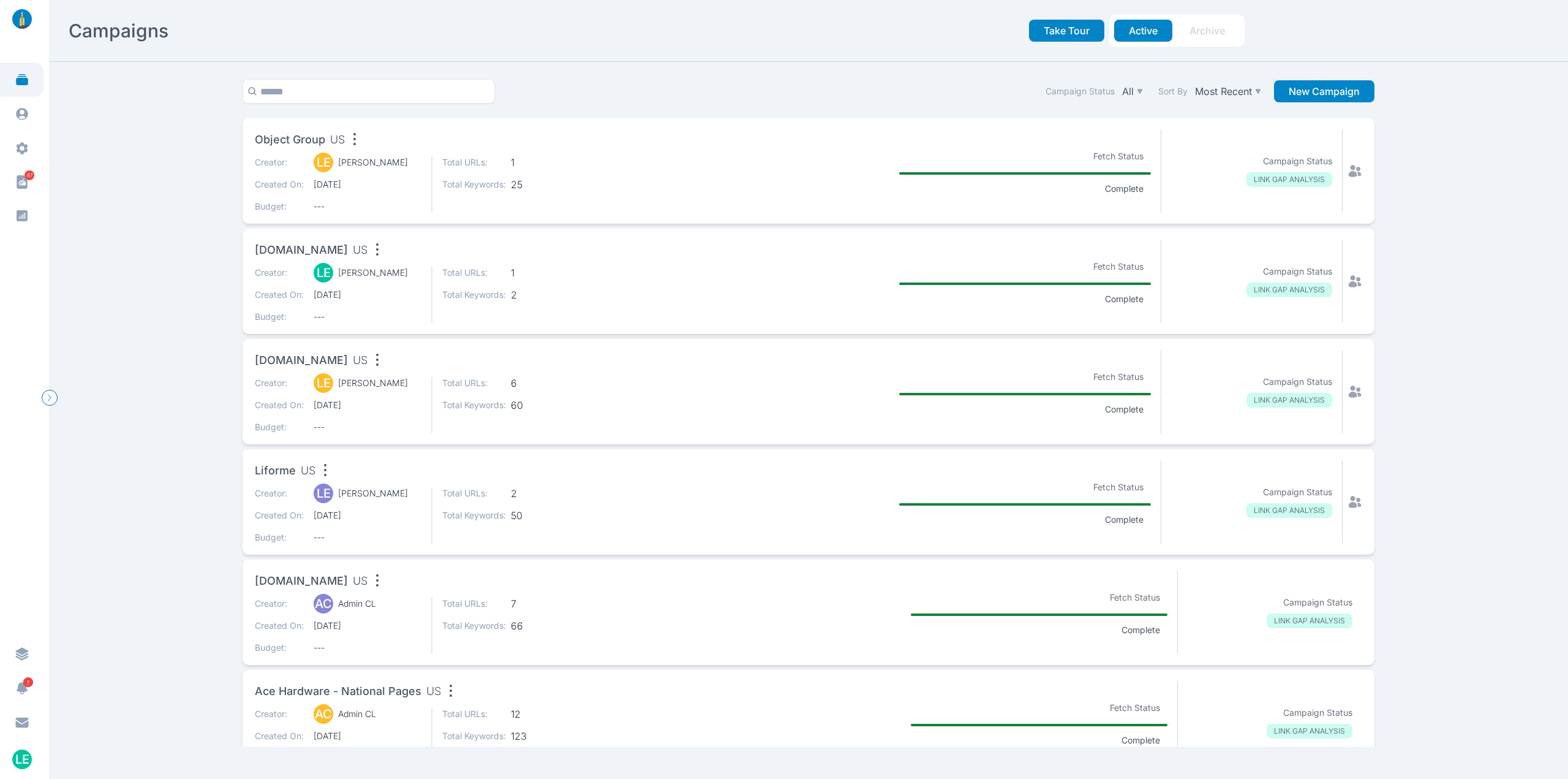
click at [399, 378] on div "LE [PERSON_NAME]" at bounding box center [367, 383] width 108 height 12
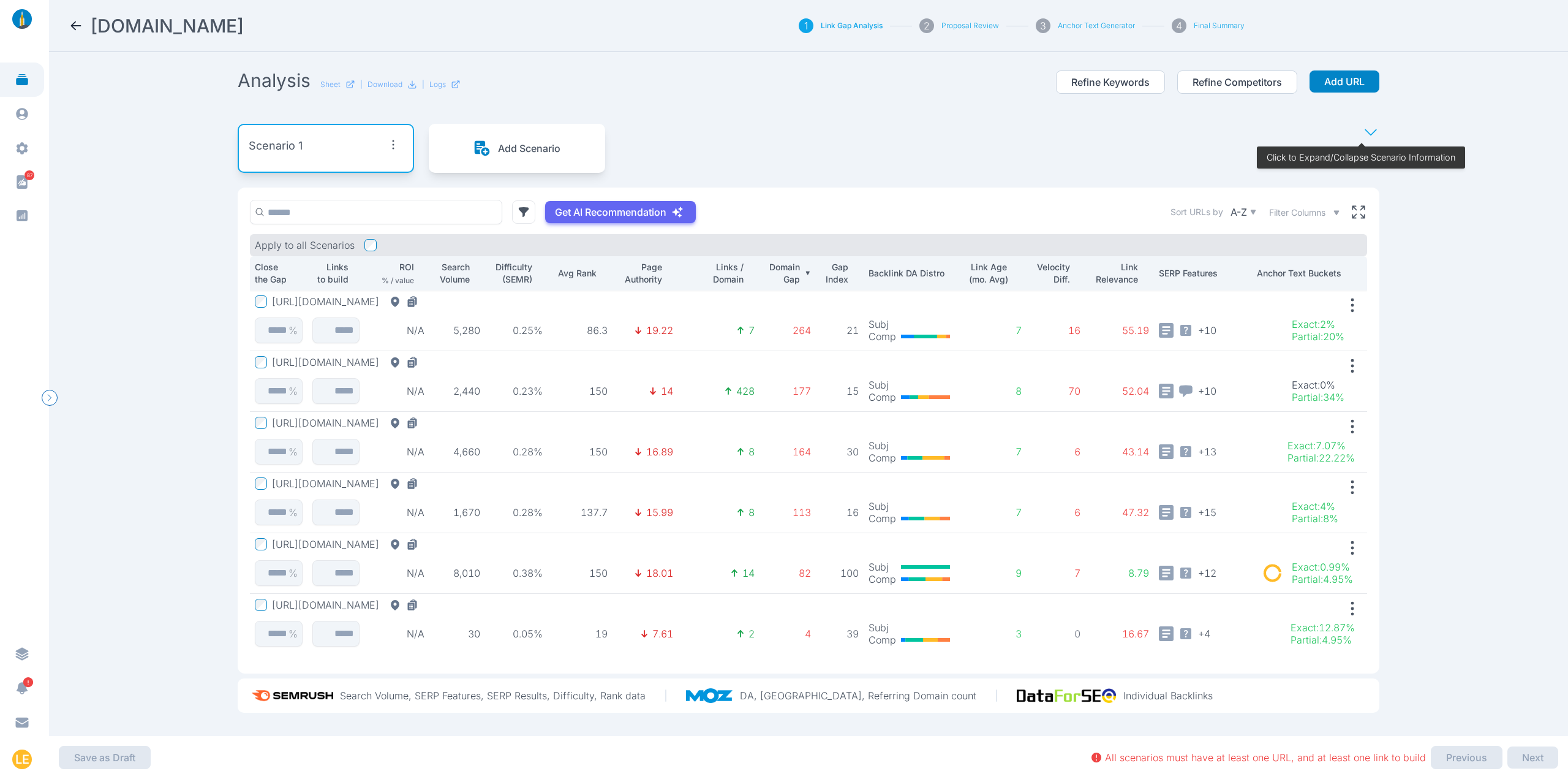
scroll to position [3, 0]
click at [423, 600] on button "[URL][DOMAIN_NAME]" at bounding box center [348, 605] width 151 height 12
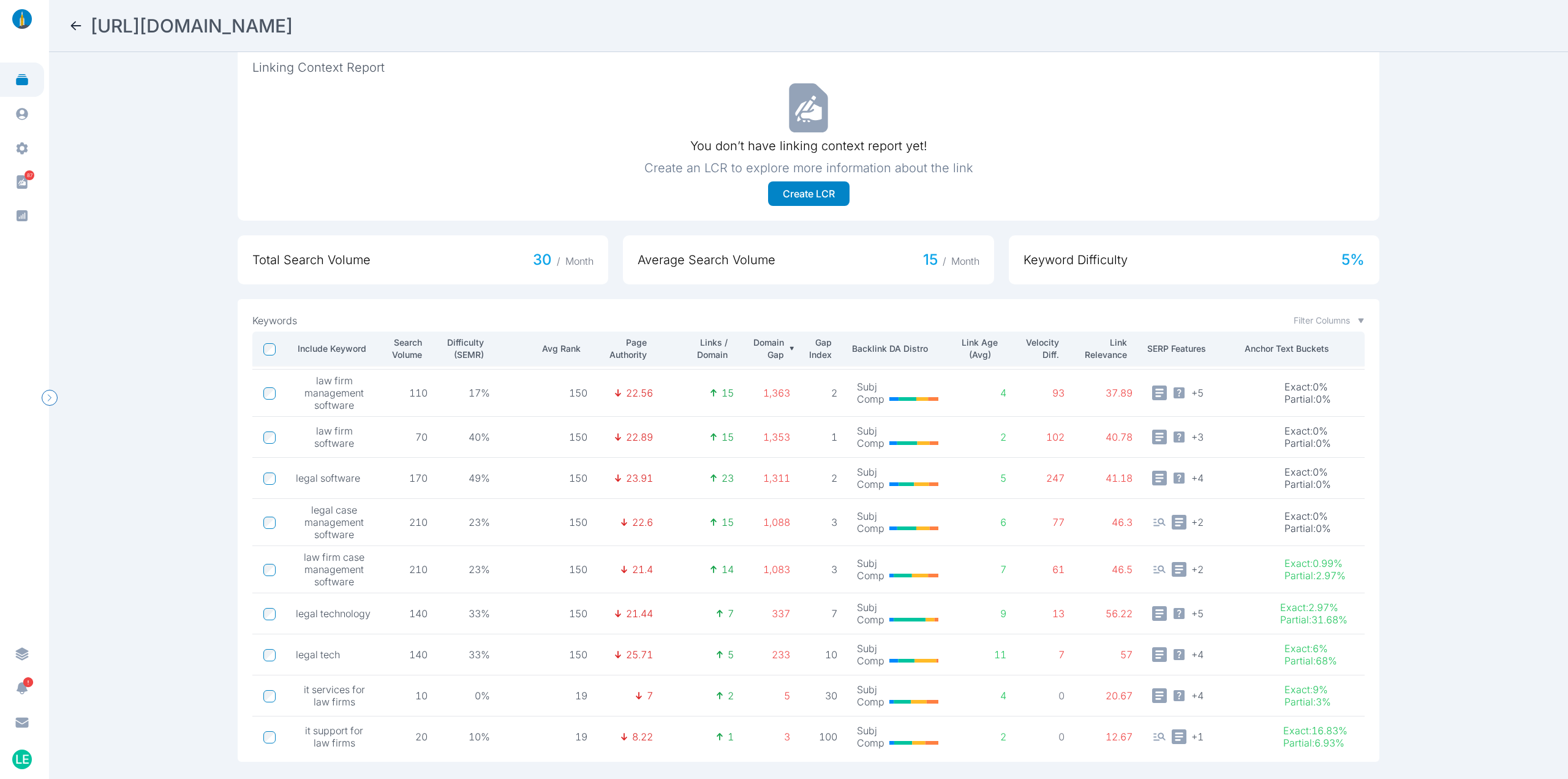
scroll to position [47, 0]
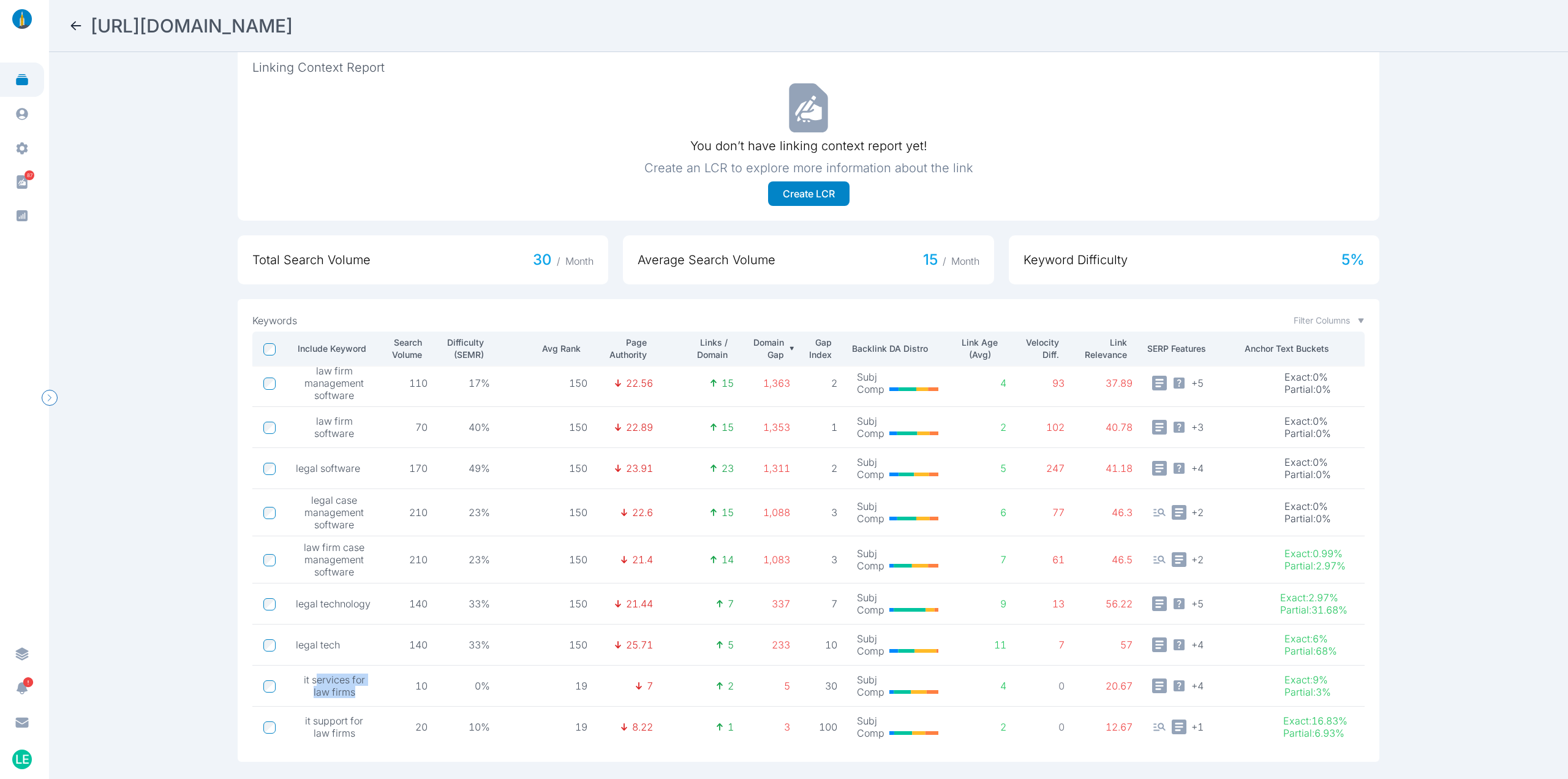
drag, startPoint x: 316, startPoint y: 668, endPoint x: 378, endPoint y: 681, distance: 63.3
click at [378, 681] on td "it services for law firms" at bounding box center [334, 686] width 96 height 41
drag, startPoint x: 427, startPoint y: 721, endPoint x: 409, endPoint y: 673, distance: 51.3
click at [406, 666] on tbody "law software 170 49% 150 21 14 1,456 2 Subj Comp 3 104 35.67 + 4 Exact : 0% Par…" at bounding box center [808, 533] width 1113 height 428
click at [409, 680] on p "10" at bounding box center [410, 686] width 35 height 12
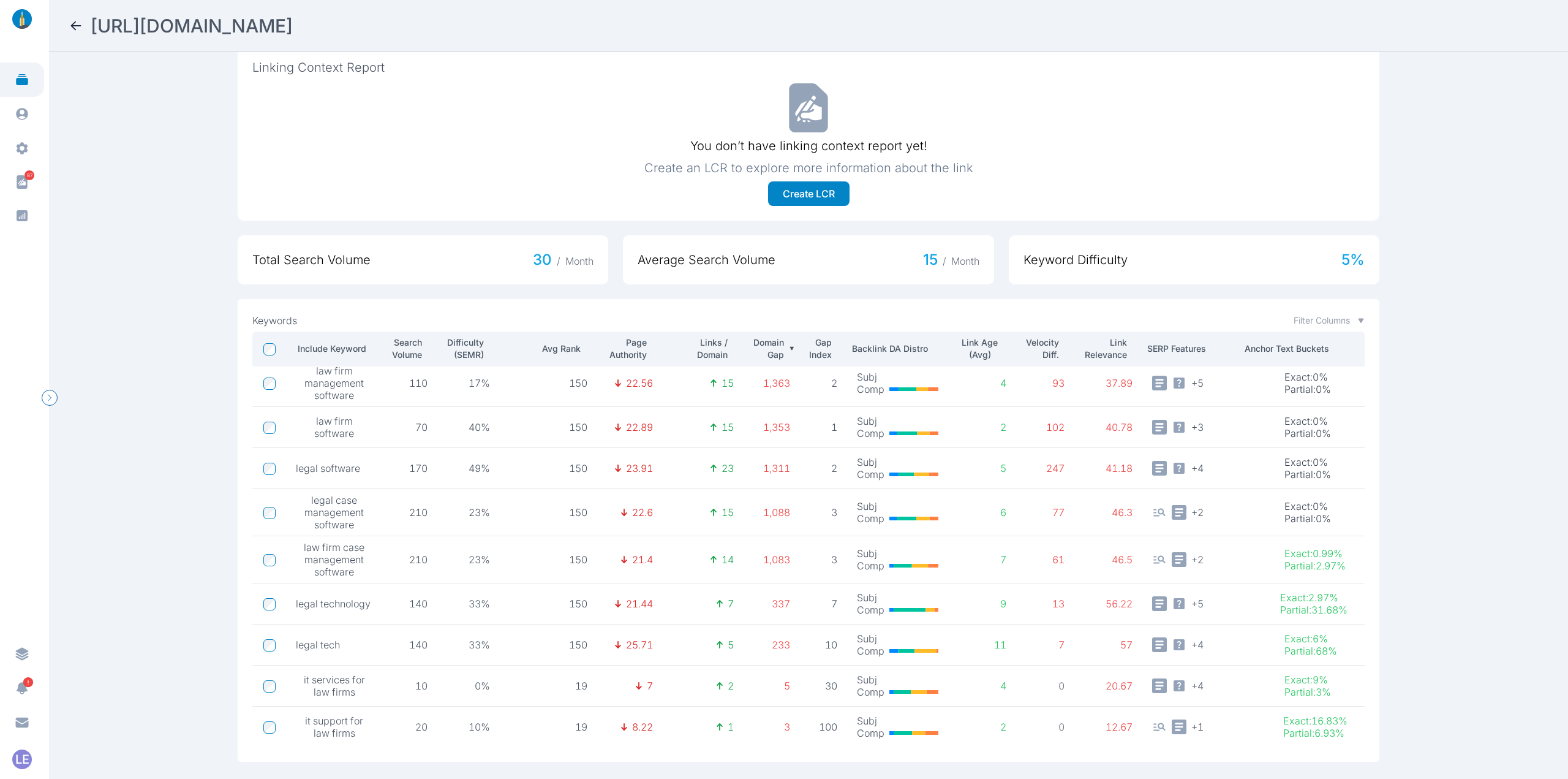
click at [76, 27] on icon at bounding box center [76, 25] width 15 height 15
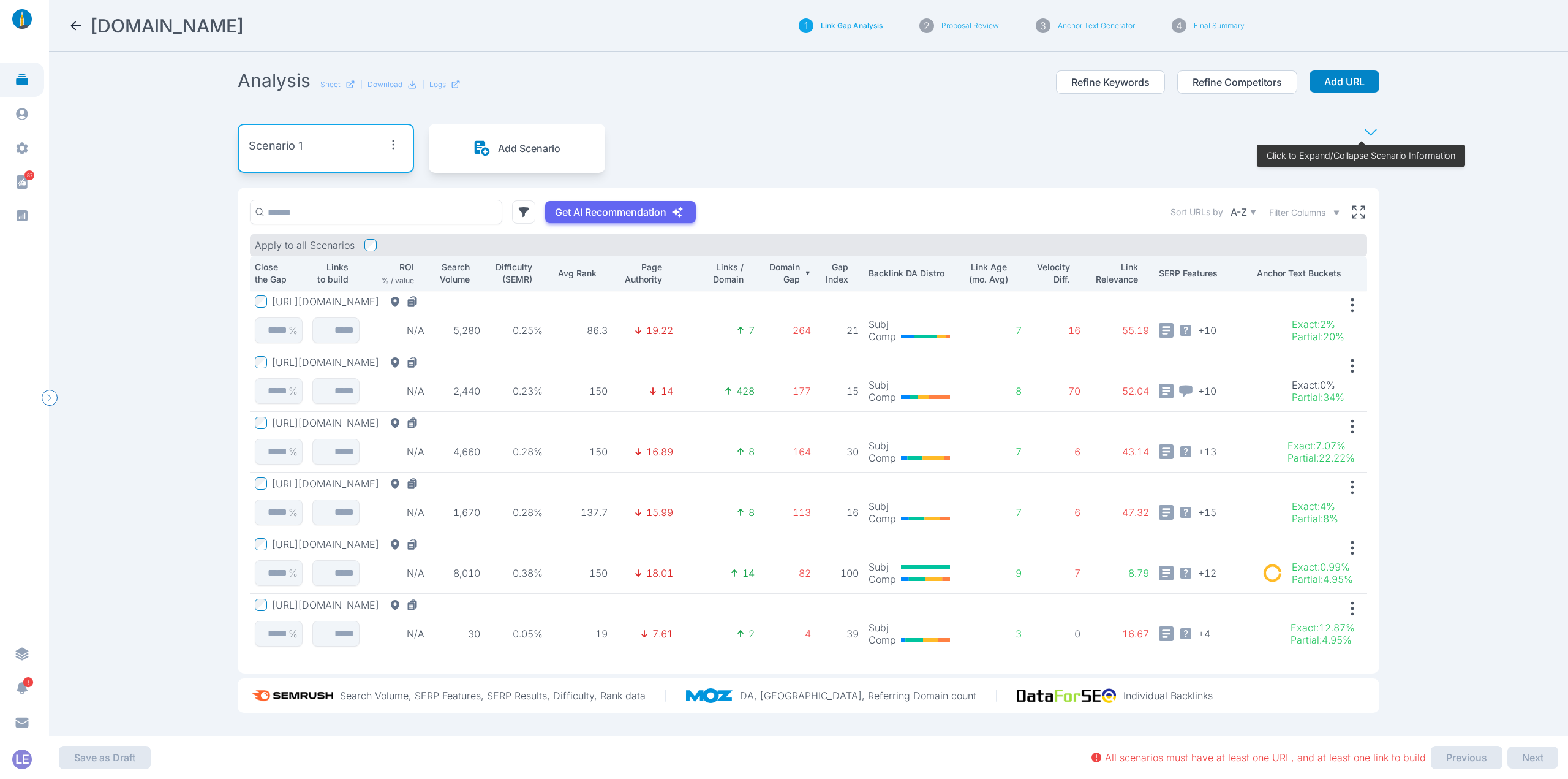
scroll to position [3, 0]
drag, startPoint x: 792, startPoint y: 628, endPoint x: 809, endPoint y: 630, distance: 17.1
click at [809, 630] on td "4" at bounding box center [788, 624] width 57 height 60
